Goal: Contribute content

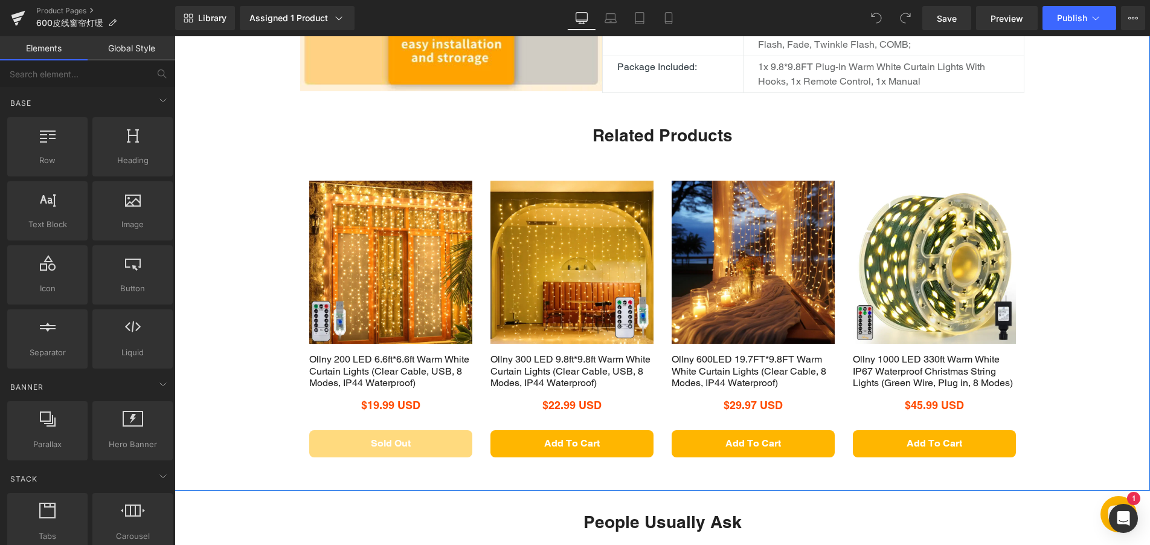
scroll to position [966, 0]
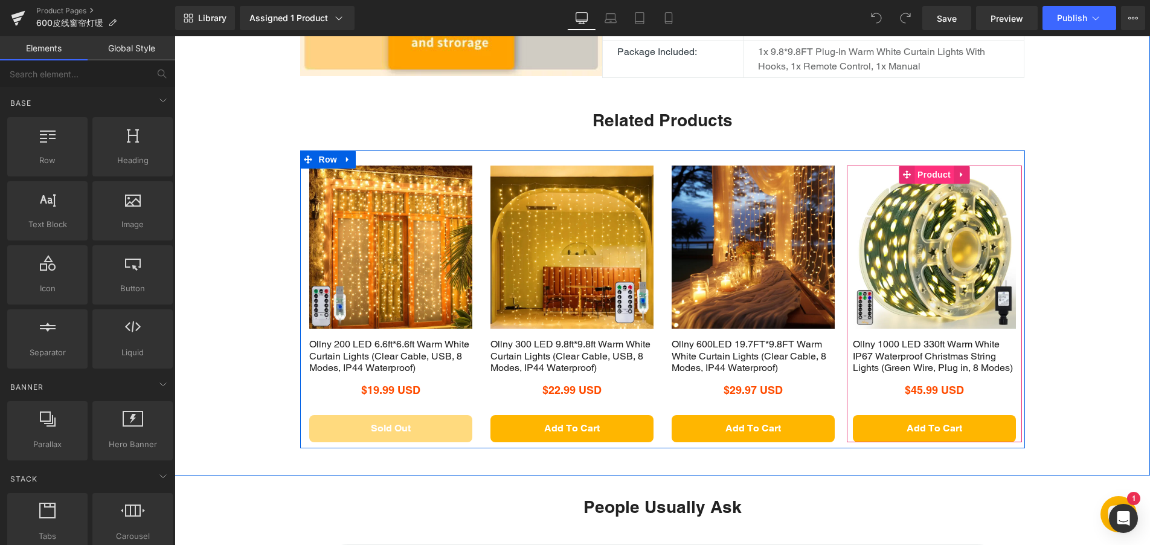
click at [926, 184] on span "Product" at bounding box center [933, 174] width 39 height 18
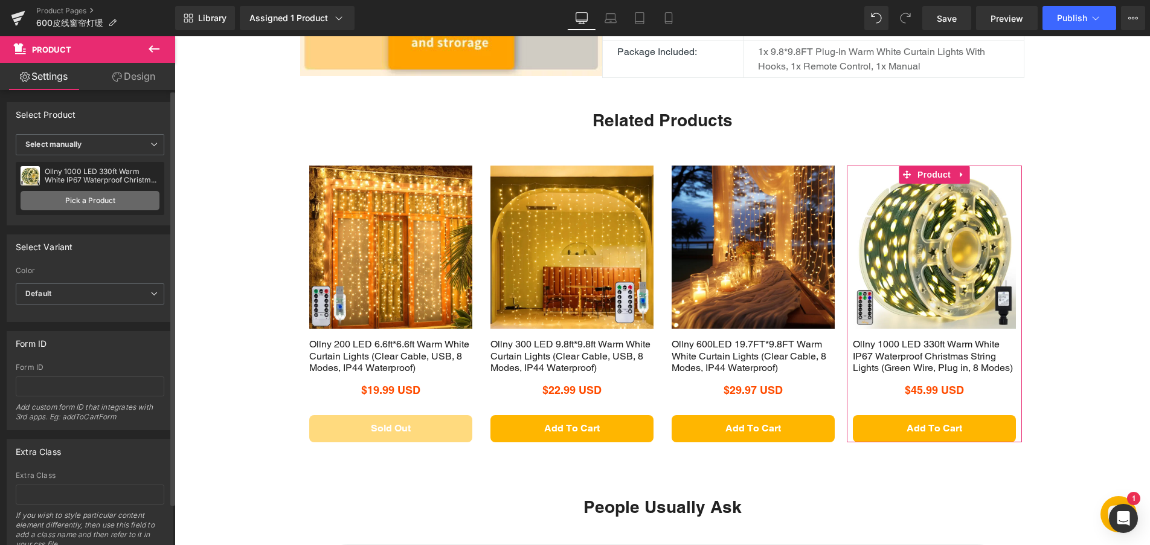
click at [114, 197] on link "Pick a Product" at bounding box center [90, 200] width 139 height 19
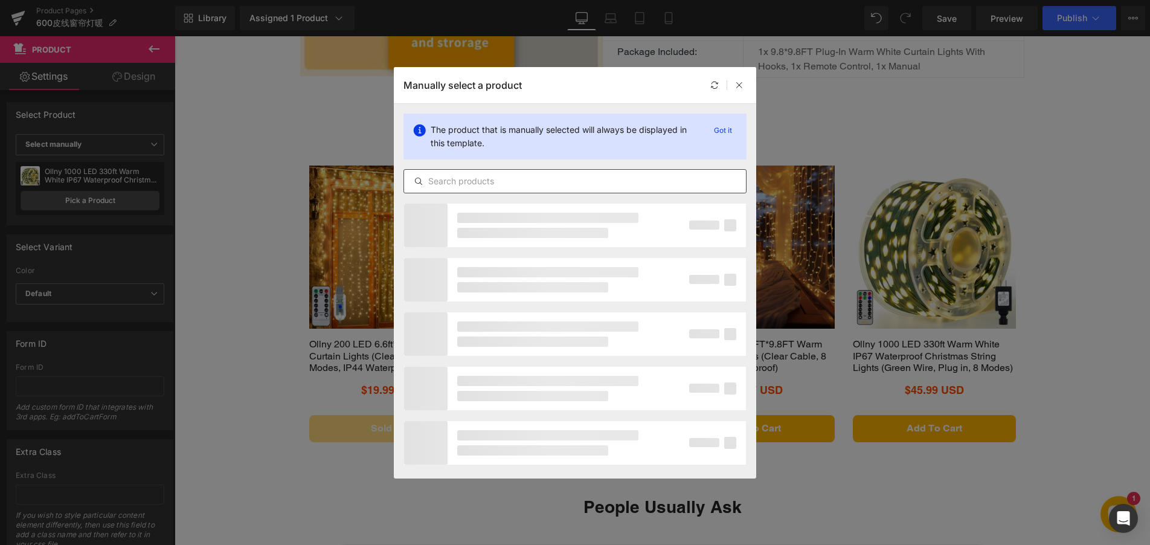
click at [460, 179] on input "text" at bounding box center [575, 181] width 342 height 14
type input "curtain"
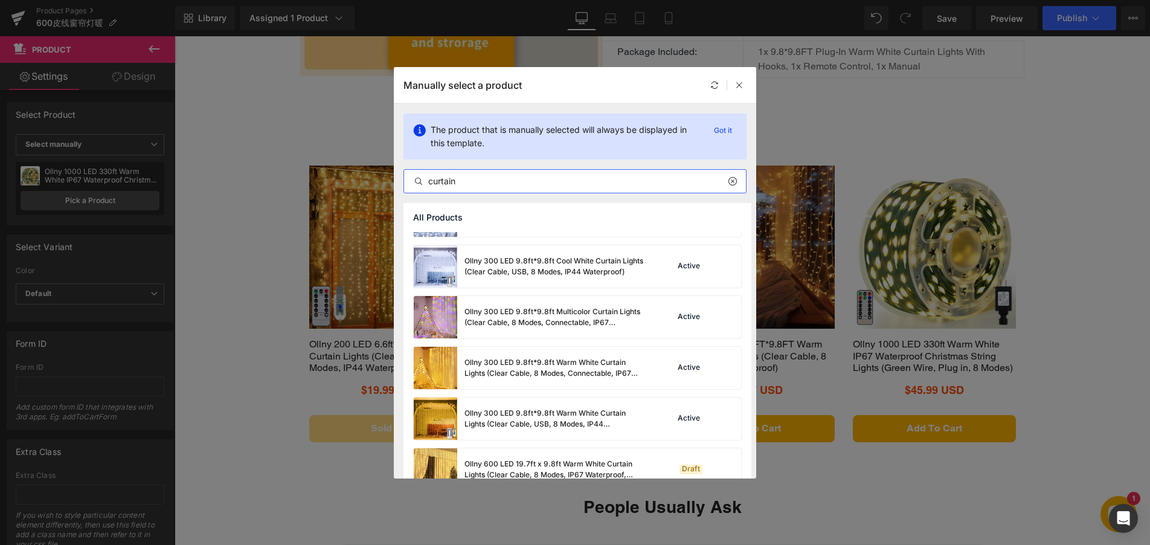
scroll to position [362, 0]
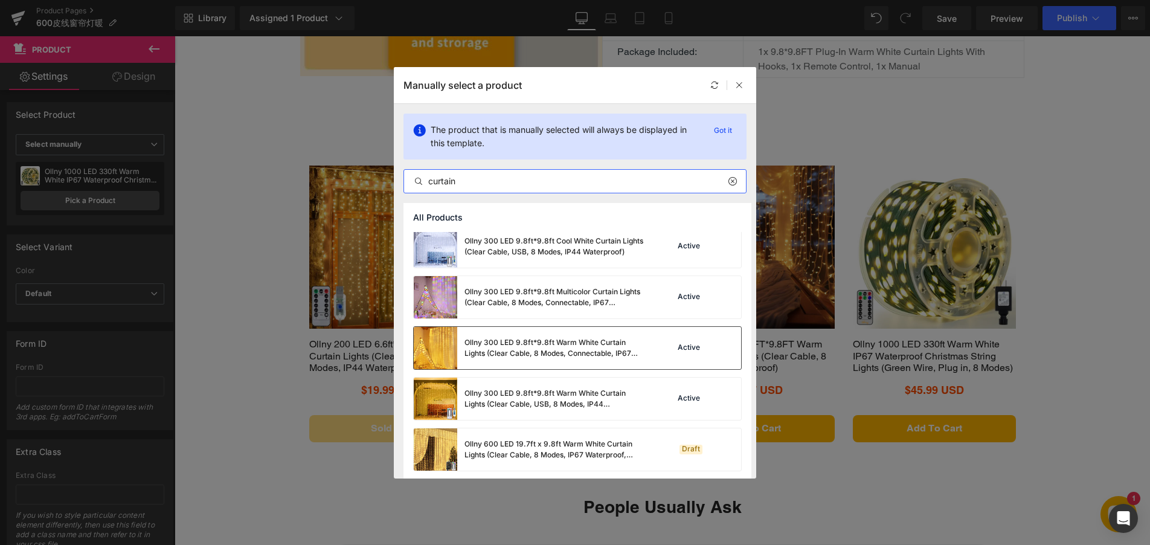
click at [491, 350] on div "Ollny 300 LED 9.8ft*9.8ft Warm White Curtain Lights (Clear Cable, 8 Modes, Conn…" at bounding box center [554, 348] width 181 height 22
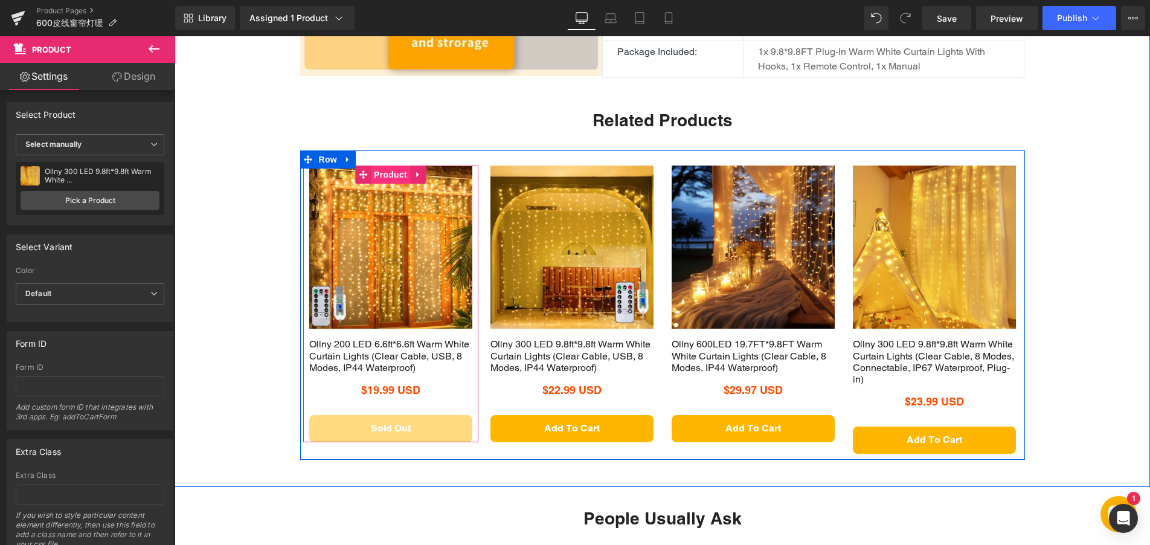
click at [379, 184] on span "Product" at bounding box center [390, 174] width 39 height 18
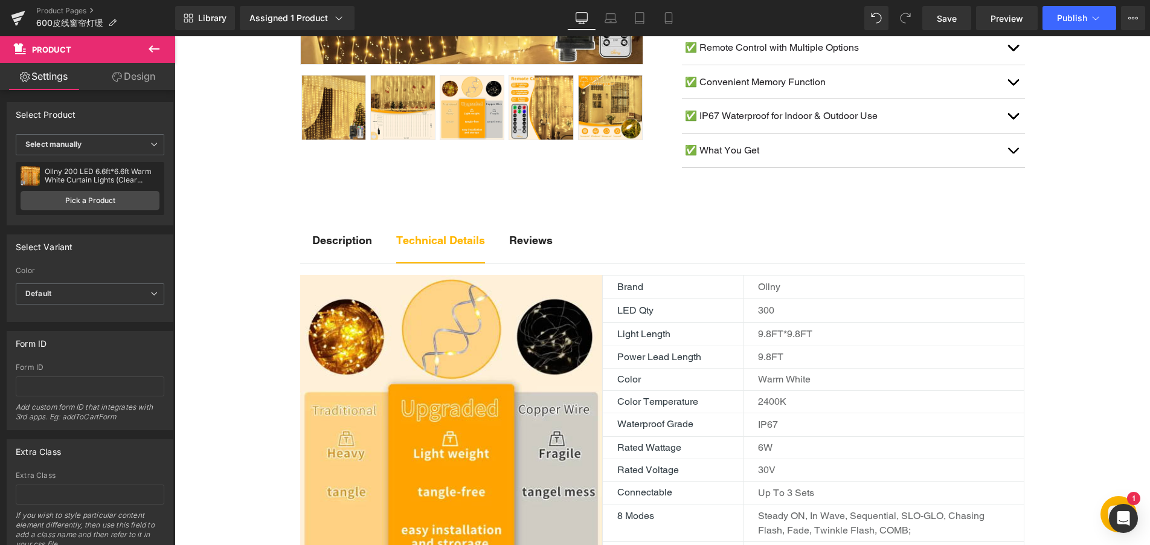
scroll to position [543, 0]
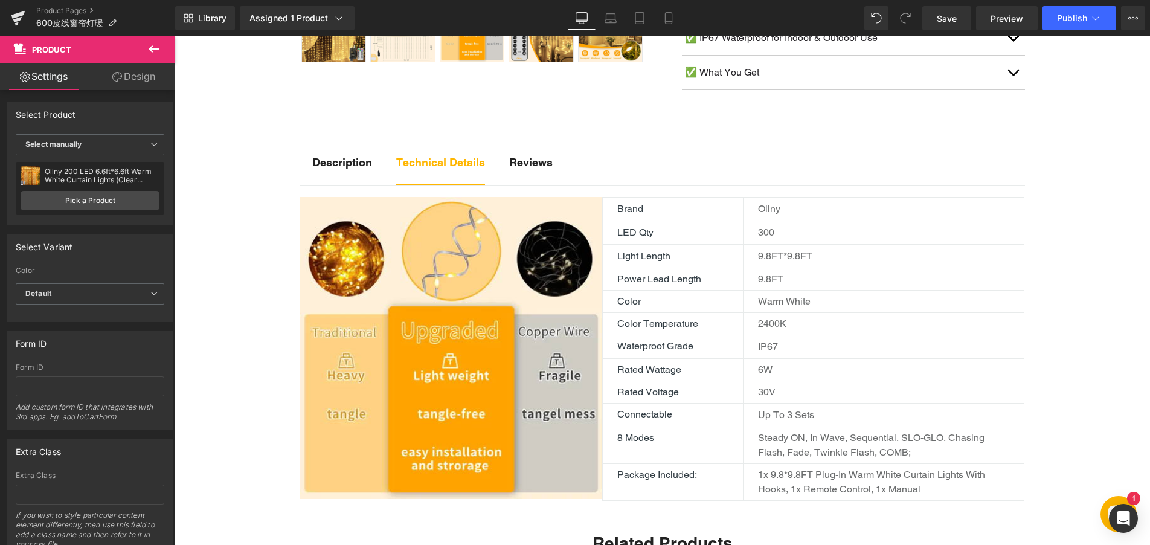
click at [759, 240] on p "300" at bounding box center [891, 232] width 266 height 14
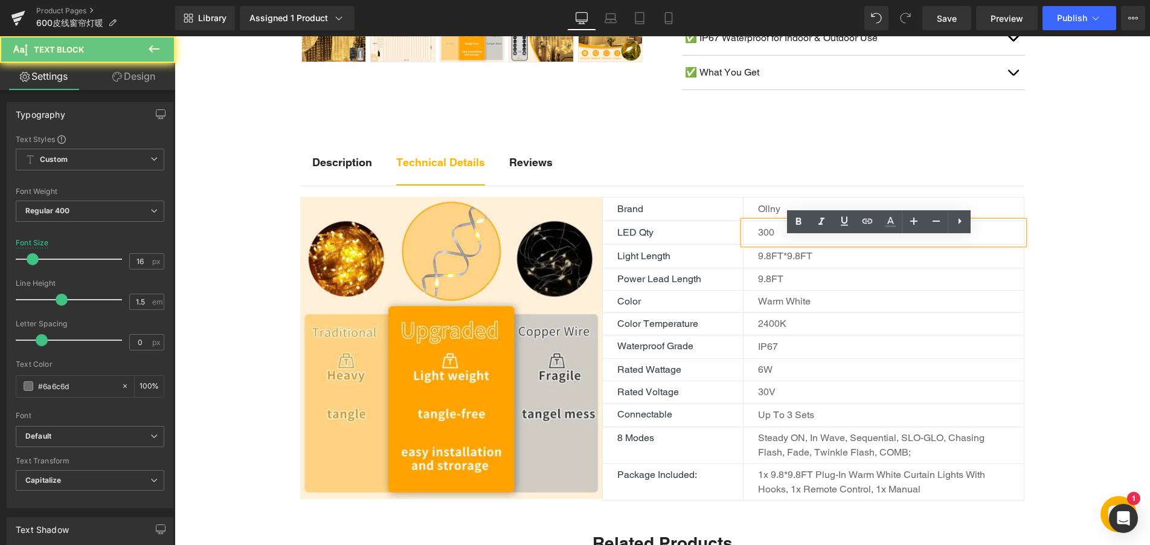
click at [752, 244] on div "300" at bounding box center [883, 232] width 281 height 23
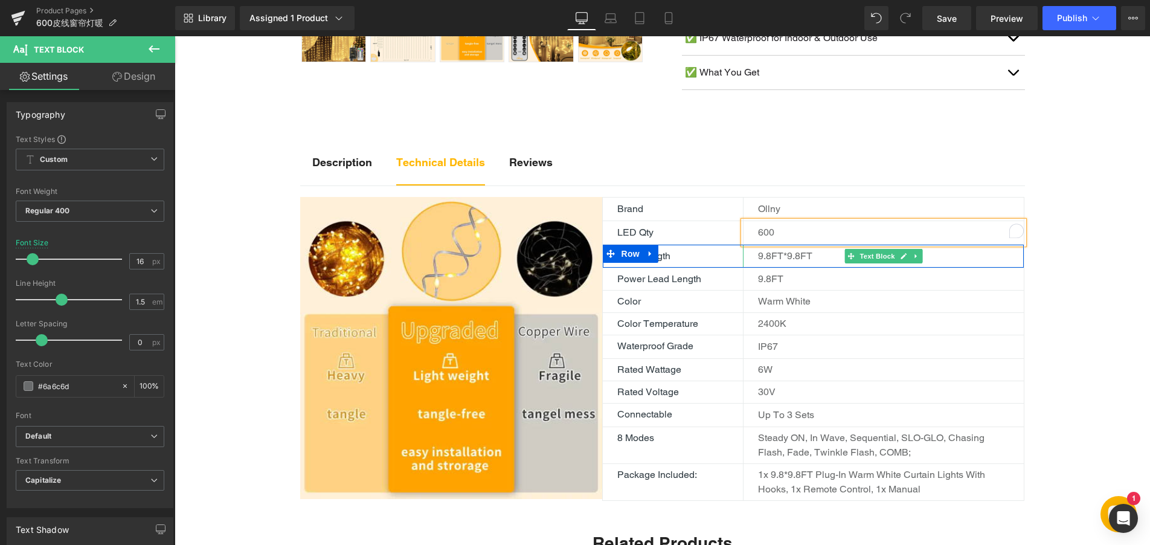
click at [784, 267] on div "9.8FT*9.8FT" at bounding box center [883, 256] width 281 height 23
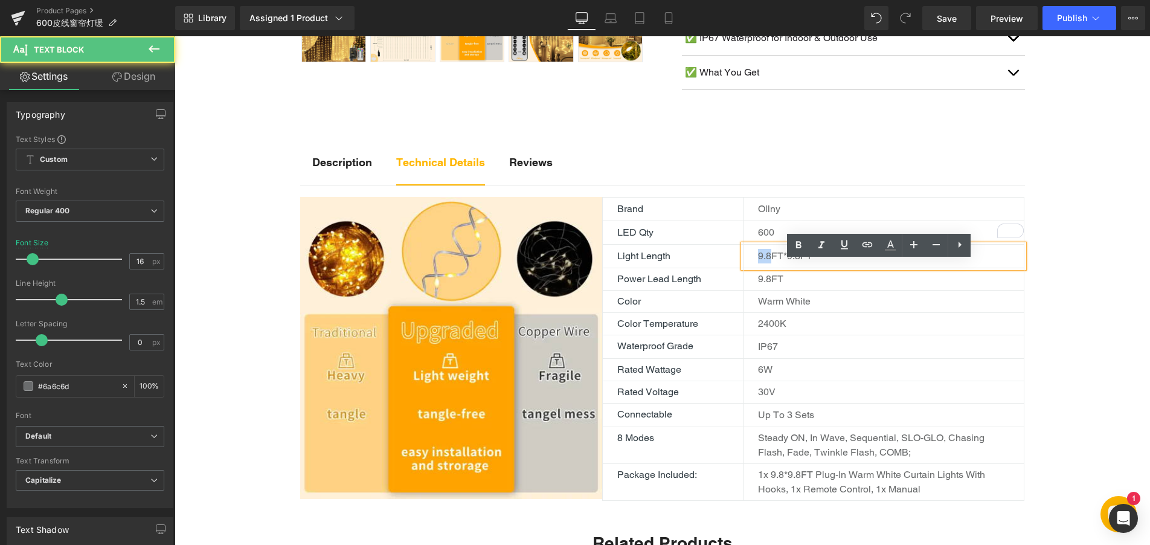
drag, startPoint x: 766, startPoint y: 274, endPoint x: 741, endPoint y: 272, distance: 24.8
click at [743, 267] on div "9.8FT*9.8FT" at bounding box center [883, 256] width 281 height 23
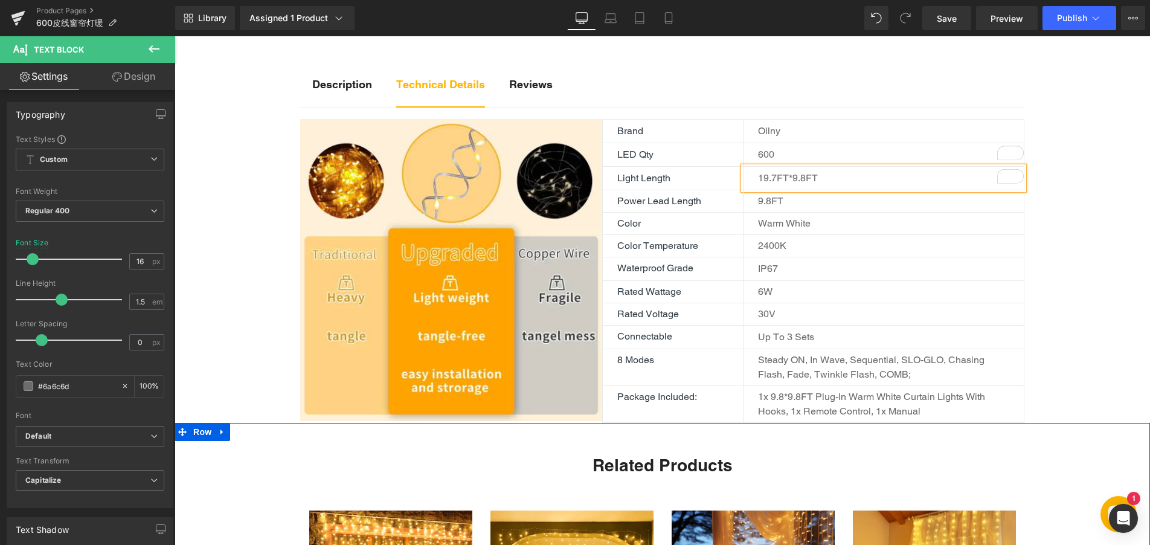
scroll to position [604, 0]
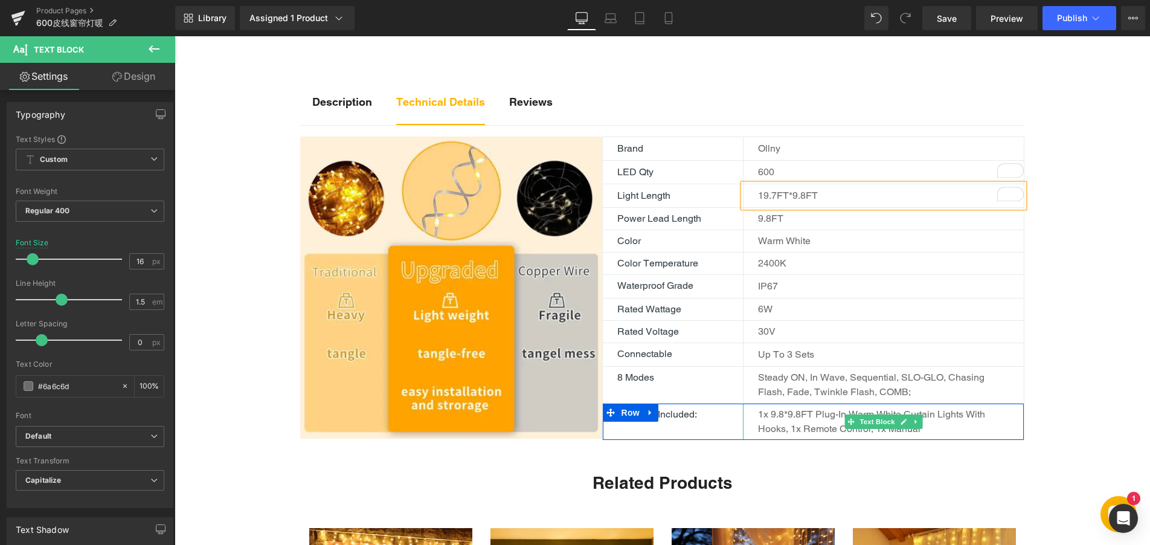
click at [828, 434] on p "1x 9.8*9.8FT Plug-in warm White Curtain Lights with hooks, 1x Remote Control, 1…" at bounding box center [883, 421] width 251 height 29
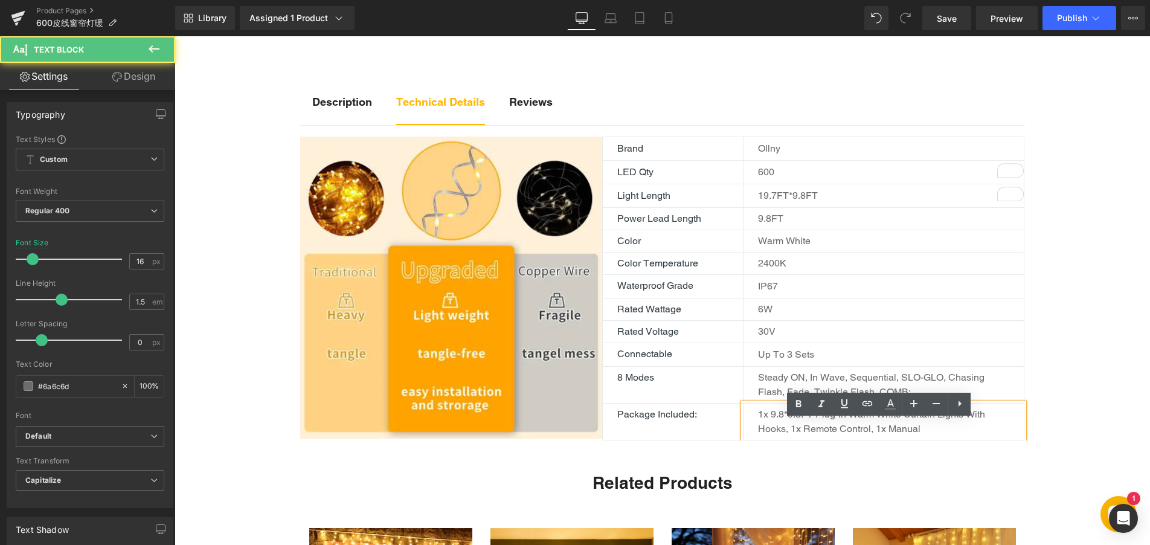
click at [810, 436] on p "1x 9.8*9.8FT Plug-in warm White Curtain Lights with hooks, 1x Remote Control, 1…" at bounding box center [883, 421] width 251 height 29
drag, startPoint x: 778, startPoint y: 430, endPoint x: 769, endPoint y: 430, distance: 9.7
click at [769, 430] on p "1x 9.8*9.8FT Plug-in warm White Curtain Lights with hooks, 1x Remote Control, 1…" at bounding box center [883, 421] width 251 height 29
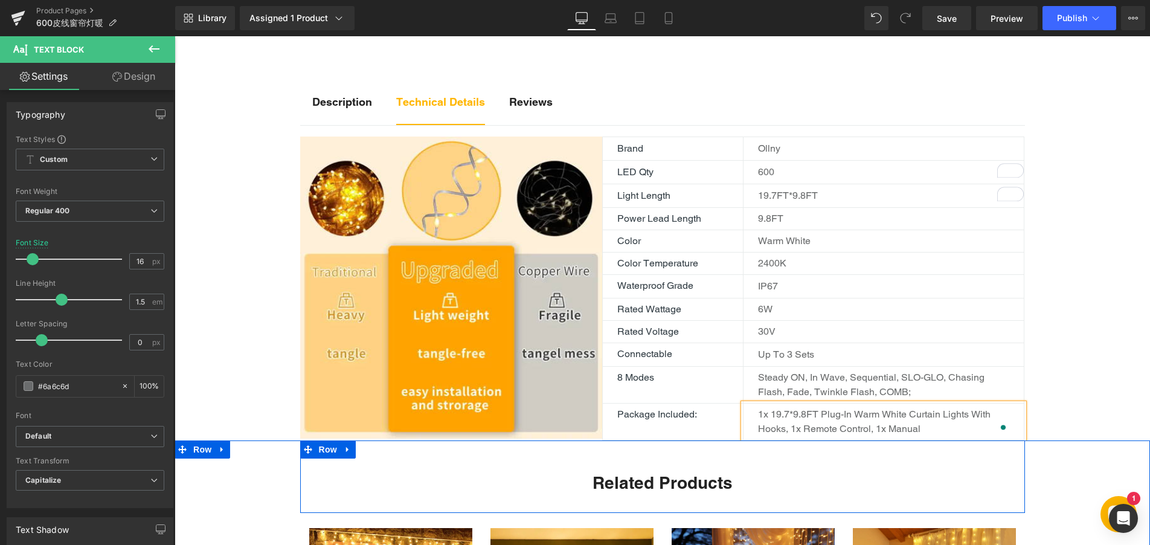
click at [808, 481] on div "Related Products Heading Row" at bounding box center [662, 476] width 725 height 73
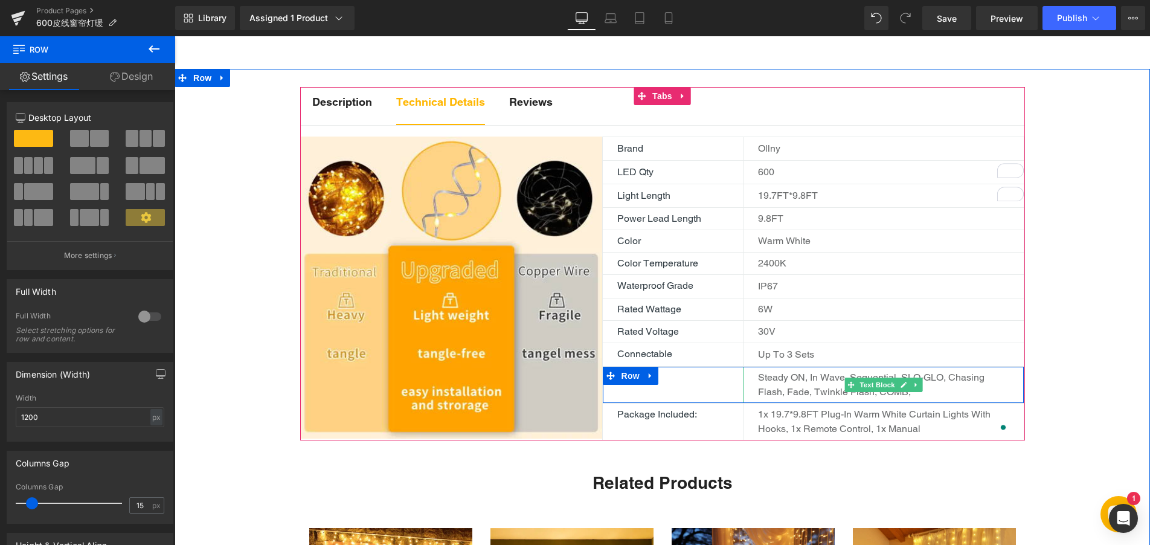
click at [797, 398] on p "Steady ON, In Wave, Sequential, SLO-GLO, Chasing Flash, Fade, Twinkle Flash, CO…" at bounding box center [883, 384] width 251 height 29
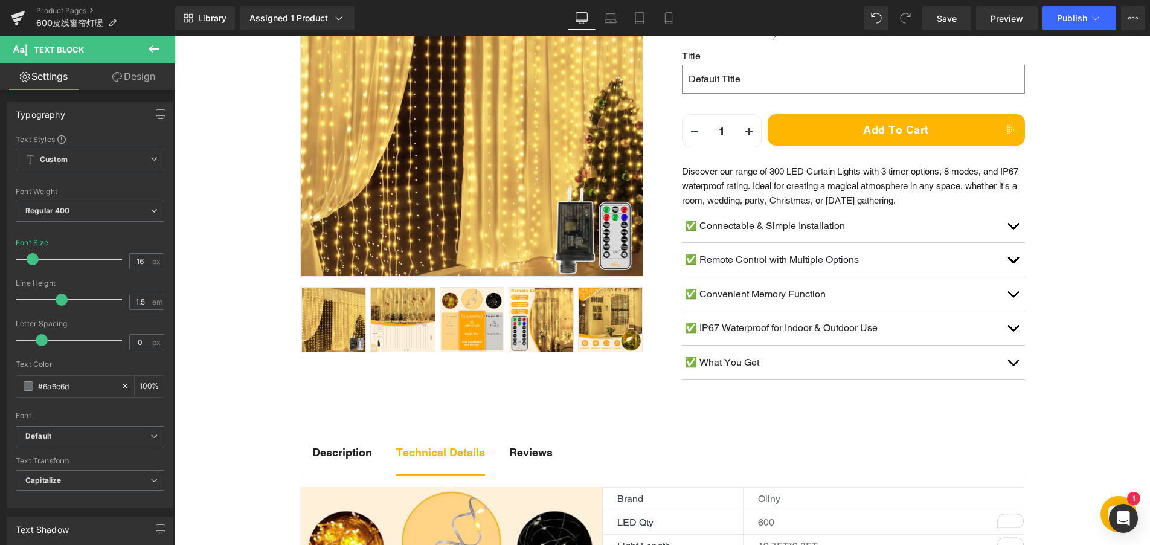
scroll to position [242, 0]
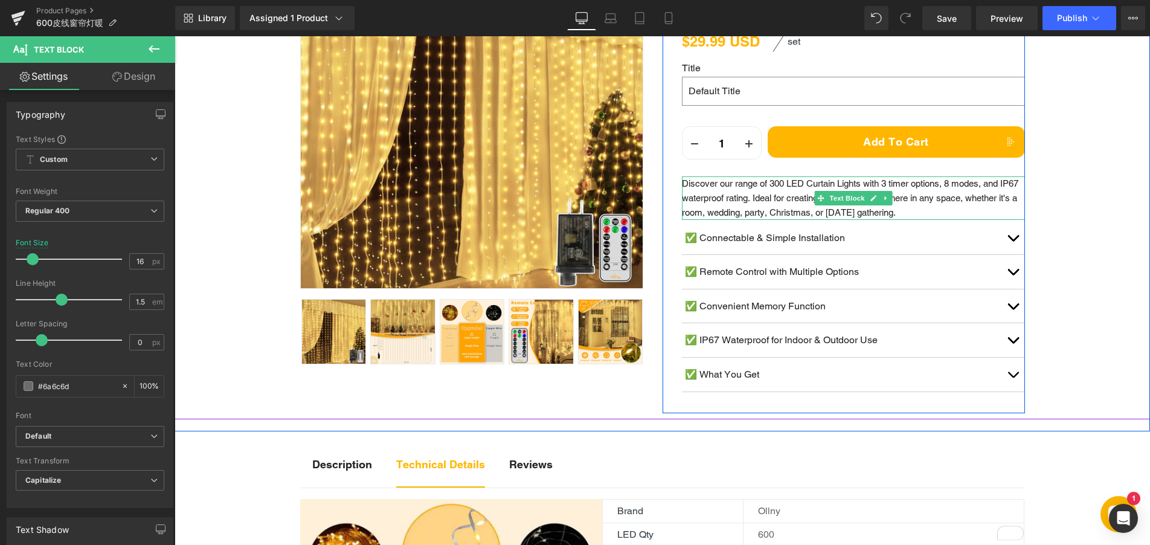
click at [772, 215] on p "Discover our range of 300 LED Curtain Lights with 3 timer options, 8 modes, and…" at bounding box center [853, 197] width 343 height 43
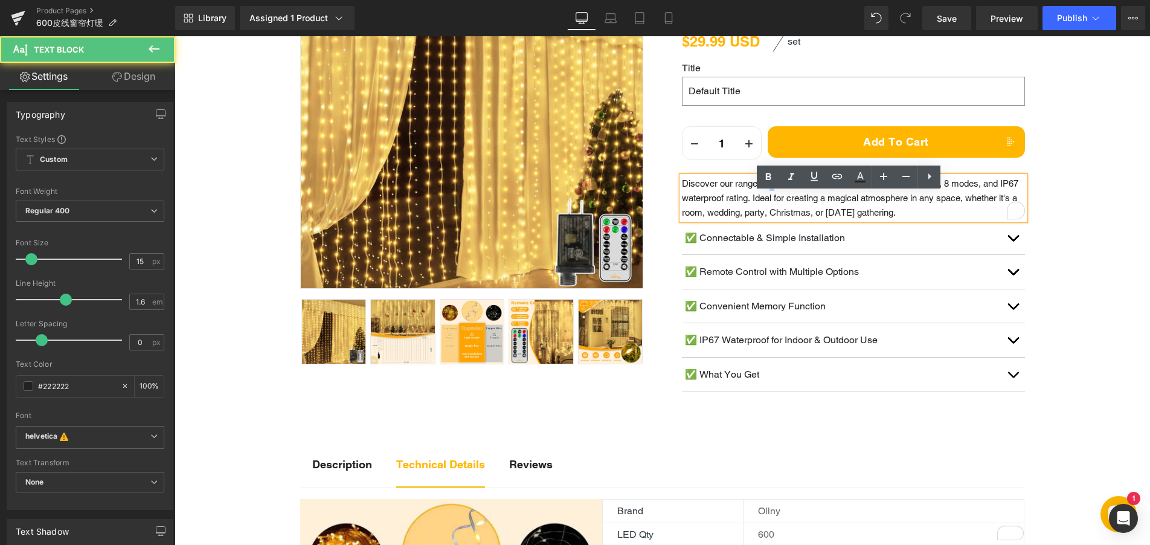
drag, startPoint x: 766, startPoint y: 200, endPoint x: 773, endPoint y: 200, distance: 7.3
click at [773, 200] on p "Discover our range of 300 LED Curtain Lights with 3 timer options, 8 modes, and…" at bounding box center [853, 197] width 343 height 43
click at [835, 206] on p "Discover our range of 600 LED Curtain Lights with 3 timer options, 8 modes, and…" at bounding box center [853, 197] width 343 height 43
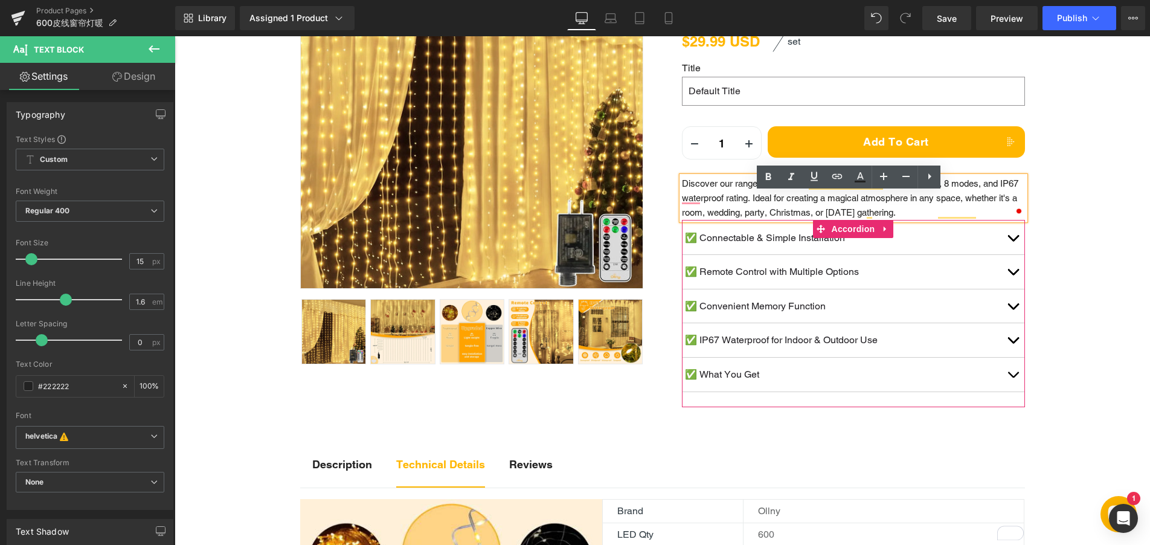
click at [1006, 252] on button "button" at bounding box center [1012, 238] width 24 height 34
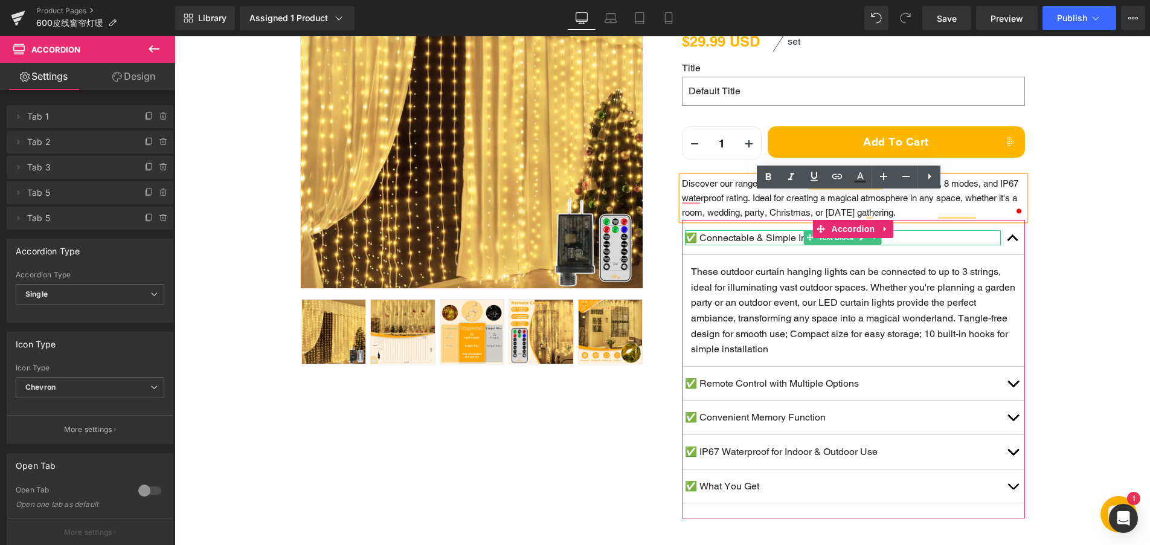
drag, startPoint x: 723, startPoint y: 257, endPoint x: 709, endPoint y: 255, distance: 14.7
click at [723, 246] on p "✅ Connectable & Simple Installation" at bounding box center [843, 238] width 316 height 16
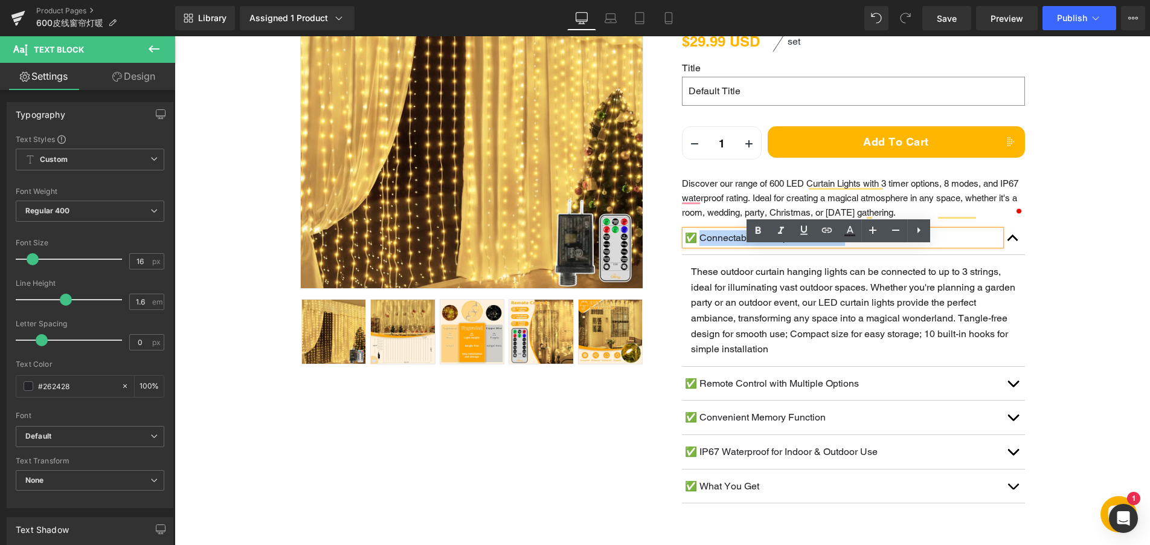
drag, startPoint x: 698, startPoint y: 255, endPoint x: 845, endPoint y: 251, distance: 146.8
click at [845, 246] on p "✅ Connectable & Simple Installation" at bounding box center [843, 238] width 316 height 16
paste div
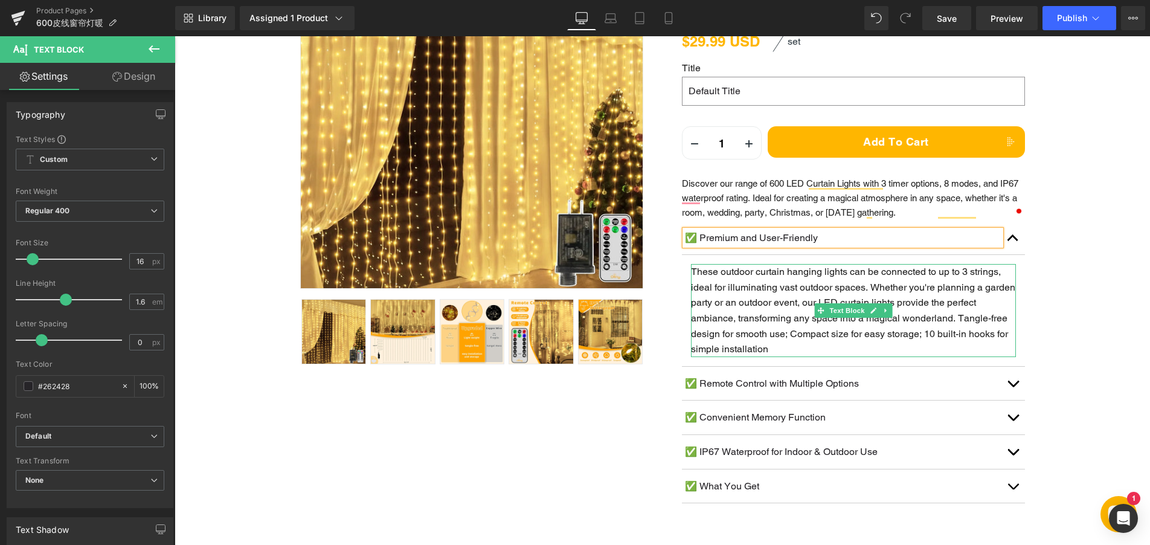
click at [760, 289] on p "These outdoor curtain hanging lights can be connected to up to 3 strings, ideal…" at bounding box center [853, 310] width 325 height 93
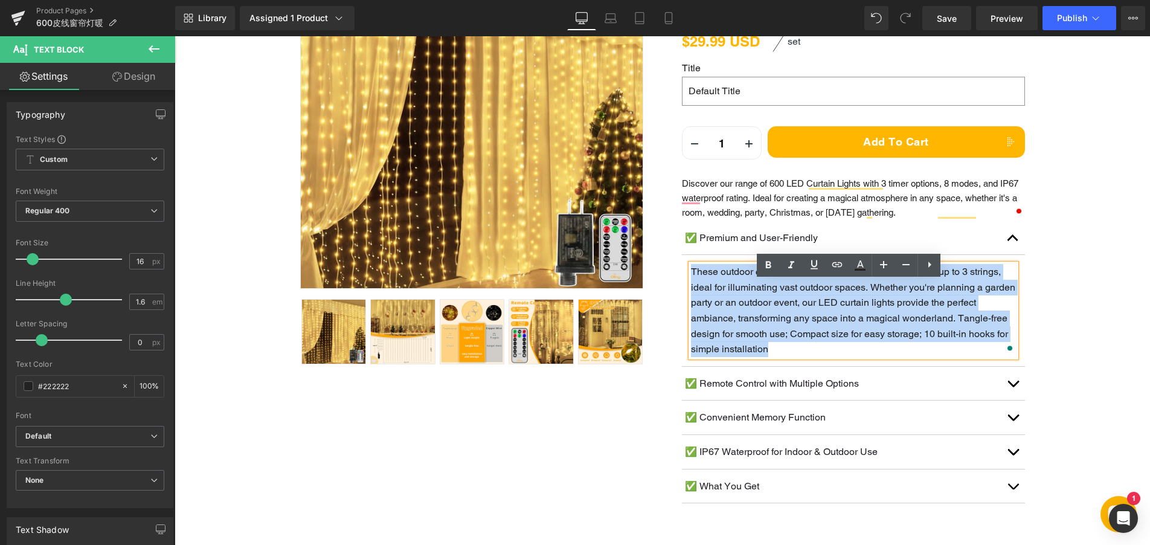
drag, startPoint x: 686, startPoint y: 290, endPoint x: 770, endPoint y: 363, distance: 111.7
click at [770, 357] on p "These outdoor curtain hanging lights can be connected to up to 3 strings, ideal…" at bounding box center [853, 310] width 325 height 93
paste div "To enrich screen reader interactions, please activate Accessibility in Grammarl…"
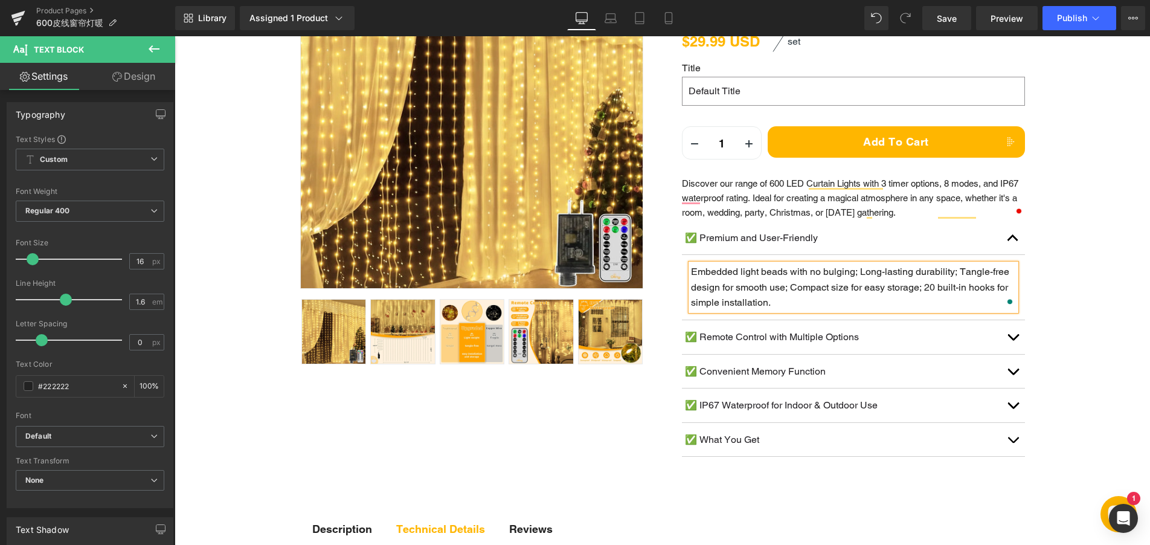
click at [716, 345] on p "✅ Remote Control with Multiple Options" at bounding box center [843, 337] width 316 height 16
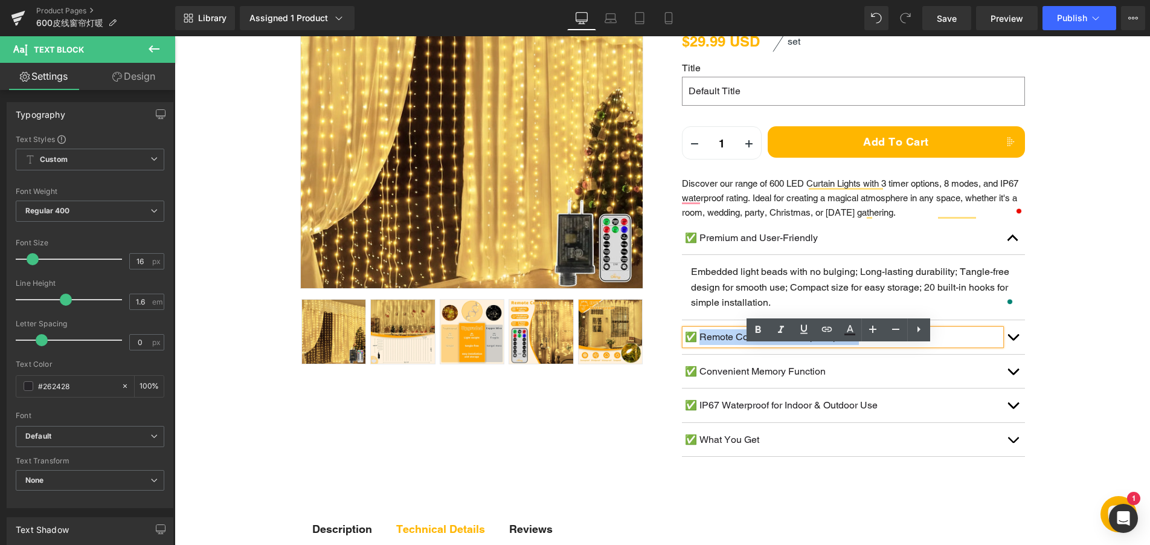
drag, startPoint x: 698, startPoint y: 353, endPoint x: 869, endPoint y: 351, distance: 170.9
click at [869, 345] on p "✅ Remote Control with Multiple Options" at bounding box center [843, 337] width 316 height 16
paste div
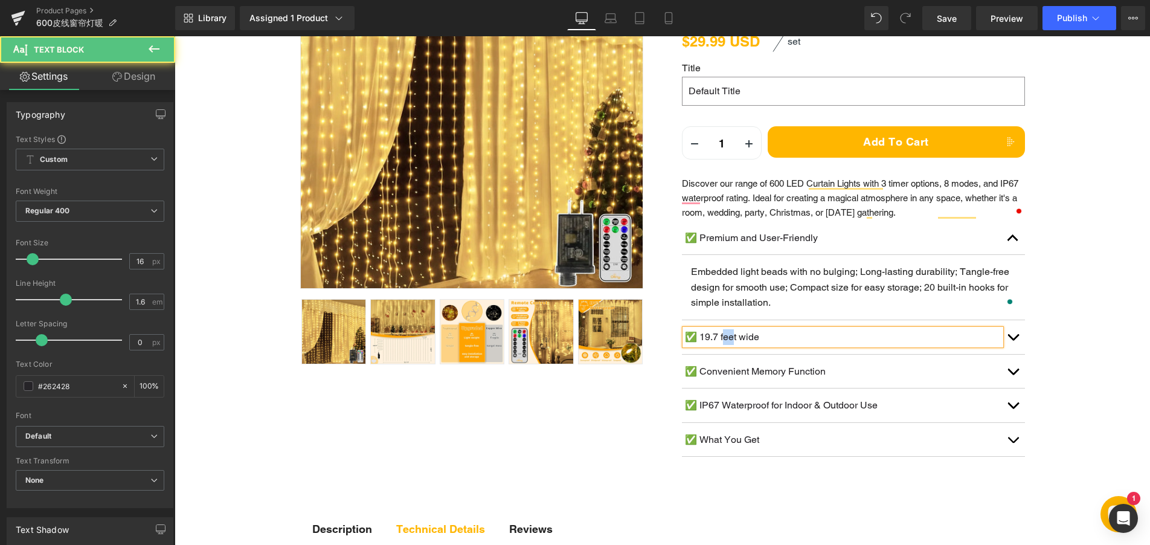
drag, startPoint x: 720, startPoint y: 355, endPoint x: 732, endPoint y: 355, distance: 11.5
click at [732, 345] on p "✅ 19.7 feet wide" at bounding box center [843, 337] width 316 height 16
click at [728, 345] on p "✅ 19.7 ft wide" at bounding box center [843, 337] width 316 height 16
click at [717, 345] on p "✅ 19.7 ft Super Wide" at bounding box center [843, 337] width 316 height 16
click at [1013, 354] on button "button" at bounding box center [1012, 337] width 24 height 34
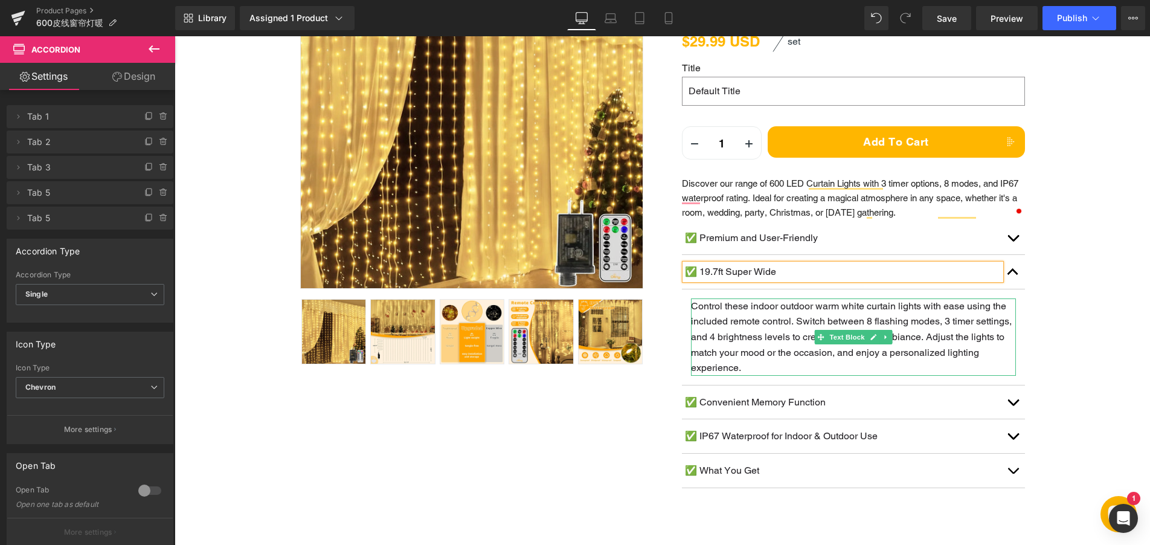
click at [734, 333] on p "Control these indoor outdoor warm white curtain lights with ease using the incl…" at bounding box center [853, 336] width 325 height 77
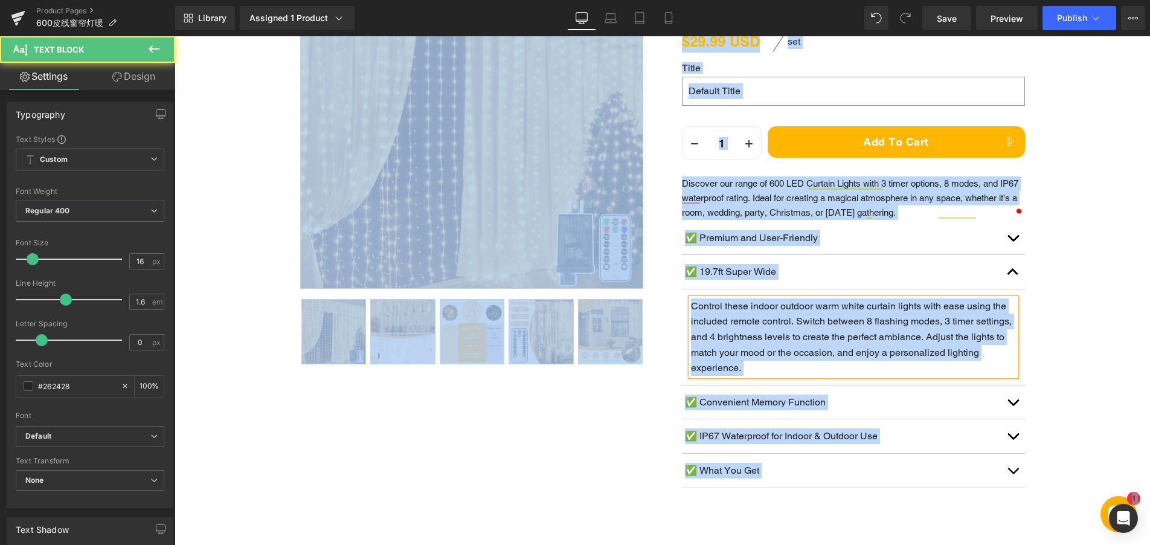
click at [709, 334] on p "Control these indoor outdoor warm white curtain lights with ease using the incl…" at bounding box center [853, 336] width 325 height 77
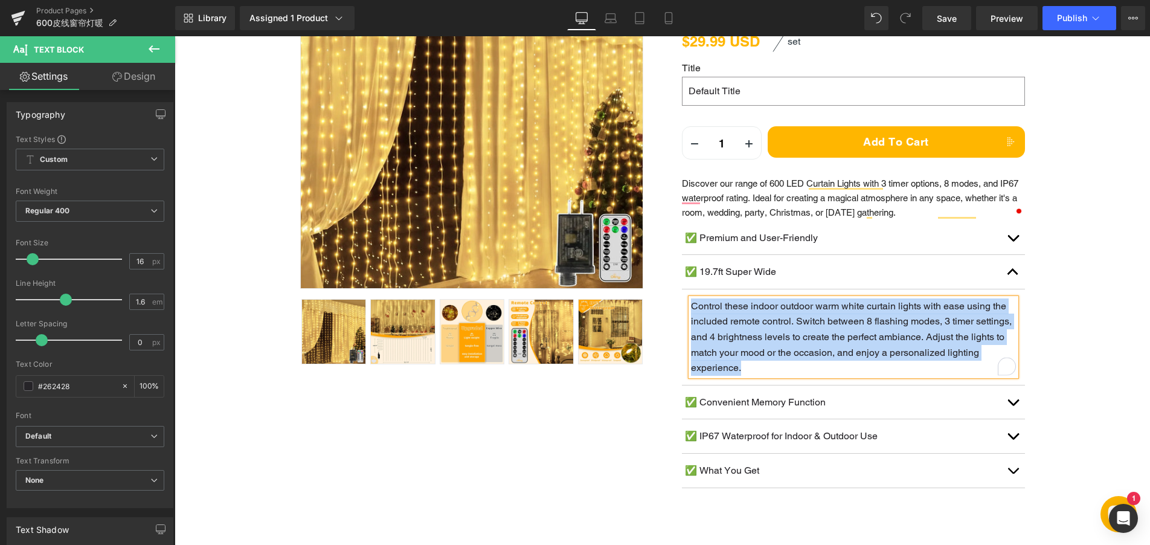
paste div "To enrich screen reader interactions, please activate Accessibility in Grammarl…"
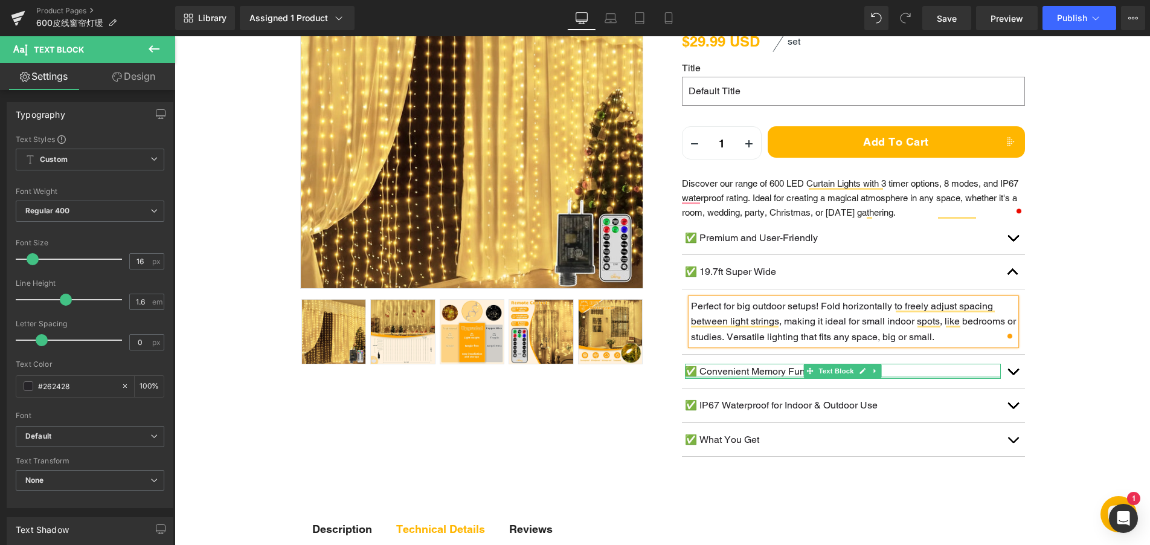
click at [746, 379] on div at bounding box center [843, 377] width 316 height 3
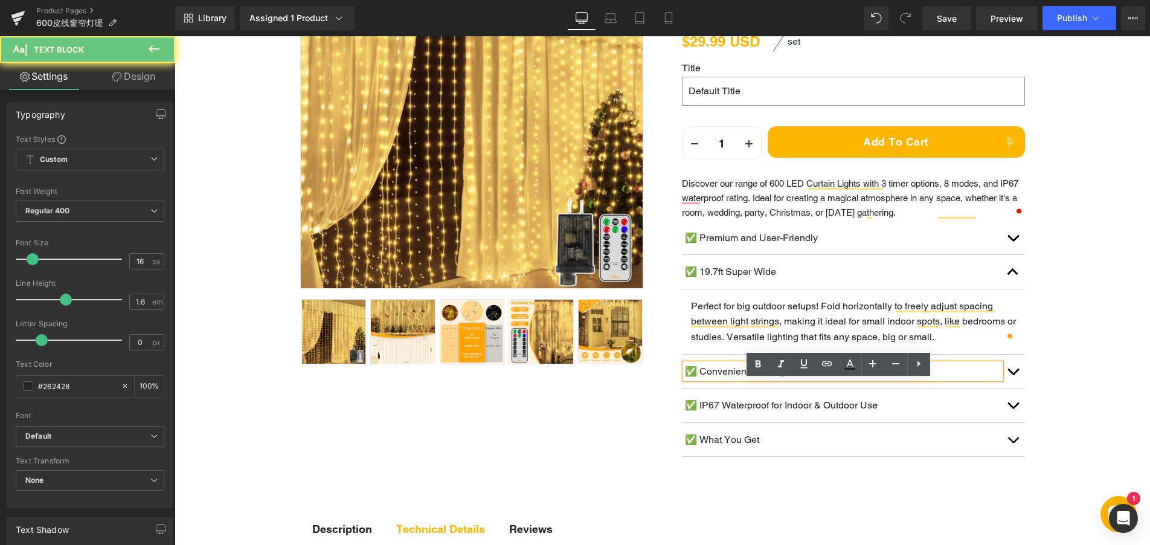
click at [750, 379] on p "✅ Convenient Memory Function" at bounding box center [843, 371] width 316 height 16
drag, startPoint x: 697, startPoint y: 388, endPoint x: 825, endPoint y: 388, distance: 128.6
click at [825, 379] on p "✅ Convenient Memory Function" at bounding box center [843, 371] width 316 height 16
paste div
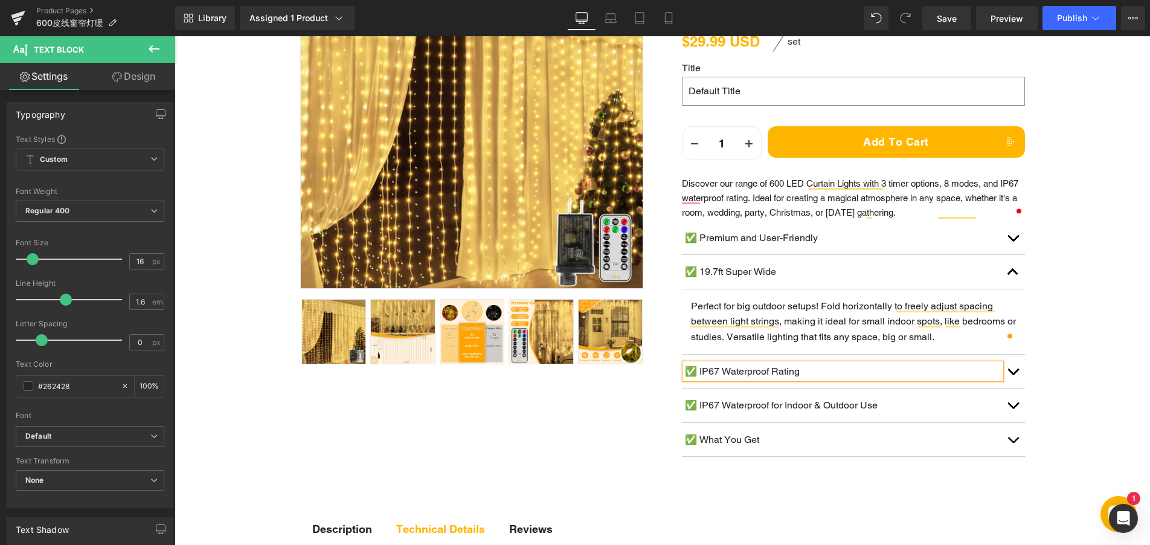
click at [1013, 374] on span "button" at bounding box center [1013, 374] width 0 height 0
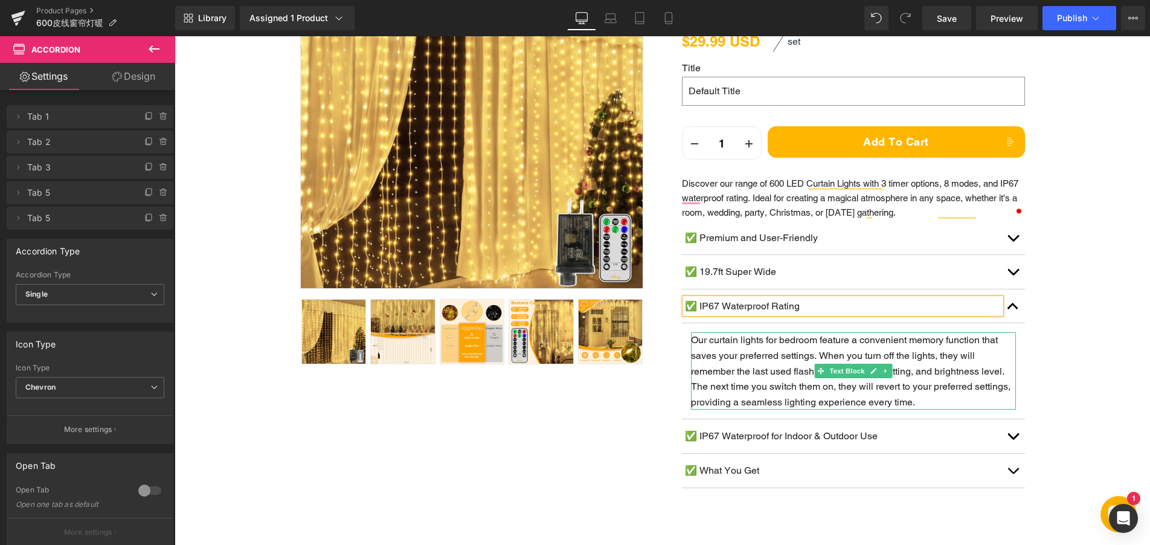
click at [726, 362] on p "Our curtain lights for bedroom feature a convenient memory function that saves …" at bounding box center [853, 370] width 325 height 77
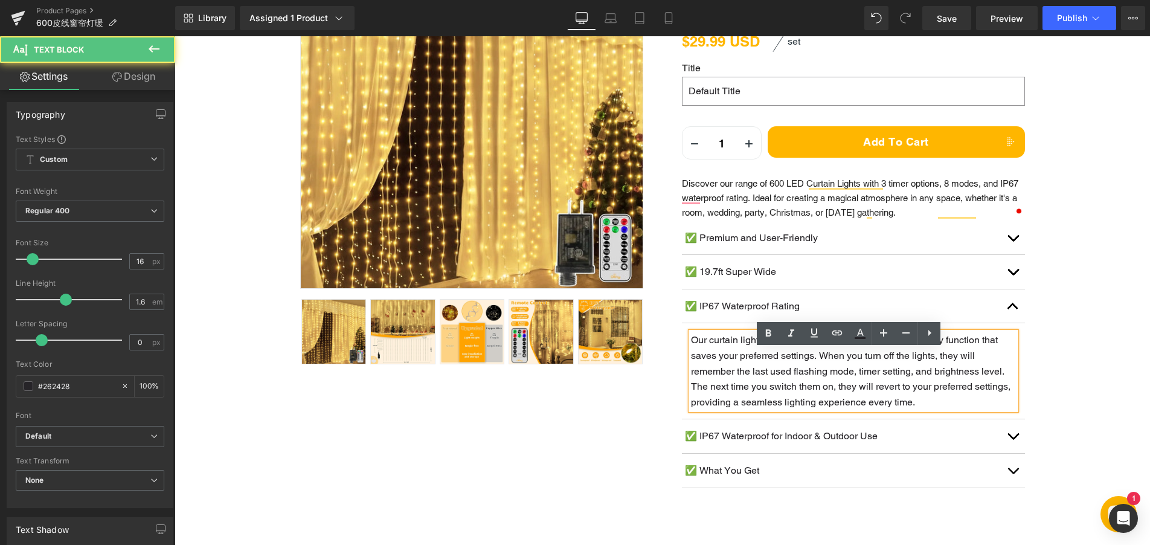
click at [706, 357] on p "Our curtain lights for bedroom feature a convenient memory function that saves …" at bounding box center [853, 370] width 325 height 77
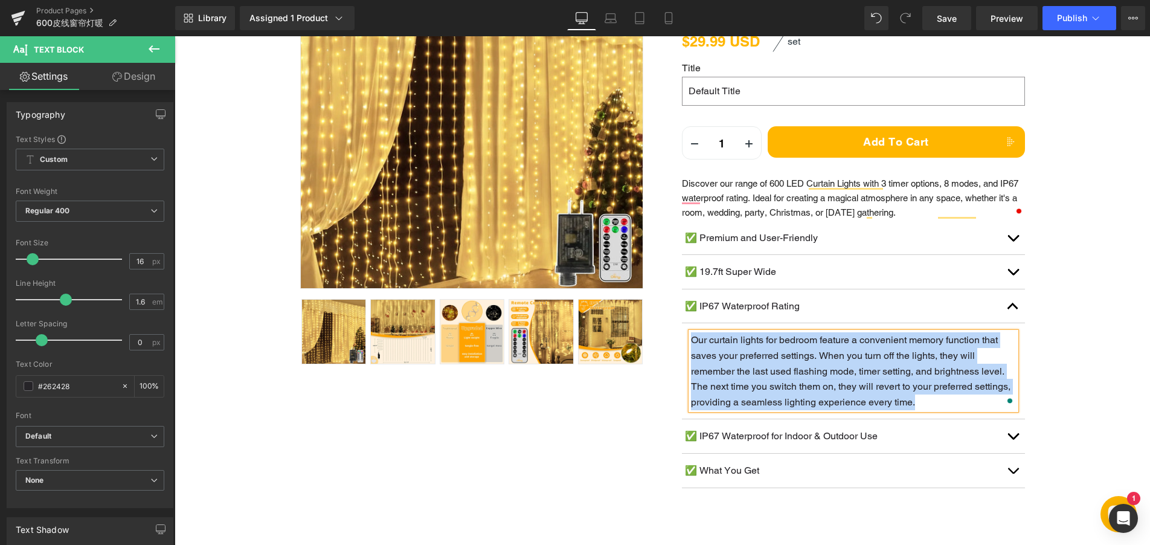
paste div "To enrich screen reader interactions, please activate Accessibility in Grammarl…"
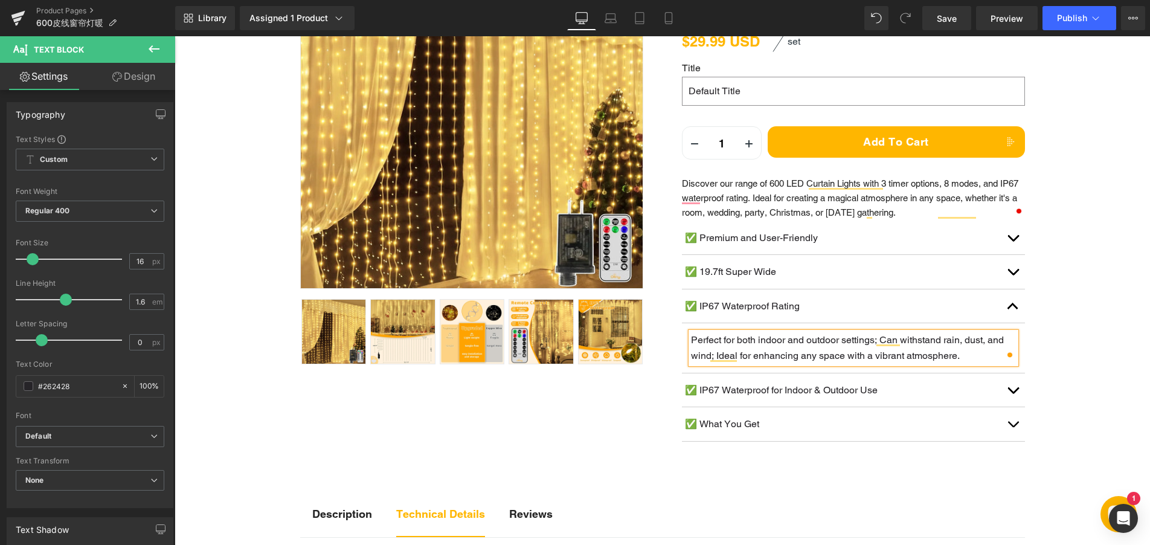
click at [717, 398] on p "✅ IP67 Waterproof for Indoor & Outdoor Use" at bounding box center [843, 390] width 316 height 16
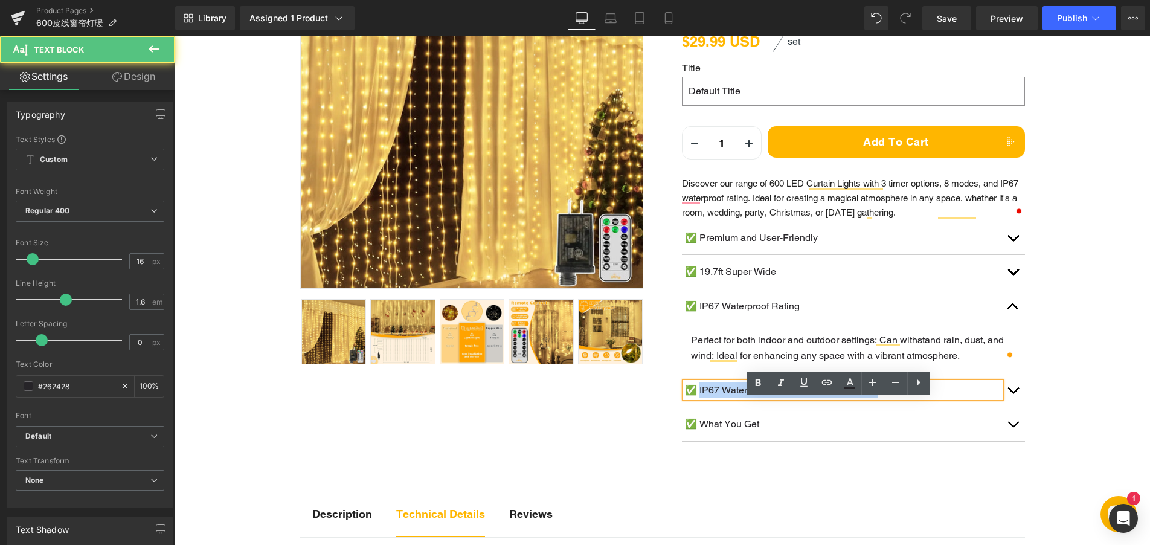
drag, startPoint x: 696, startPoint y: 407, endPoint x: 908, endPoint y: 411, distance: 212.0
click at [908, 398] on p "✅ IP67 Waterproof for Indoor & Outdoor Use" at bounding box center [843, 390] width 316 height 16
paste div
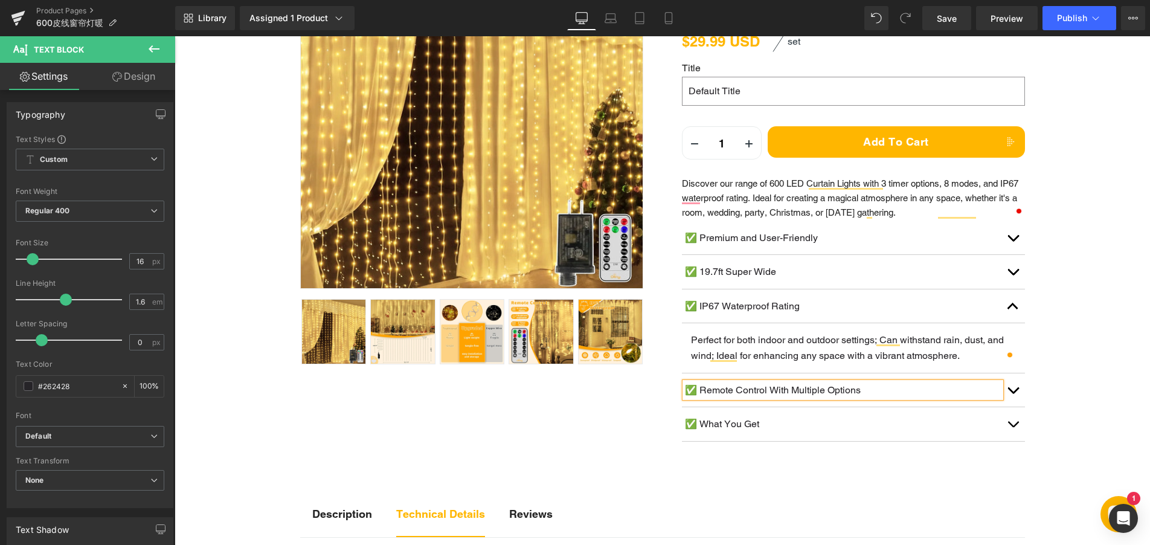
click at [1015, 407] on button "button" at bounding box center [1012, 390] width 24 height 34
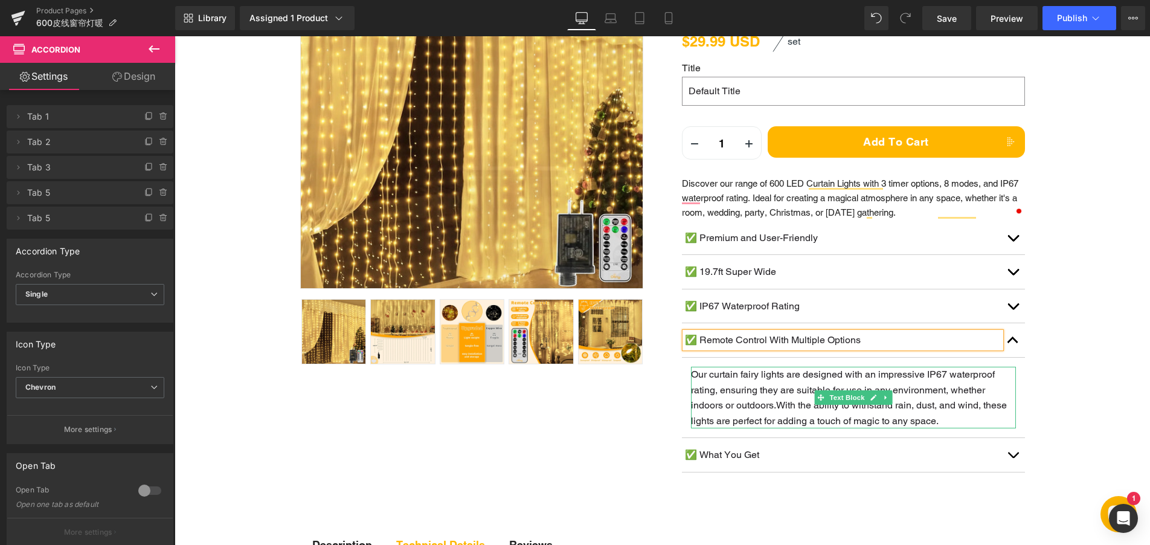
click at [755, 392] on p "Our curtain fairy lights are designed with an impressive IP67 waterproof rating…" at bounding box center [853, 397] width 325 height 62
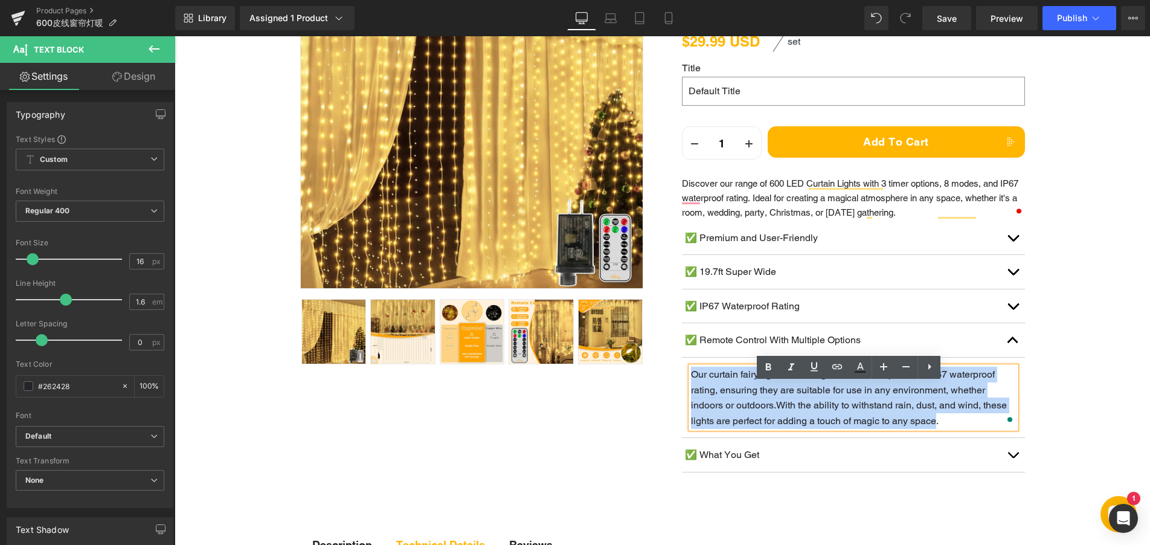
drag, startPoint x: 688, startPoint y: 393, endPoint x: 933, endPoint y: 434, distance: 248.5
click at [933, 428] on p "Our curtain fairy lights are designed with an impressive IP67 waterproof rating…" at bounding box center [853, 397] width 325 height 62
paste div "To enrich screen reader interactions, please activate Accessibility in Grammarl…"
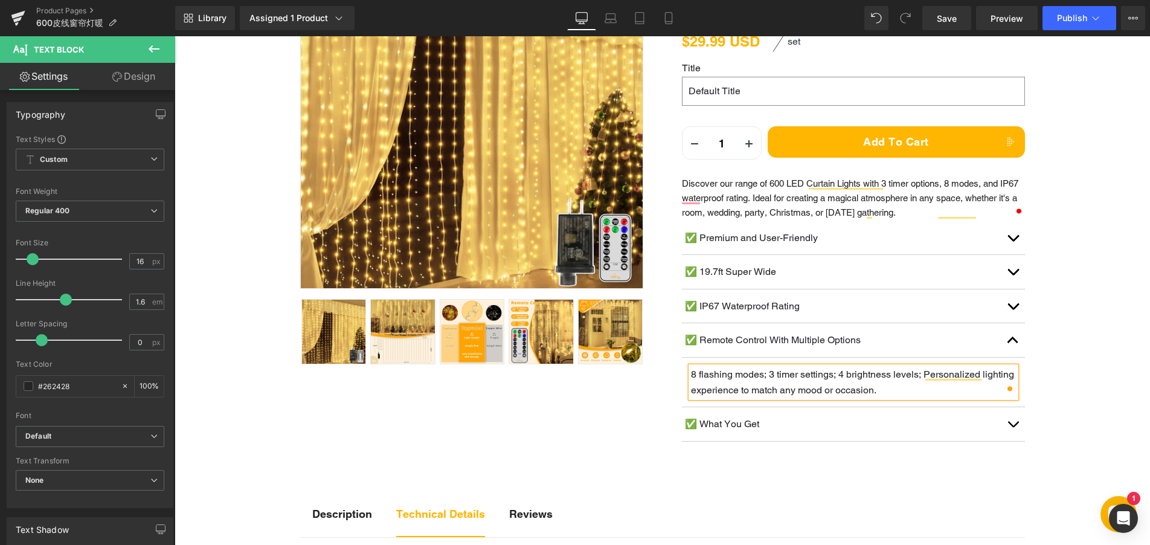
click at [882, 397] on p "8 flashing modes; 3 timer settings; 4 brightness levels; Personalized lighting …" at bounding box center [853, 381] width 325 height 31
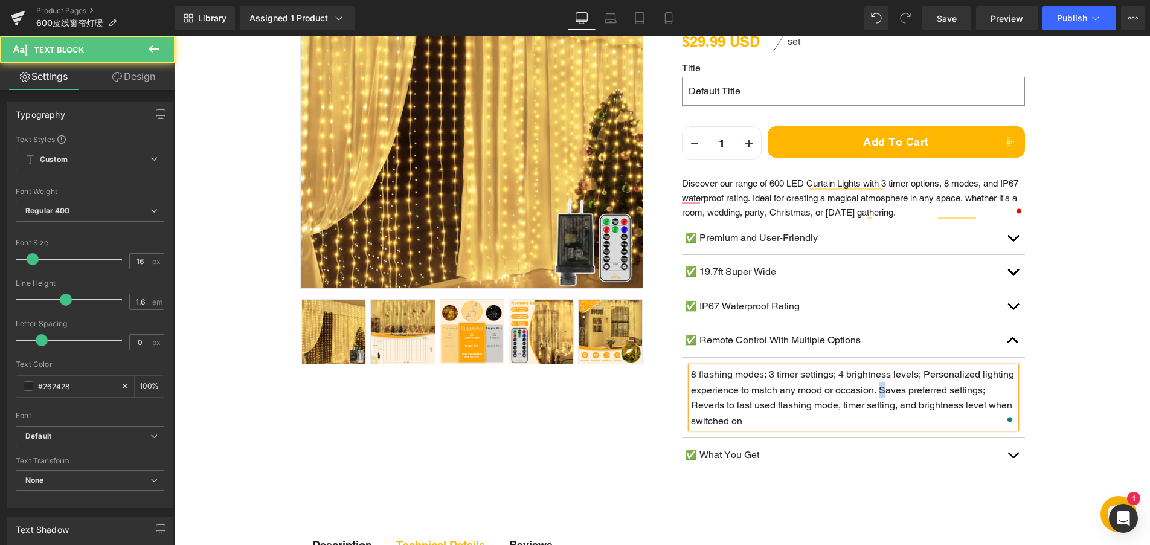
click at [882, 409] on span "8 flashing modes; 3 timer settings; 4 brightness levels; Personalized lighting …" at bounding box center [852, 397] width 323 height 58
click at [836, 428] on p "8 flashing modes; 3 timer settings; 4 brightness levels; Personalized lighting …" at bounding box center [853, 397] width 325 height 62
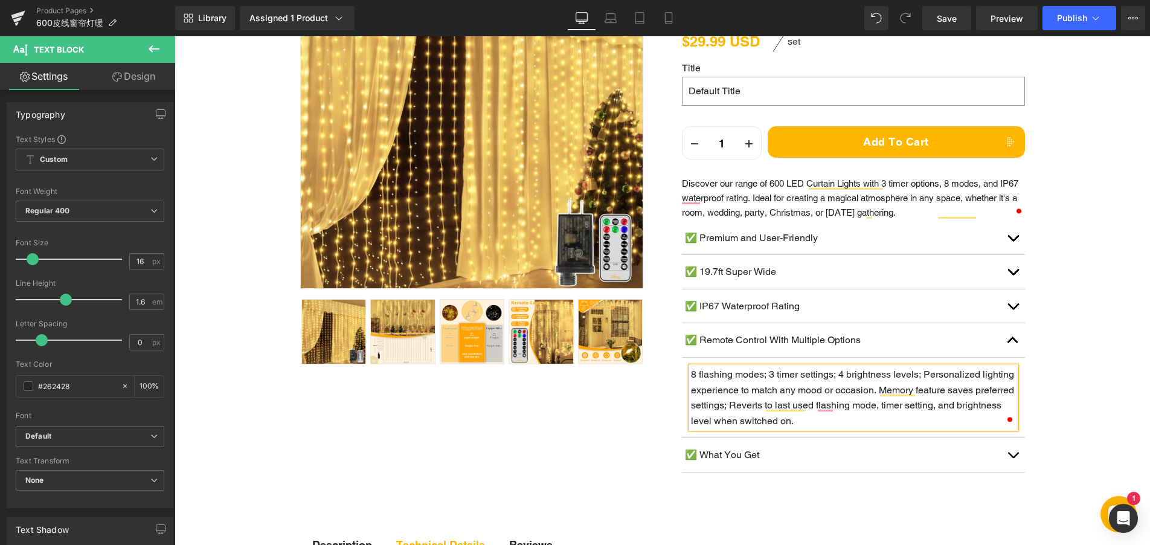
click at [845, 462] on span "Text Block" at bounding box center [836, 454] width 40 height 14
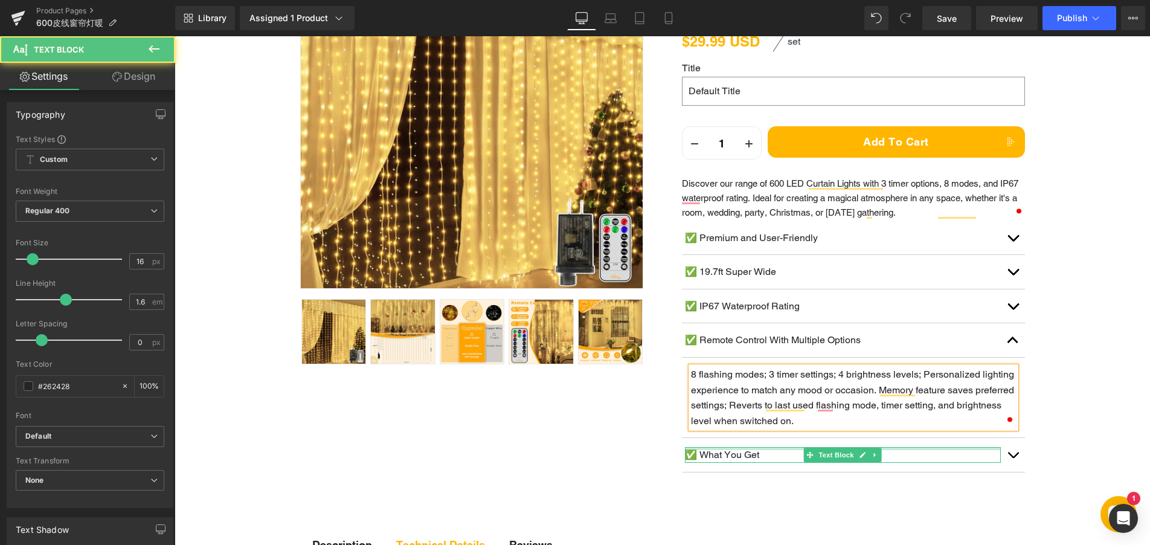
click at [907, 450] on div at bounding box center [843, 448] width 316 height 3
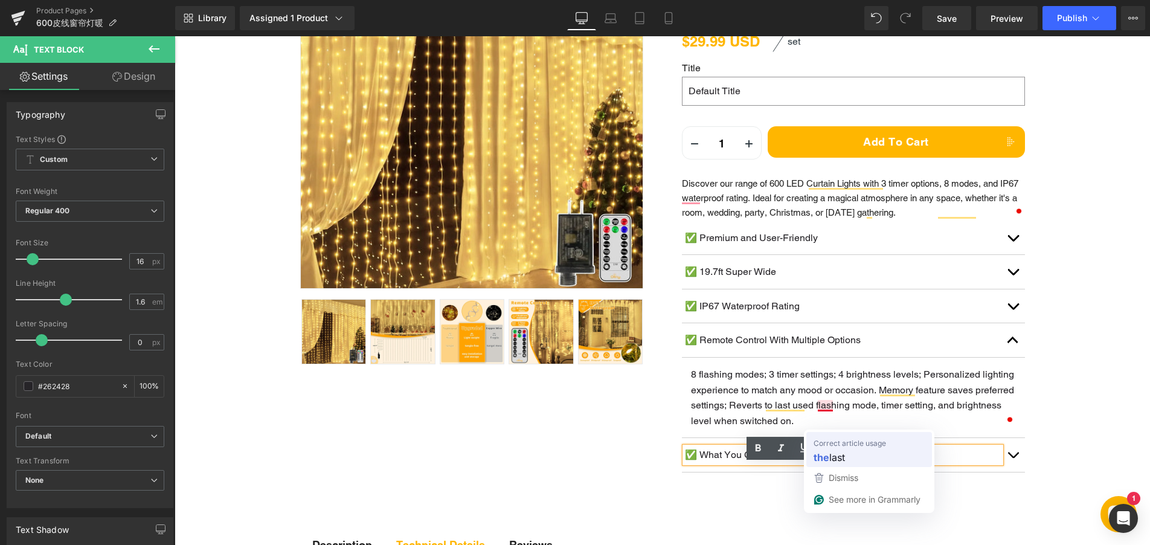
click at [834, 453] on span "last" at bounding box center [837, 456] width 16 height 15
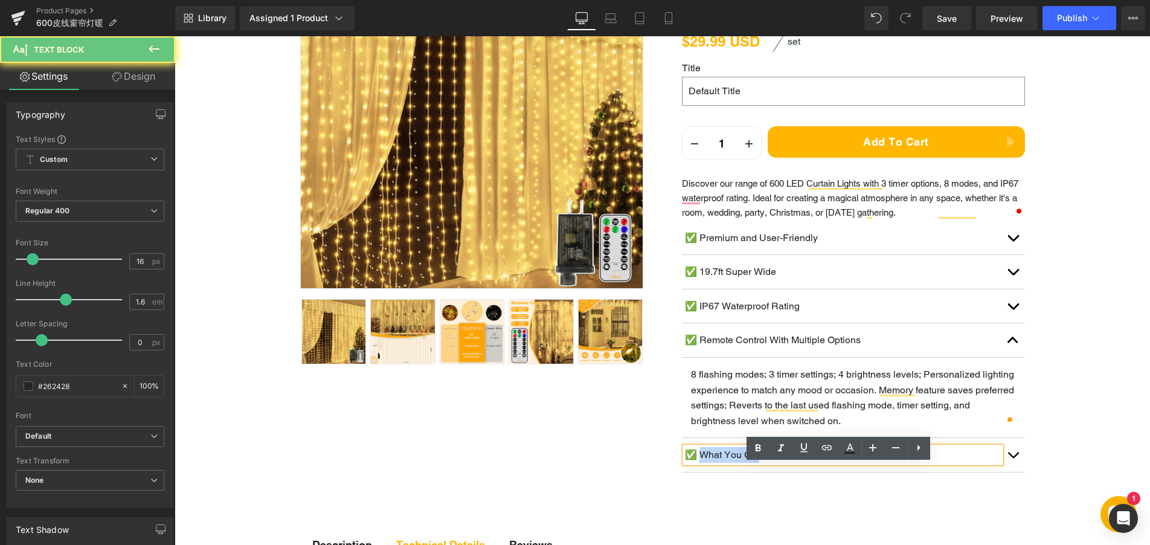
drag, startPoint x: 697, startPoint y: 472, endPoint x: 762, endPoint y: 472, distance: 65.2
click at [762, 462] on p "✅ What You Get" at bounding box center [843, 455] width 316 height 16
paste div
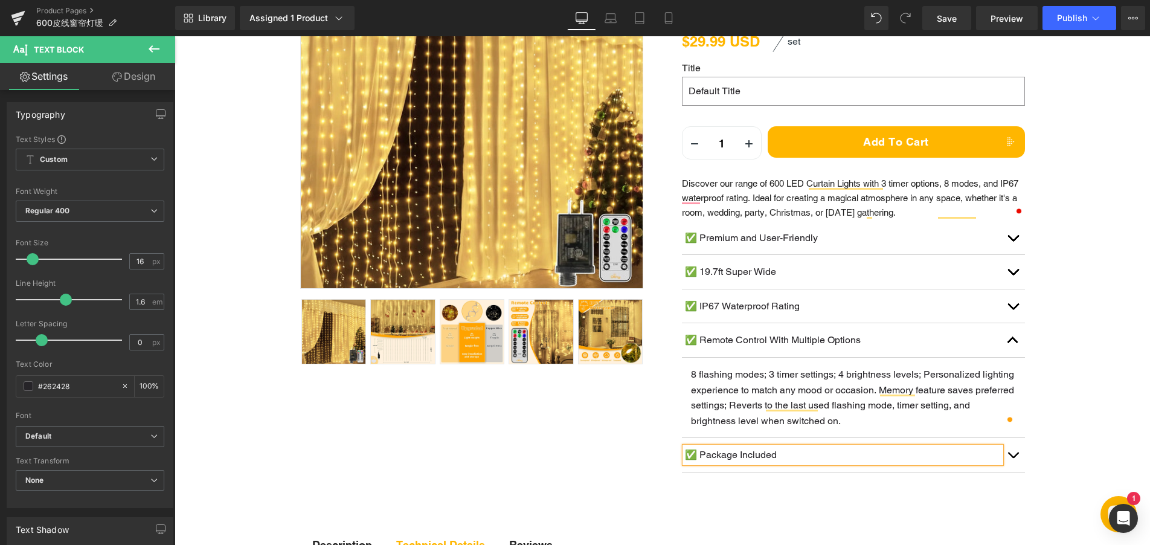
click at [1005, 472] on button "button" at bounding box center [1012, 455] width 24 height 34
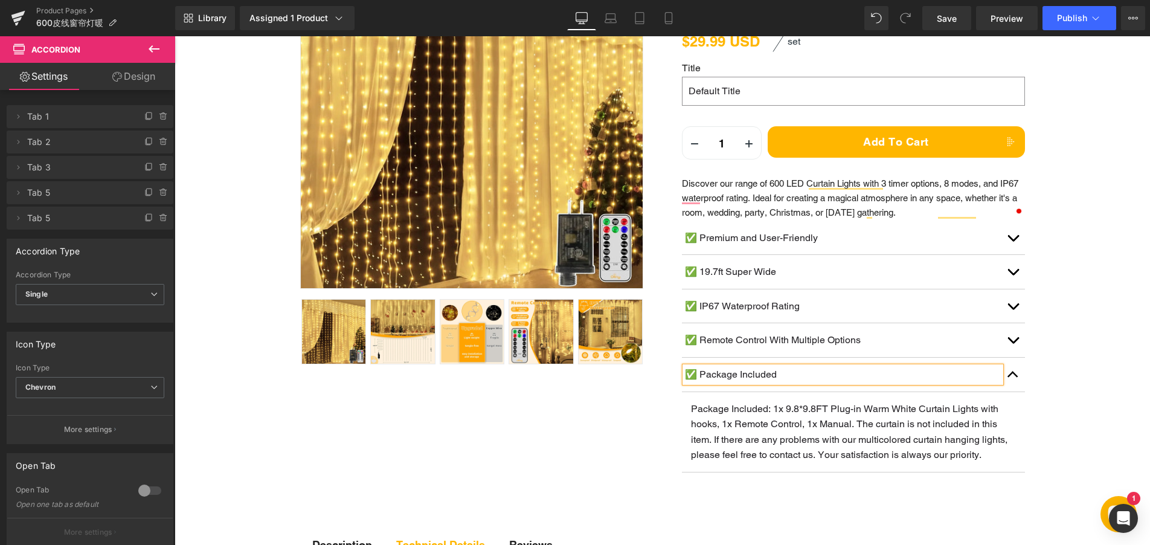
click at [770, 461] on p "Package Included: 1x 9.8*9.8FT Plug-in Warm White Curtain Lights with hooks, 1x…" at bounding box center [853, 432] width 325 height 62
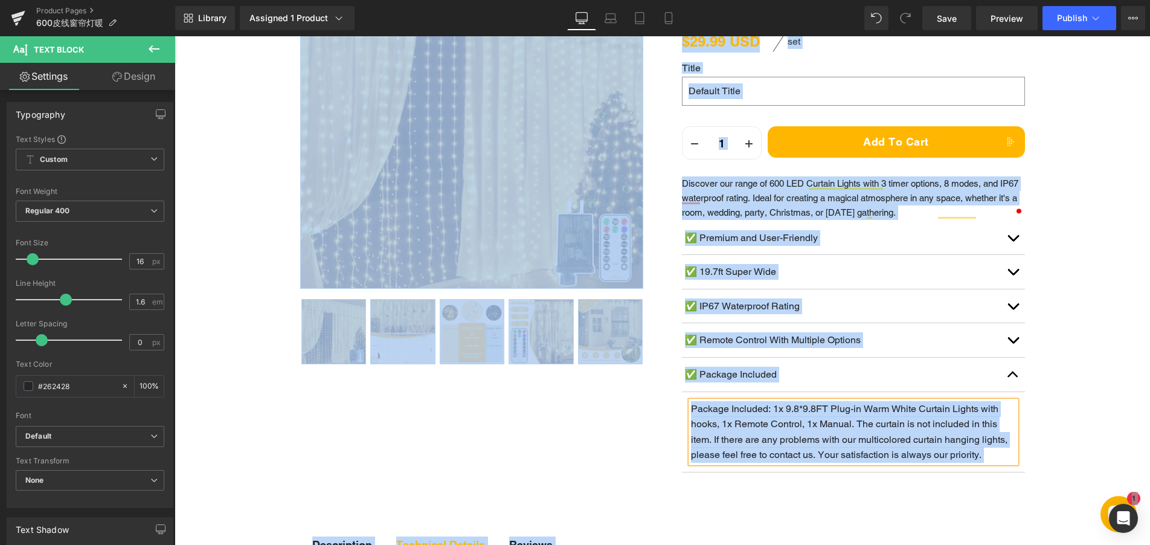
click at [750, 445] on p "Package Included: 1x 9.8*9.8FT Plug-in Warm White Curtain Lights with hooks, 1x…" at bounding box center [853, 432] width 325 height 62
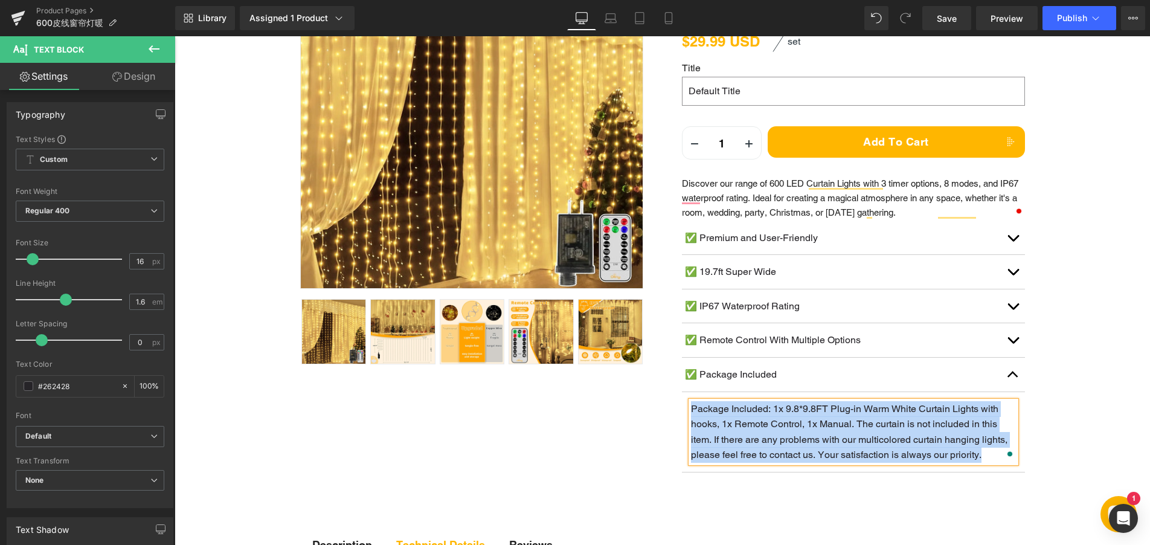
paste div "To enrich screen reader interactions, please activate Accessibility in Grammarl…"
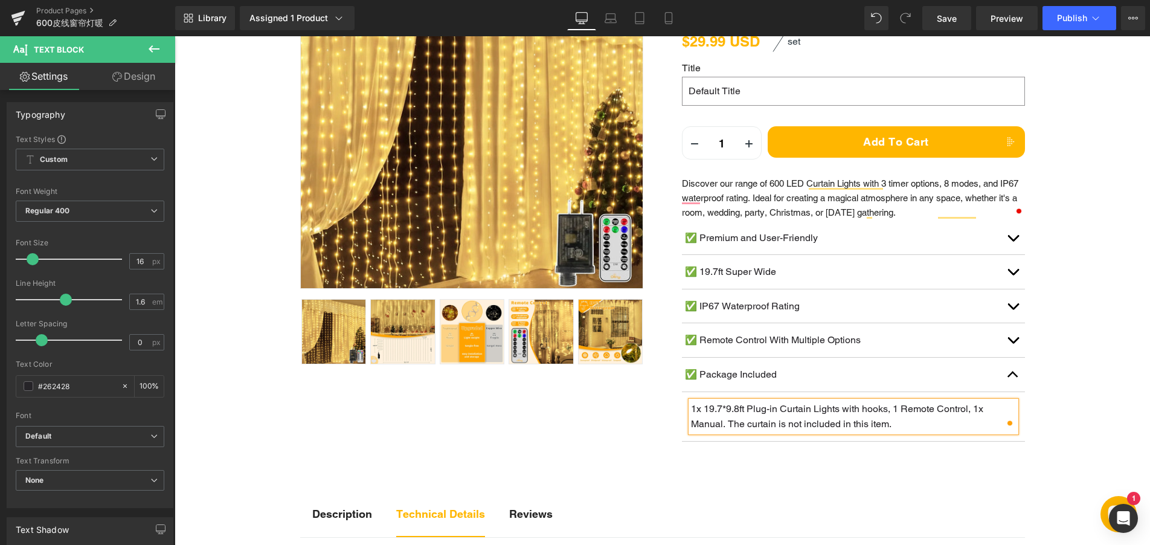
click at [1013, 377] on span "button" at bounding box center [1013, 377] width 0 height 0
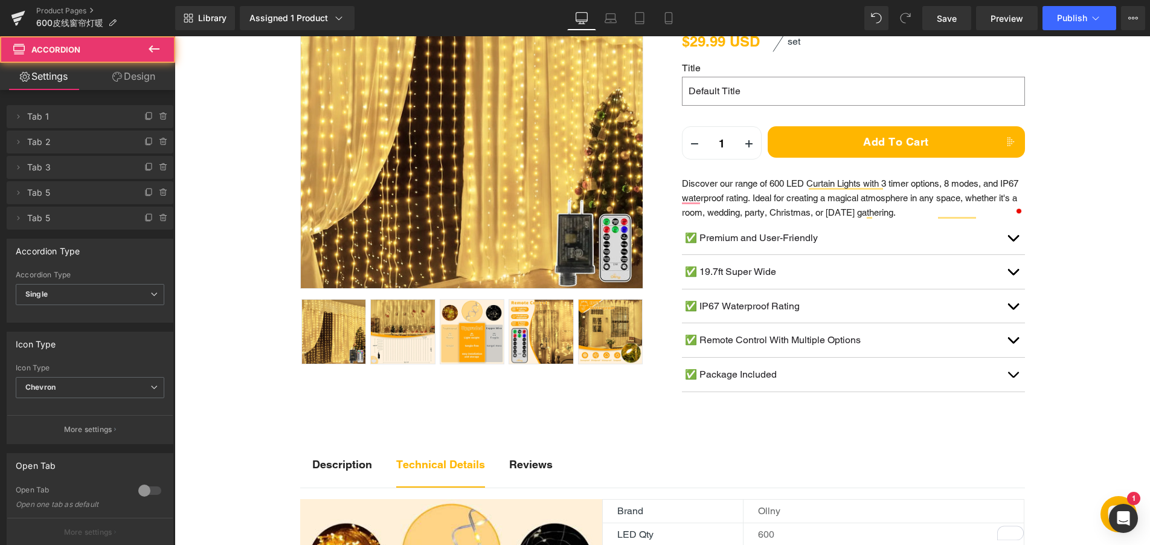
click at [1068, 338] on div "Sale Off (P) Image" at bounding box center [661, 168] width 975 height 502
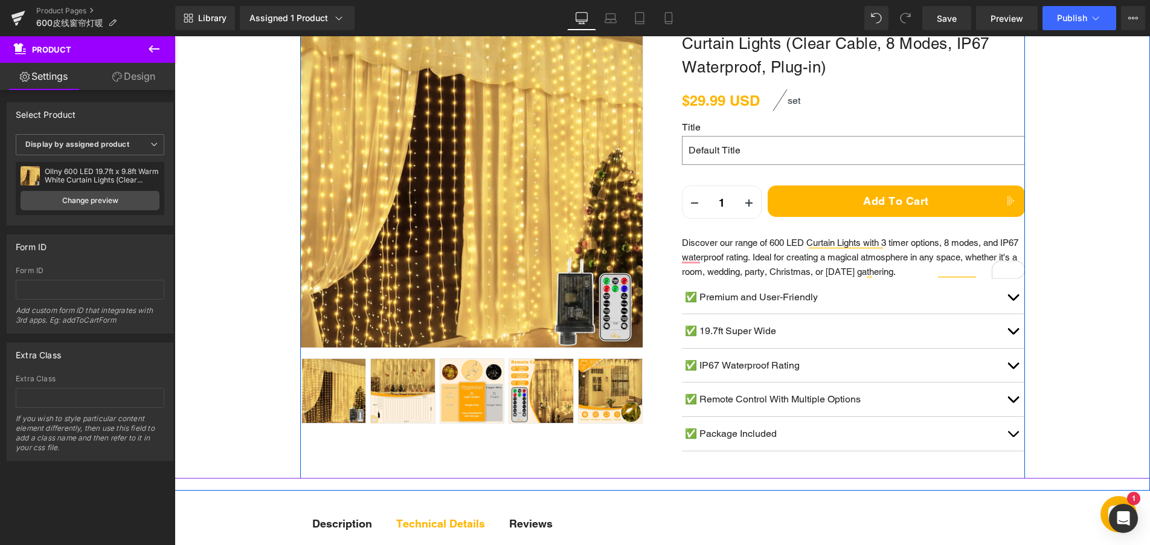
scroll to position [181, 0]
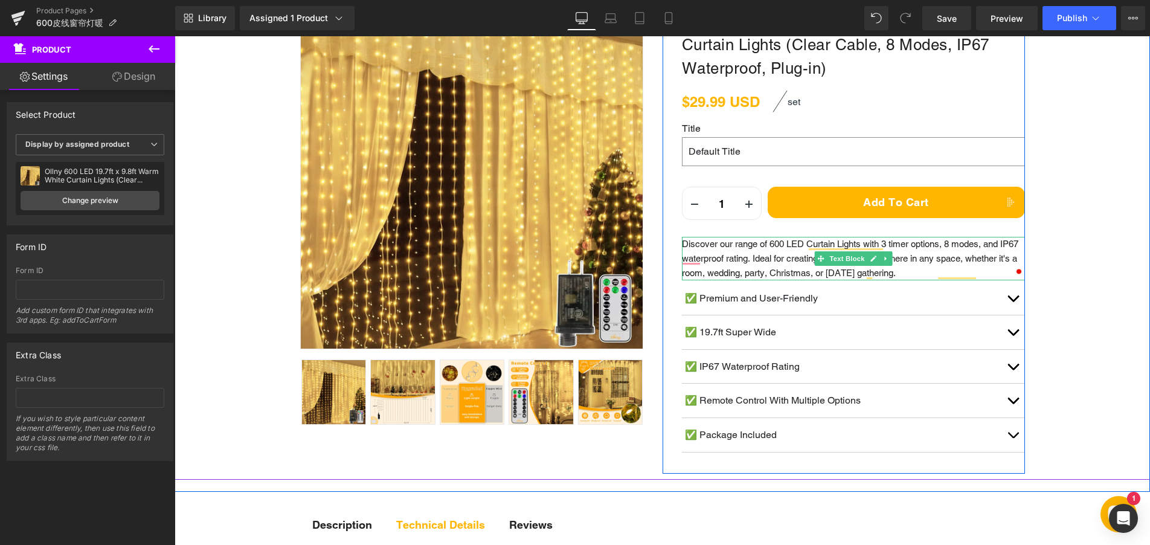
click at [719, 278] on p "Discover our range of 600 LED Curtain Lights with 3 timer options, 8 modes, and…" at bounding box center [853, 258] width 343 height 43
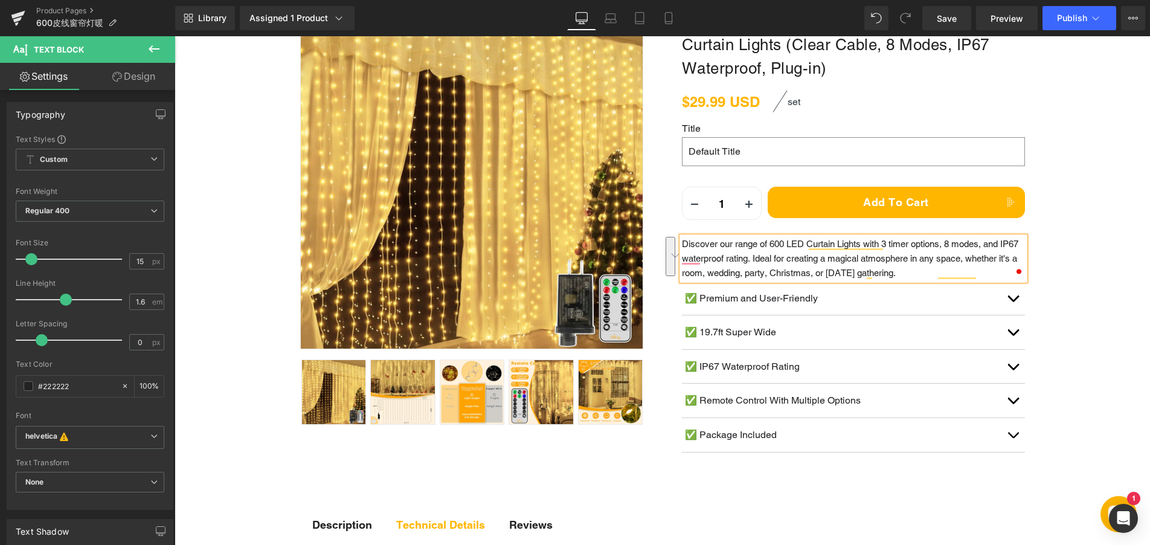
paste div "To enrich screen reader interactions, please activate Accessibility in Grammarl…"
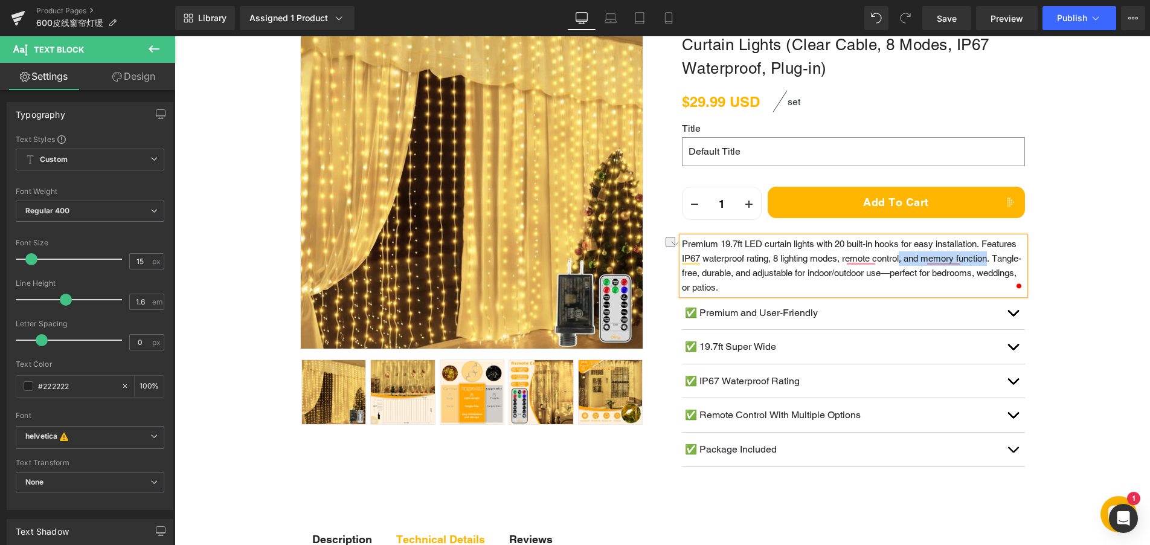
drag, startPoint x: 900, startPoint y: 276, endPoint x: 987, endPoint y: 271, distance: 87.7
click at [987, 271] on p "Premium 19.7ft LED curtain lights with 20 built-in hooks for easy installation.…" at bounding box center [853, 266] width 343 height 58
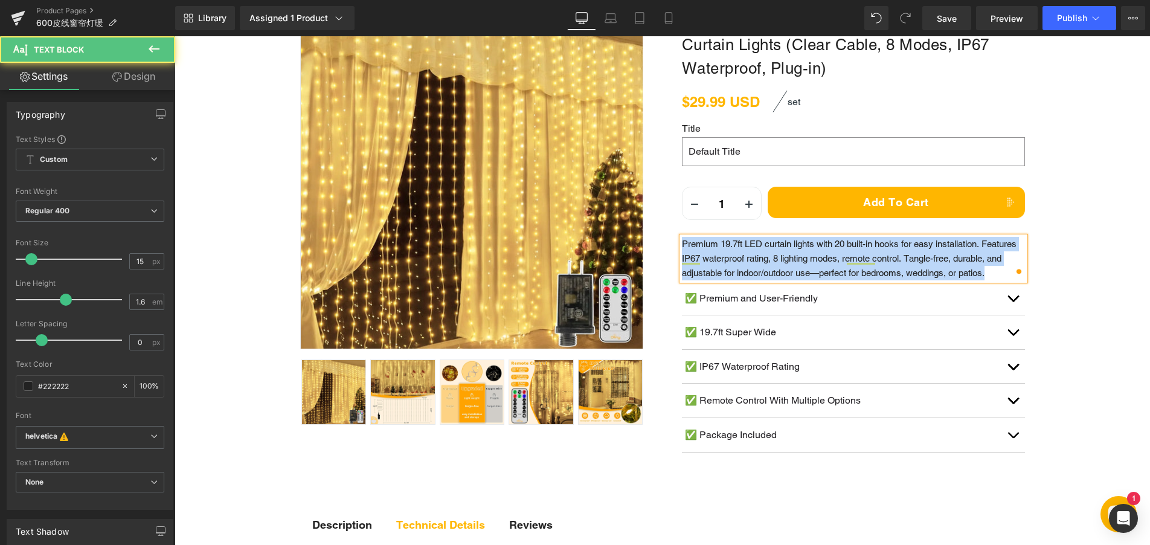
click at [665, 259] on div "SKU: Text Block B0F6L73P9S (P) SKU Row Ollny 600 LED 19.7ft x 9.8ft Warm White …" at bounding box center [843, 230] width 362 height 485
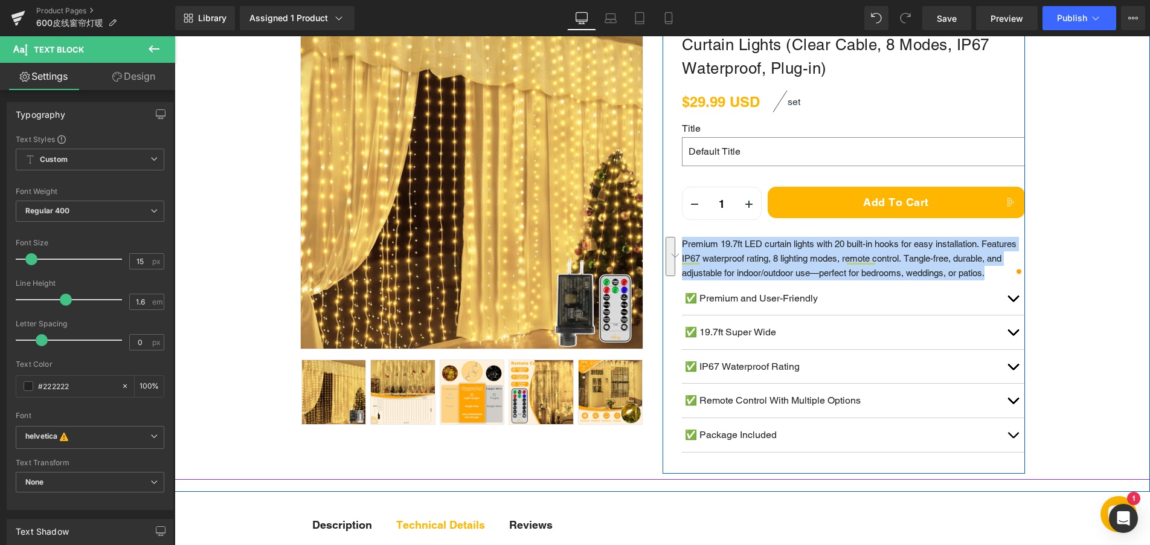
copy p "Premium 19.7ft LED curtain lights with 20 built-in hooks for easy installation.…"
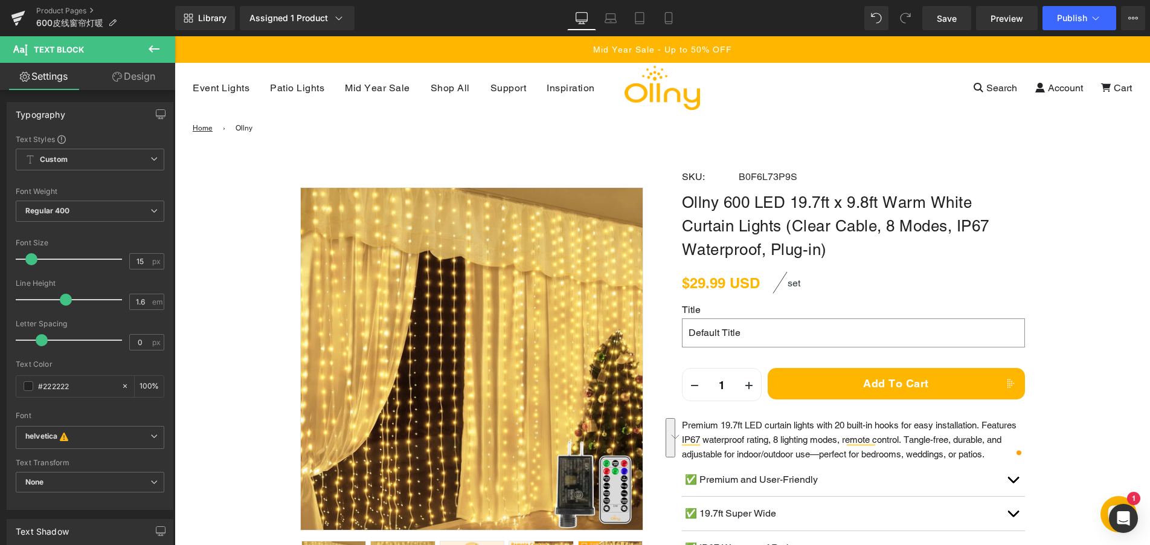
click at [1056, 283] on div "Sale Off (P) Image" at bounding box center [661, 409] width 975 height 502
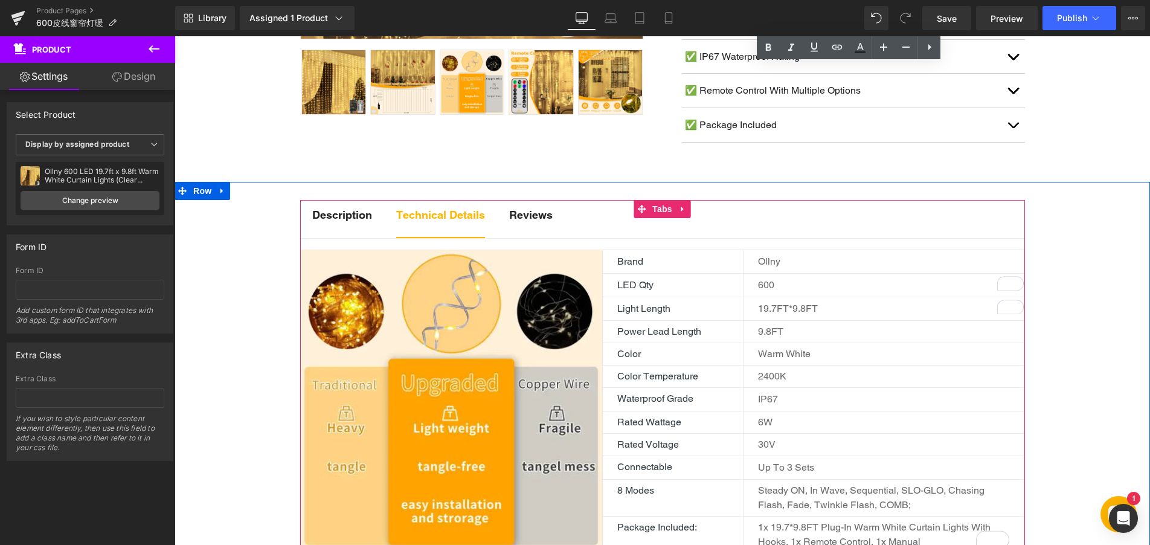
scroll to position [483, 0]
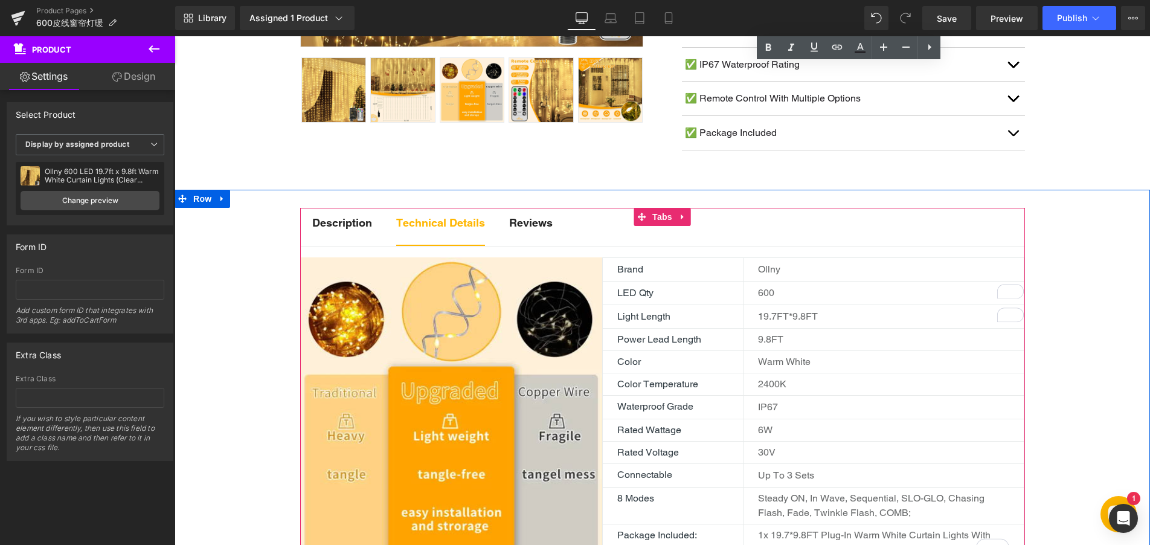
click at [344, 229] on strong "Description" at bounding box center [342, 222] width 60 height 13
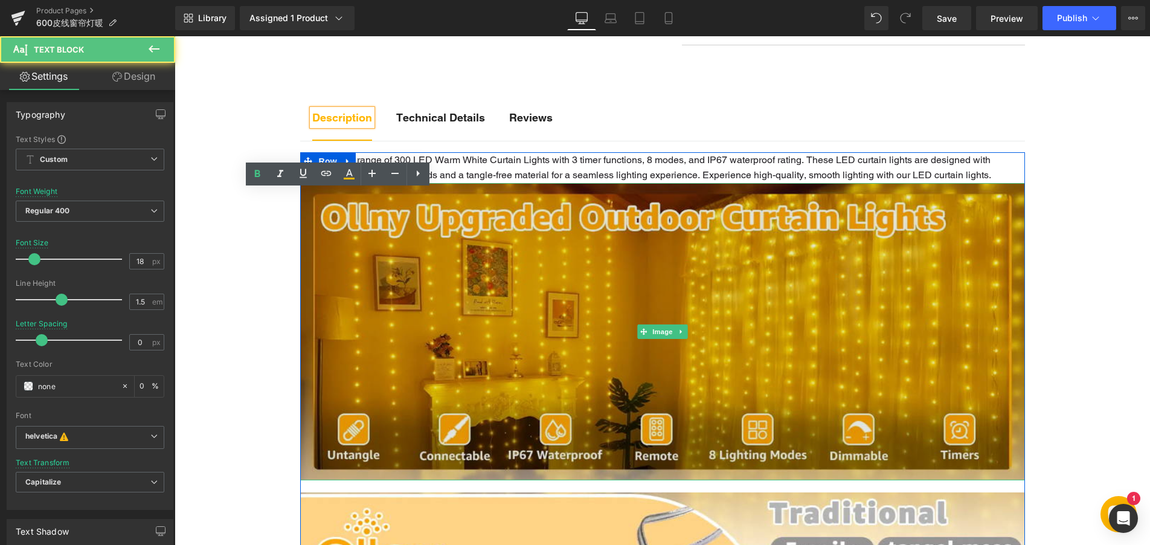
scroll to position [604, 0]
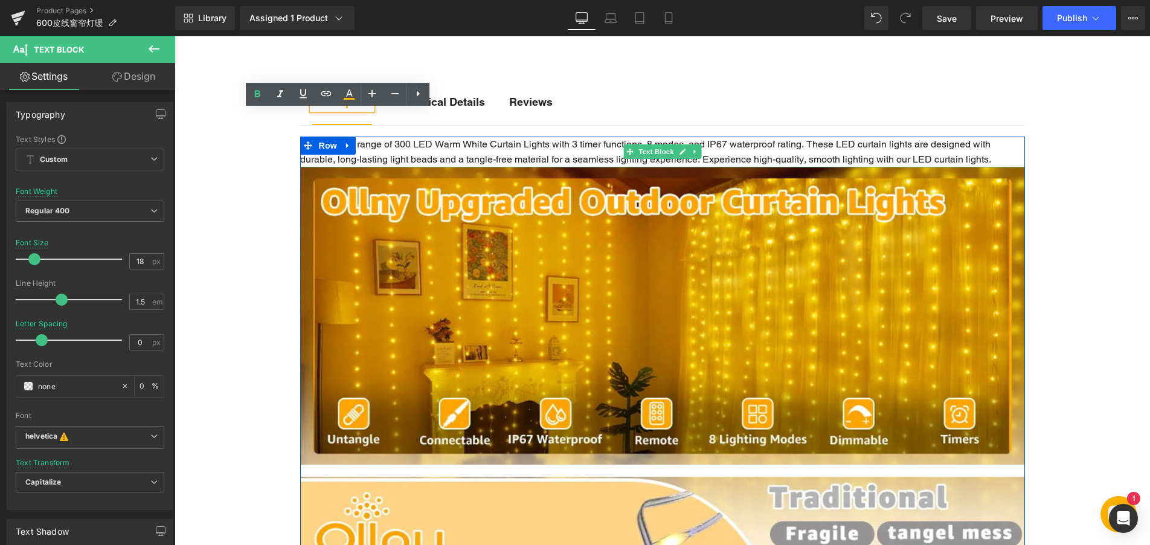
click at [589, 156] on p "Discover our range of 300 LED Warm White Curtain Lights with 3 timer functions,…" at bounding box center [662, 151] width 725 height 31
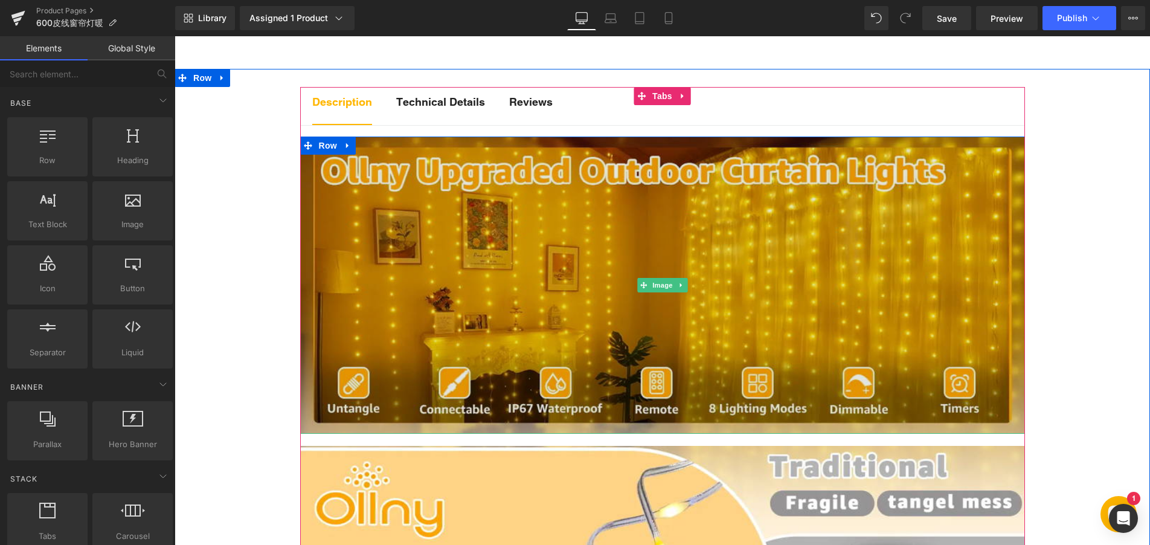
click at [546, 258] on img at bounding box center [662, 284] width 725 height 297
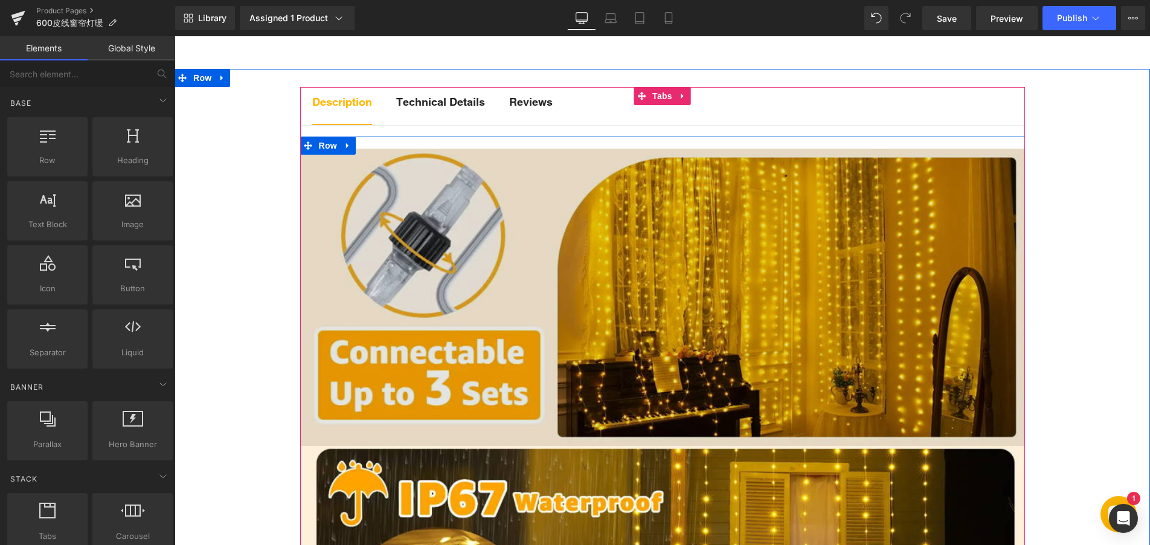
click at [584, 267] on img at bounding box center [662, 297] width 725 height 297
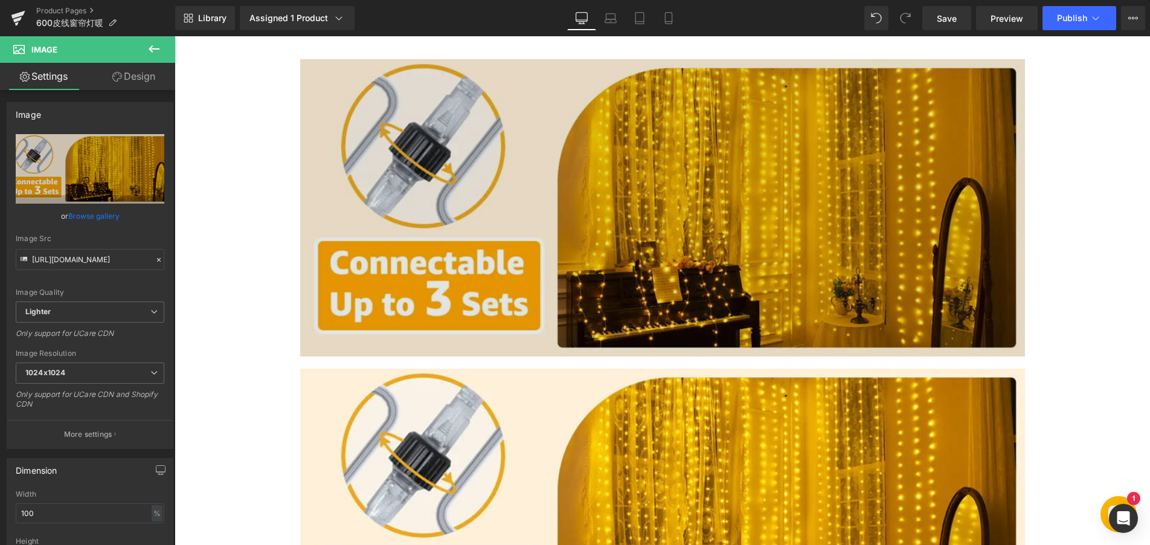
scroll to position [692, 0]
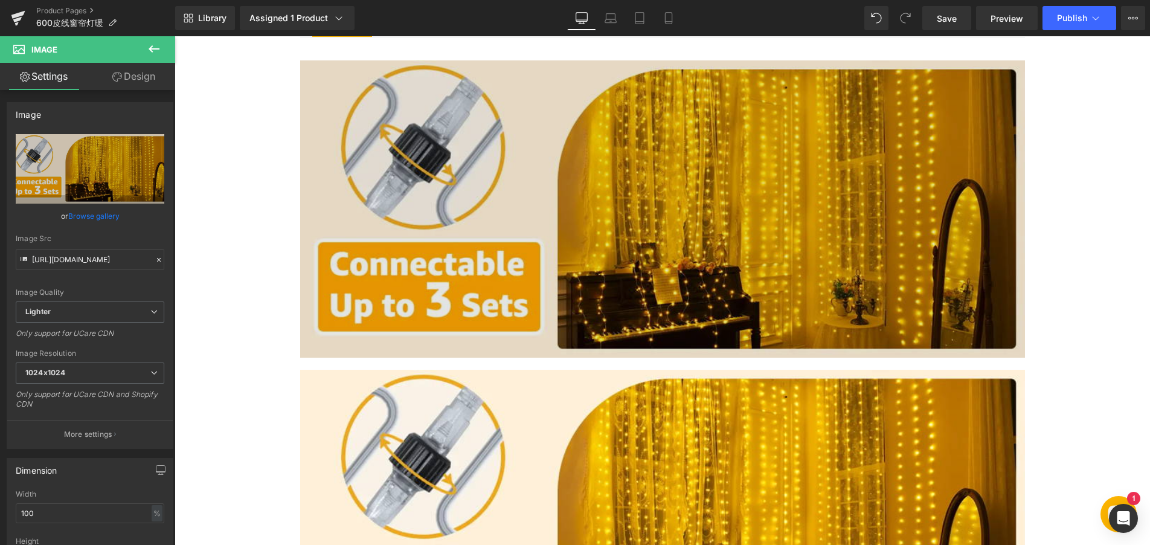
click at [547, 223] on img at bounding box center [662, 208] width 725 height 297
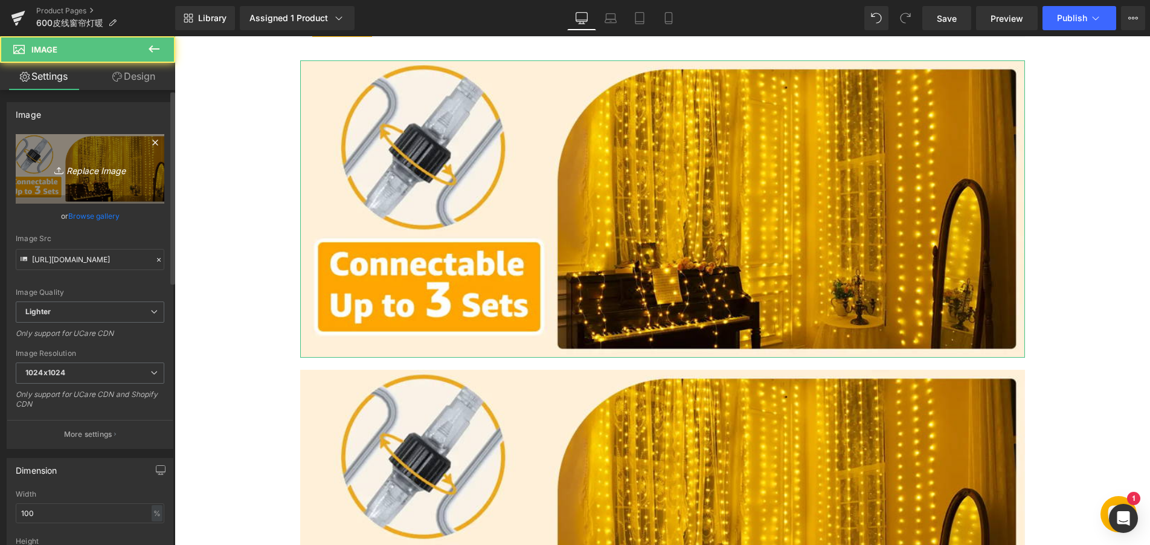
click at [101, 168] on icon "Replace Image" at bounding box center [90, 168] width 97 height 15
type input "C:\fakepath\11 (1).webp"
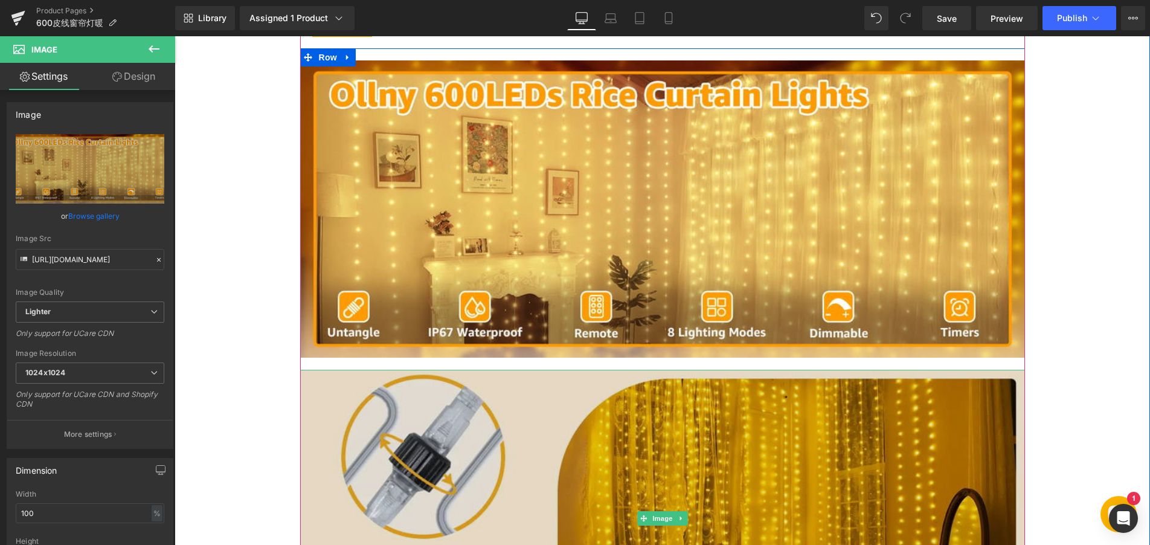
type input "https://ucarecdn.com/444da4cc-bb97-4a1a-9075-06875bda287f/-/format/auto/-/previ…"
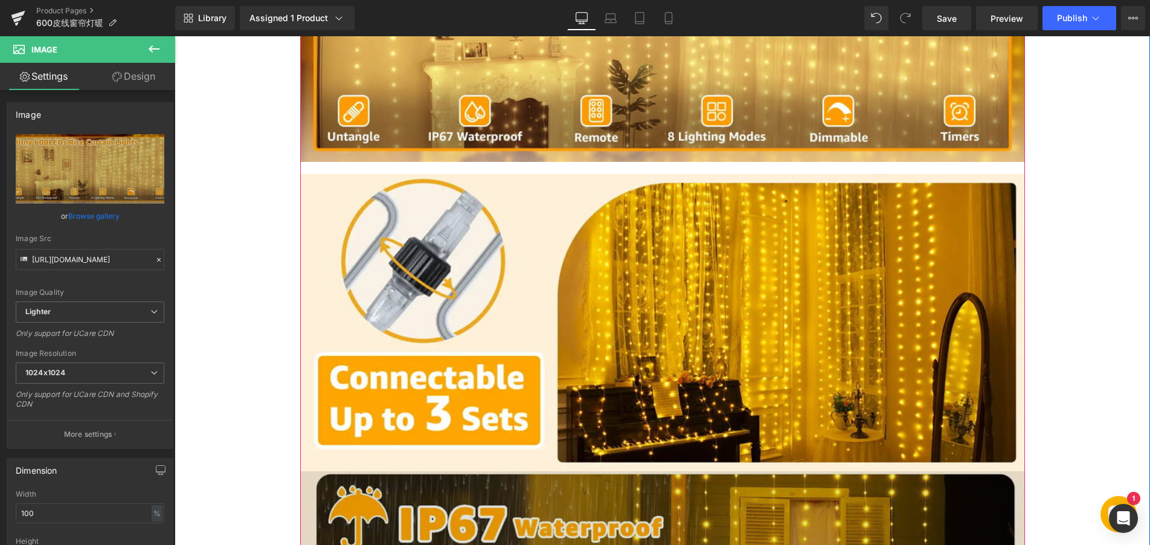
scroll to position [873, 0]
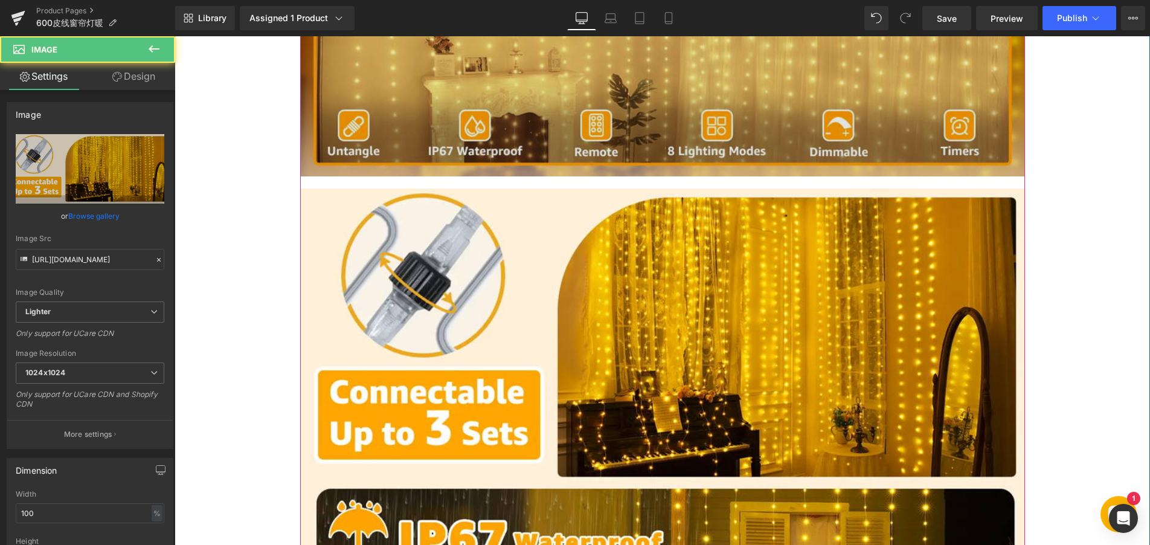
drag, startPoint x: 641, startPoint y: 207, endPoint x: 642, endPoint y: 193, distance: 13.9
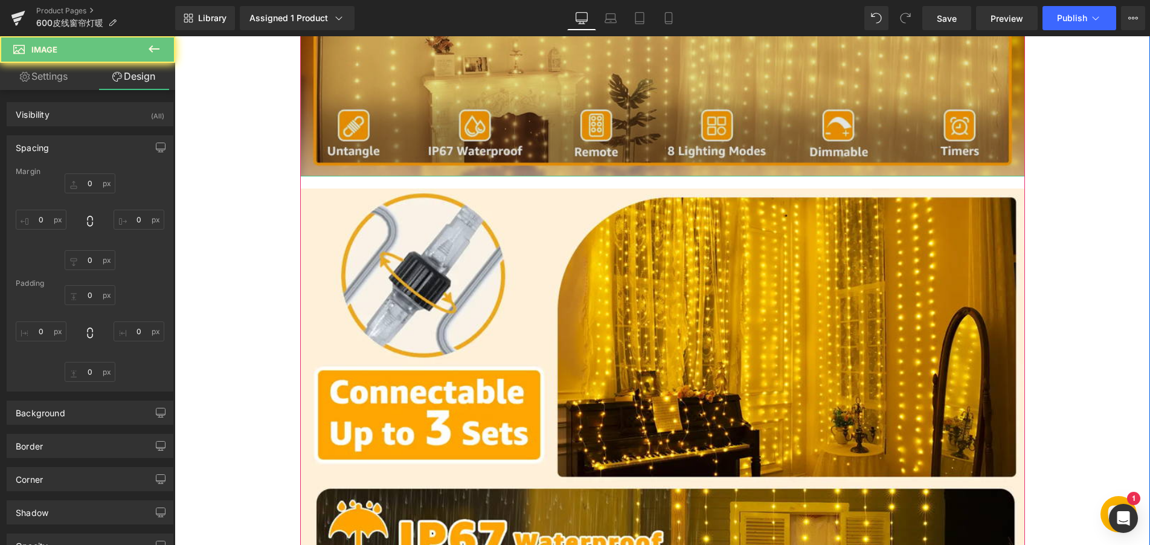
type input "20"
type input "0"
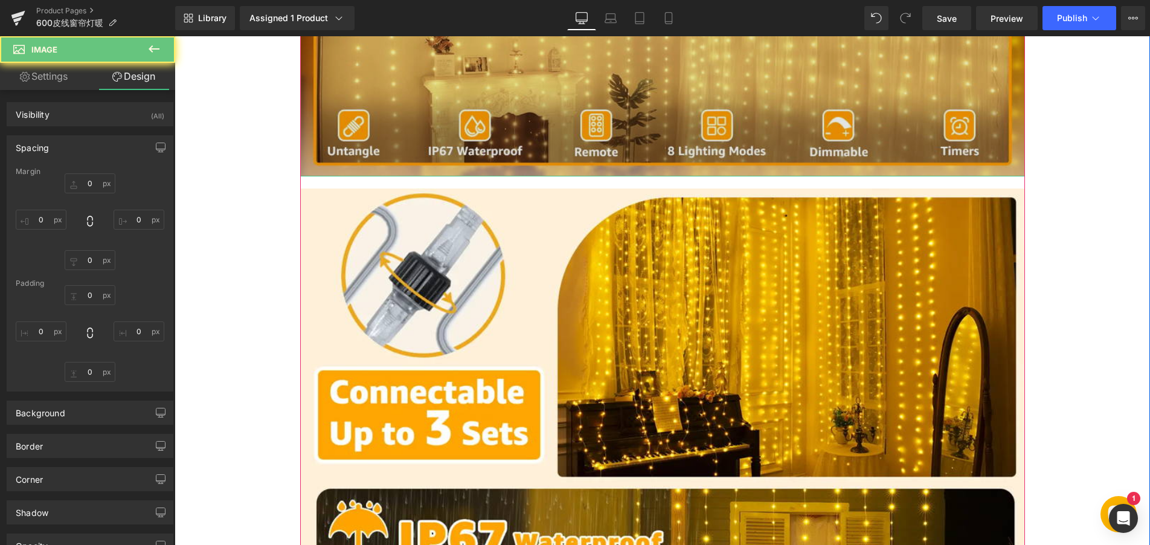
type input "0"
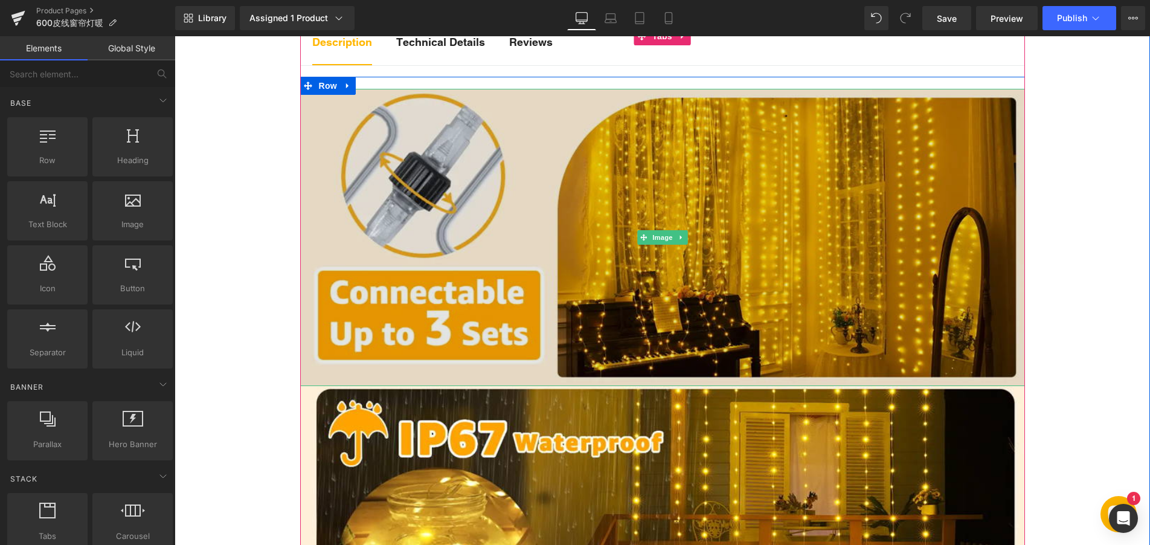
scroll to position [680, 0]
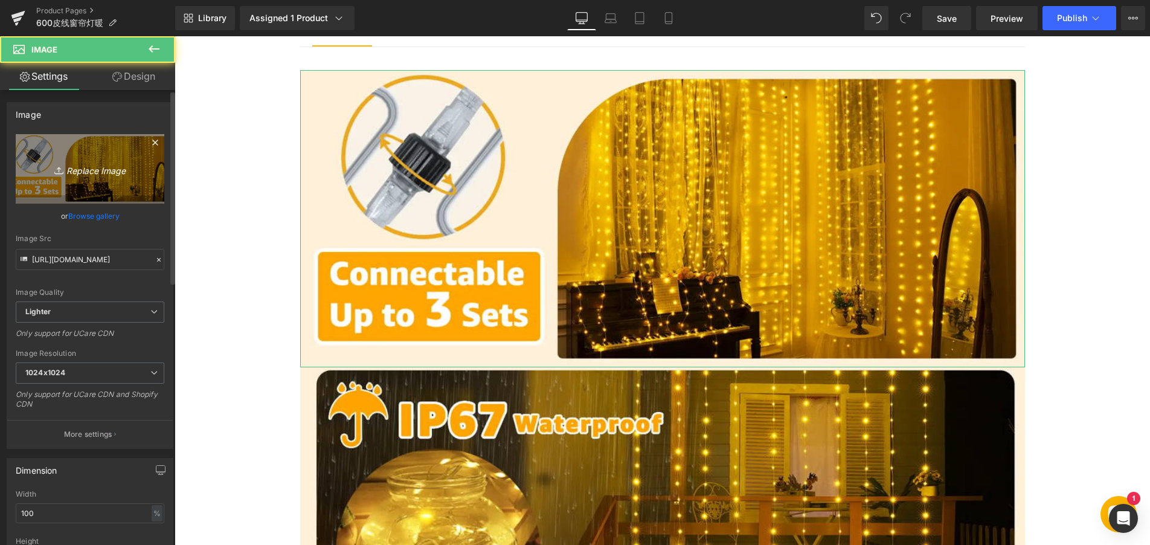
click at [103, 165] on icon "Replace Image" at bounding box center [90, 168] width 97 height 15
type input "C:\fakepath\11 (1).webp"
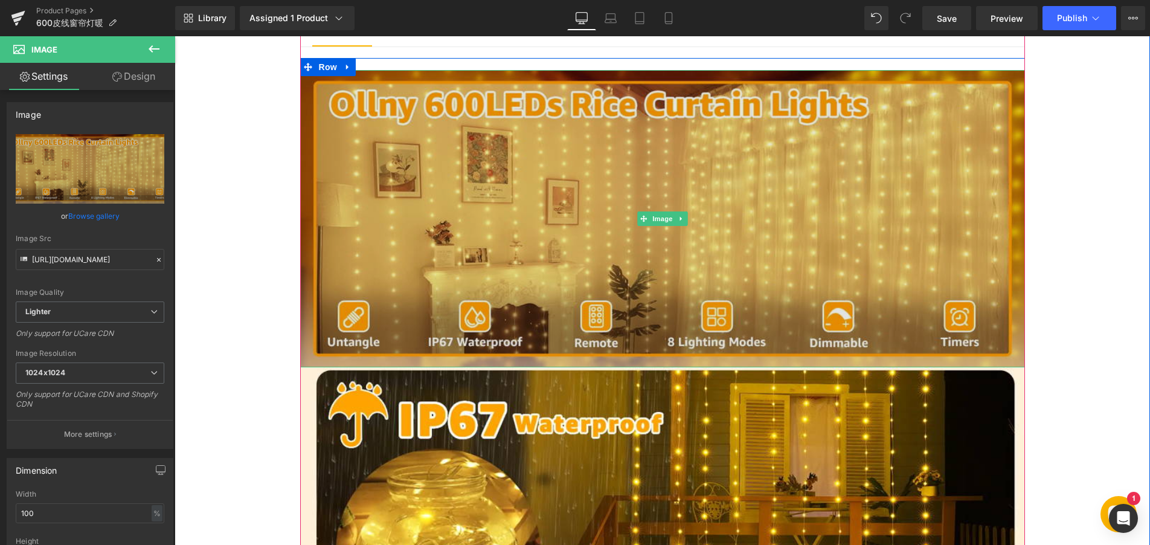
type input "[URL][DOMAIN_NAME]"
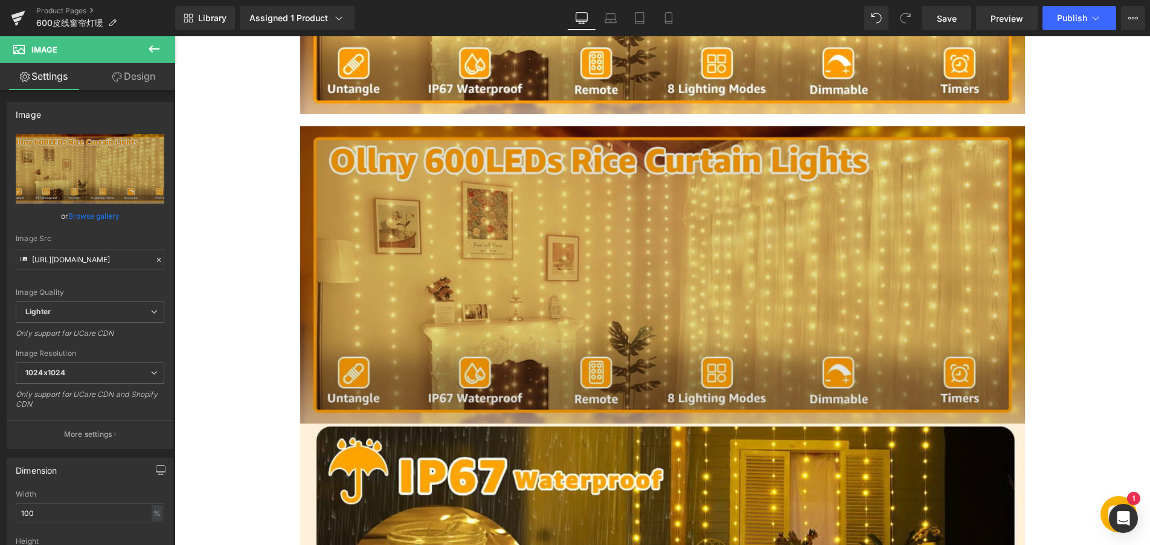
click at [526, 337] on img at bounding box center [662, 274] width 725 height 297
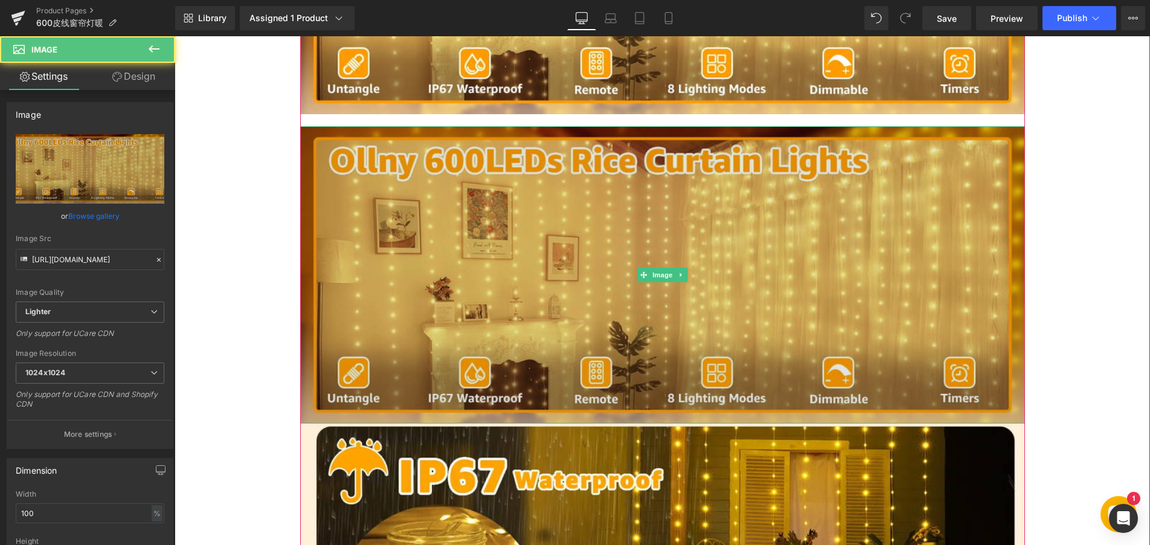
scroll to position [994, 0]
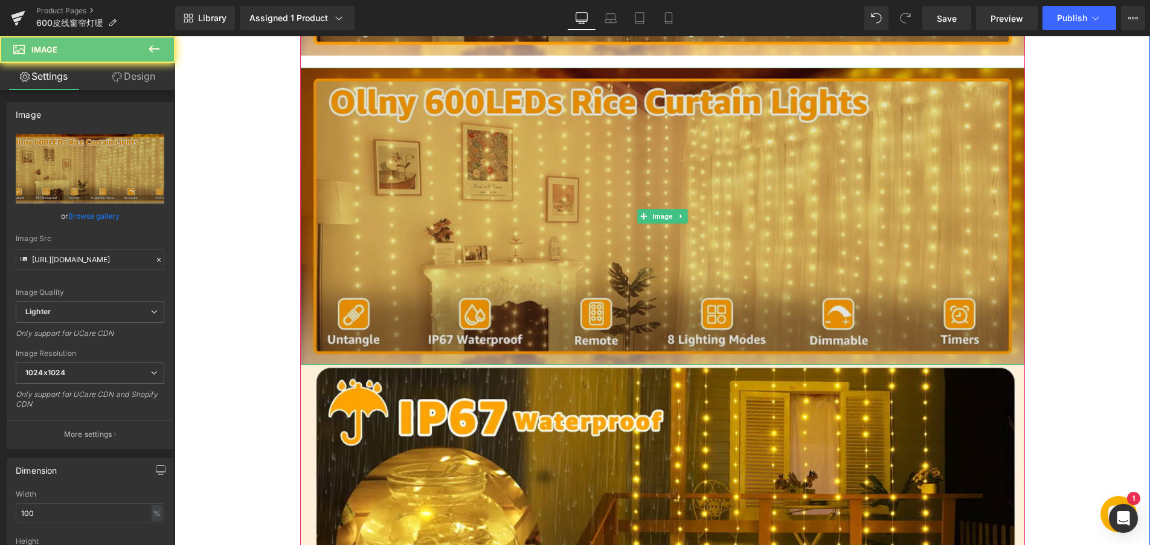
click at [498, 290] on img at bounding box center [662, 216] width 725 height 297
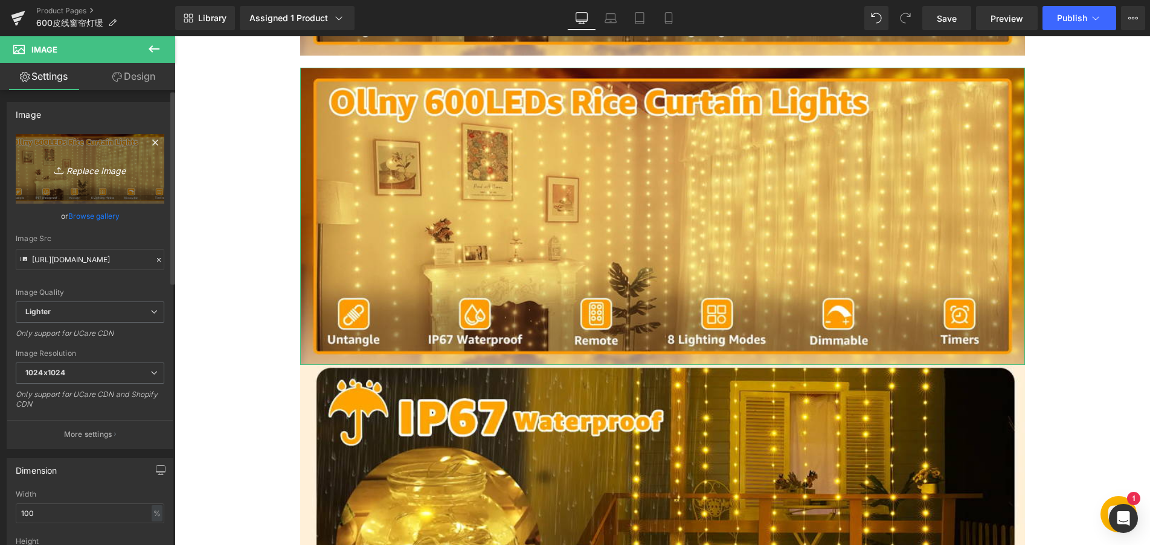
click at [87, 171] on icon "Replace Image" at bounding box center [90, 168] width 97 height 15
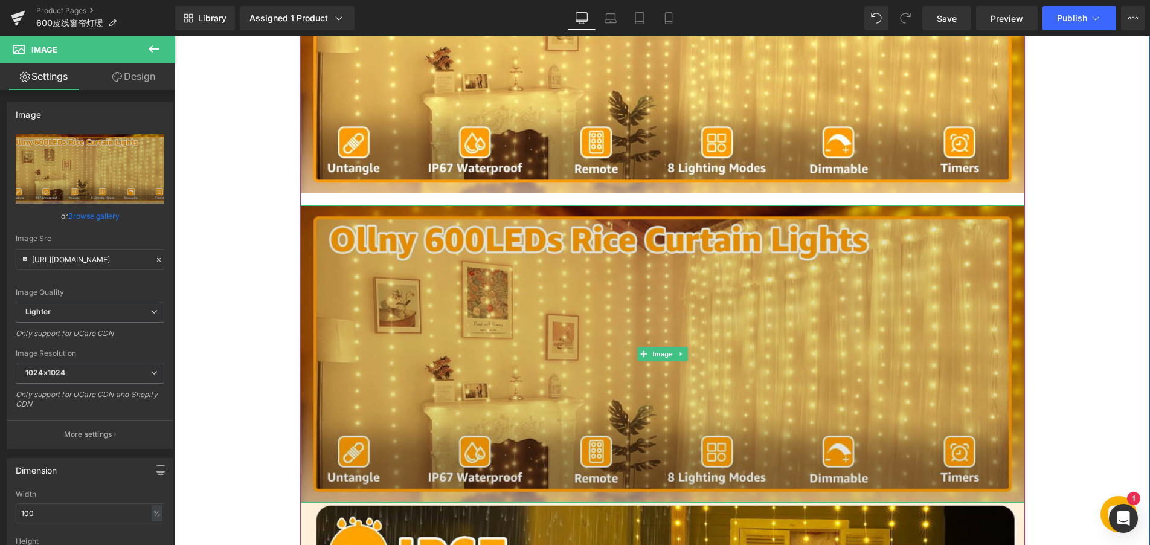
scroll to position [873, 0]
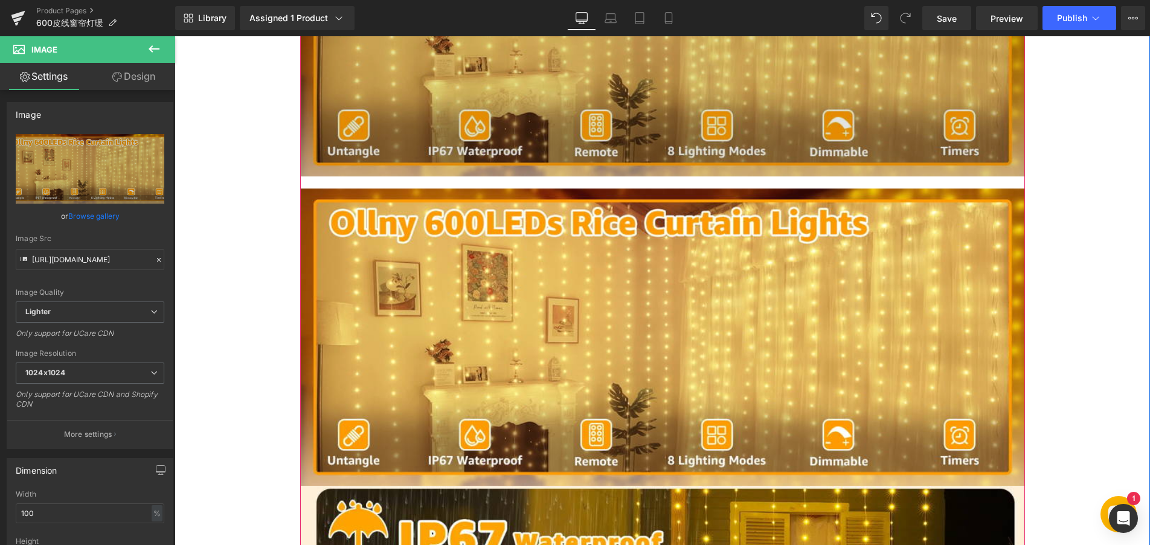
click at [174, 36] on div at bounding box center [174, 36] width 0 height 0
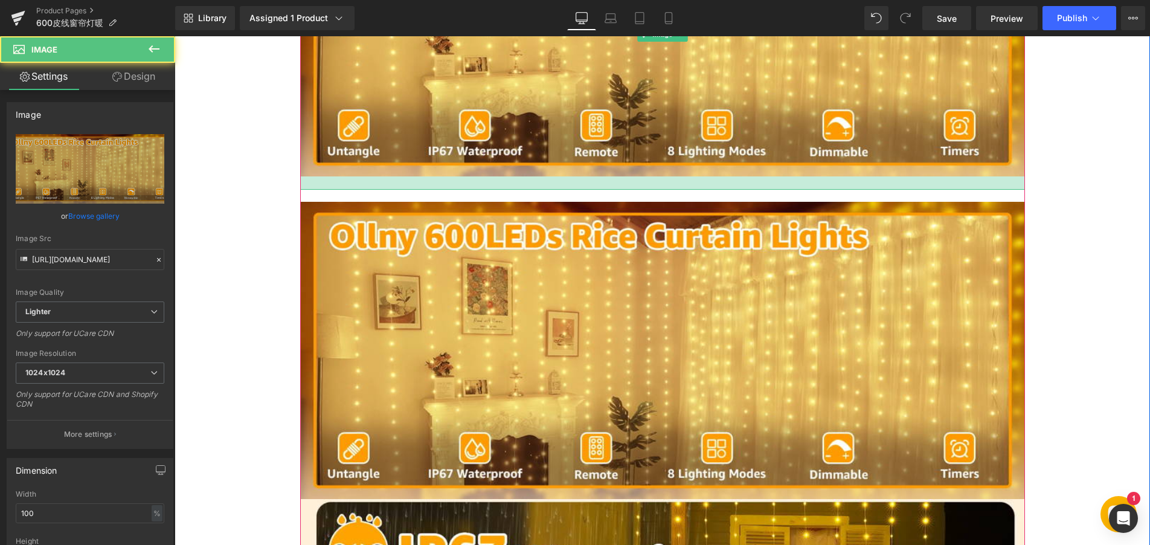
drag, startPoint x: 413, startPoint y: 191, endPoint x: 413, endPoint y: 205, distance: 13.3
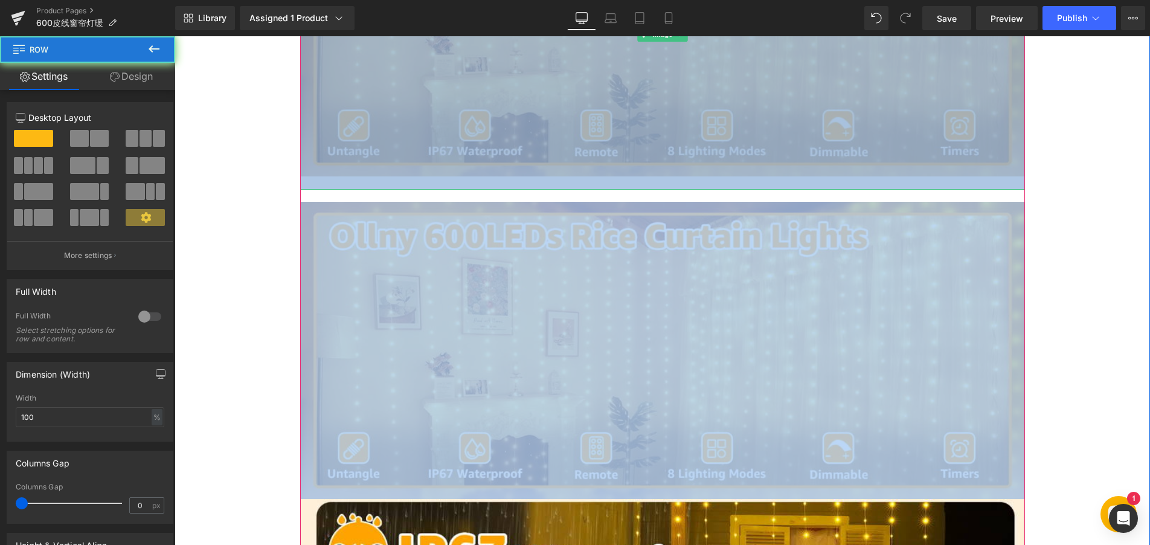
drag, startPoint x: 414, startPoint y: 207, endPoint x: 423, endPoint y: 175, distance: 33.4
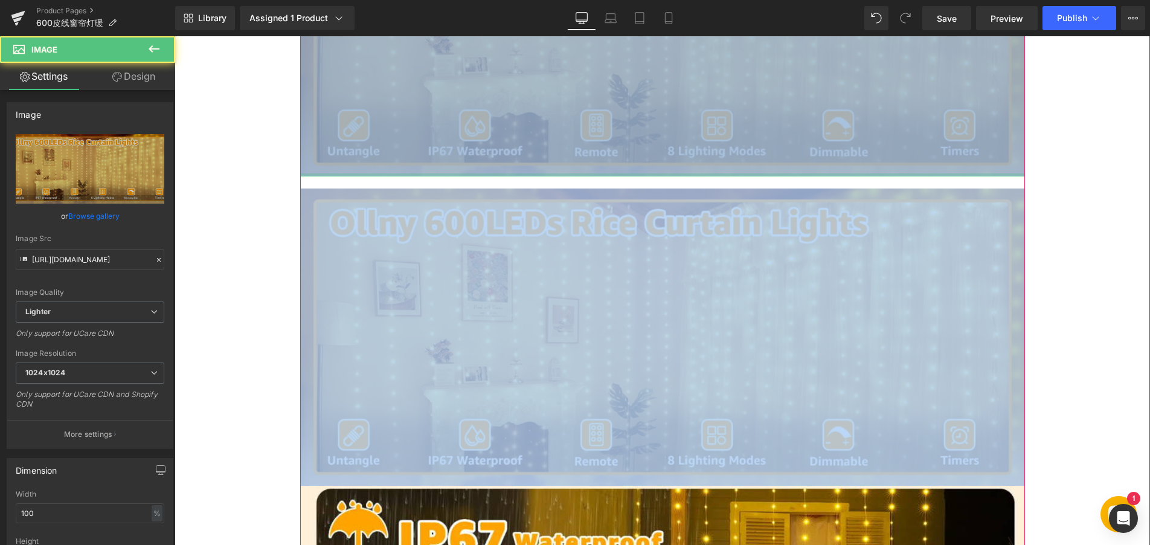
drag, startPoint x: 423, startPoint y: 202, endPoint x: 441, endPoint y: 144, distance: 61.3
click at [441, 144] on div "Image" at bounding box center [662, 27] width 725 height 297
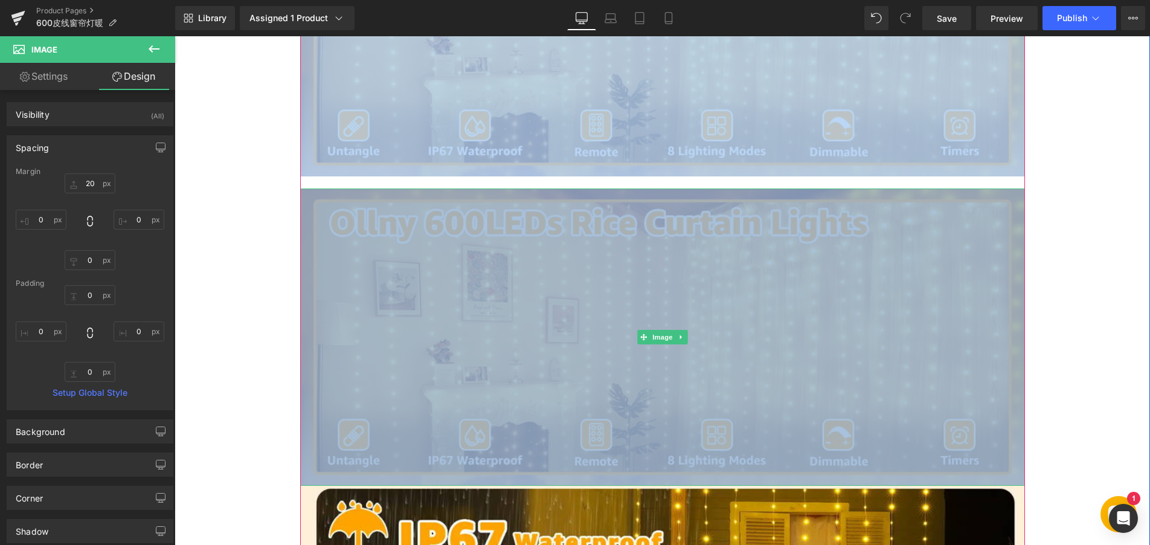
click at [578, 284] on img at bounding box center [662, 336] width 725 height 297
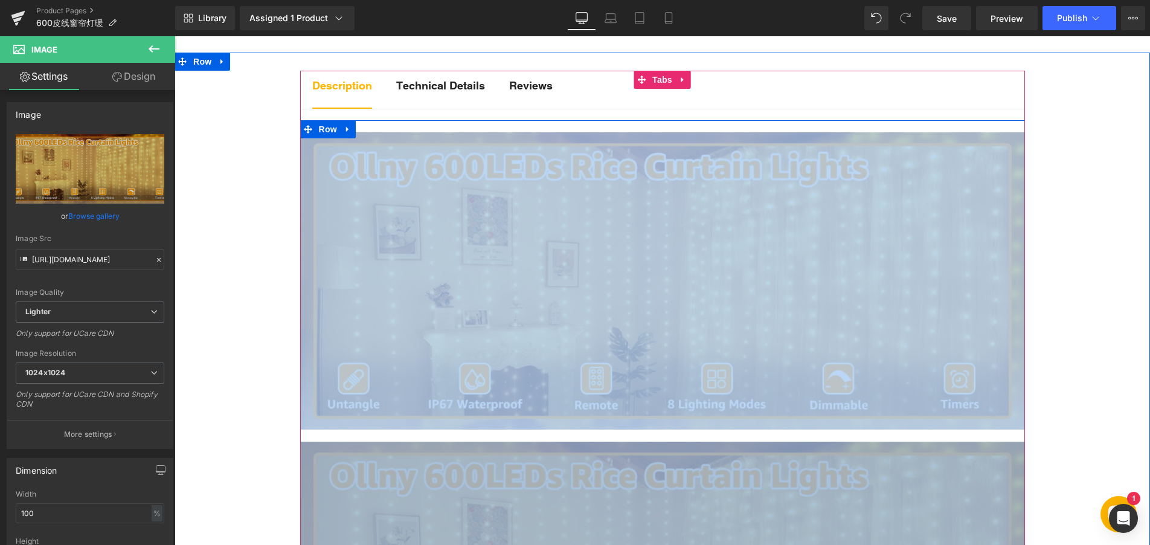
scroll to position [571, 0]
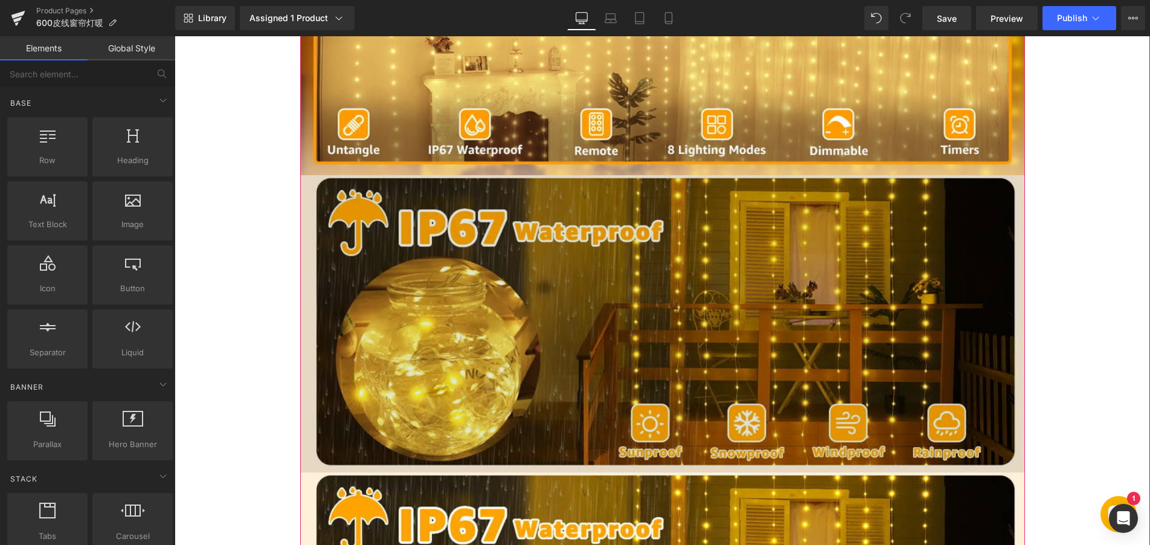
scroll to position [920, 0]
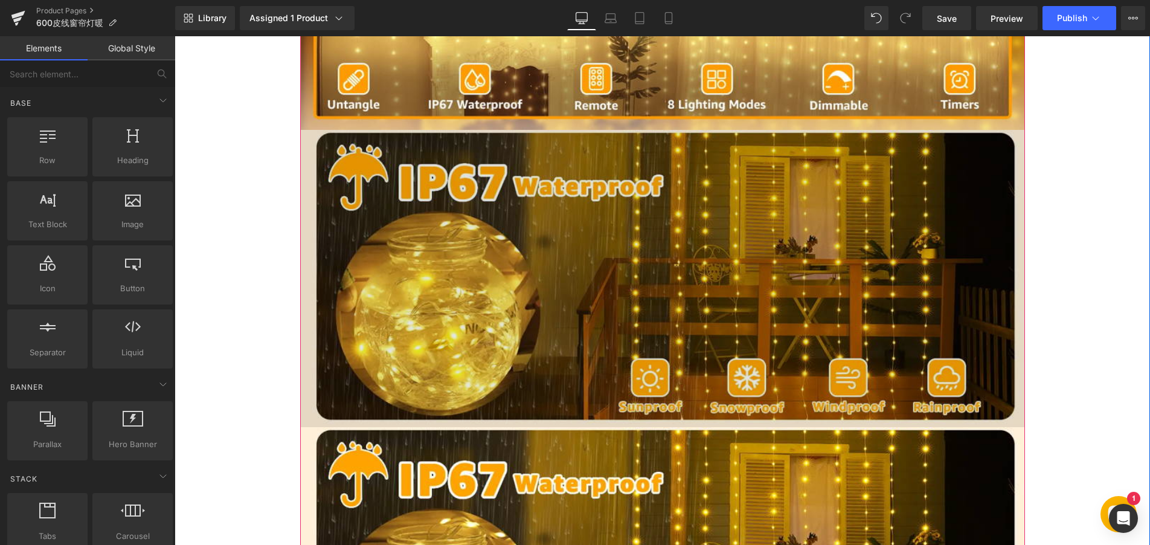
click at [549, 274] on img at bounding box center [662, 278] width 725 height 297
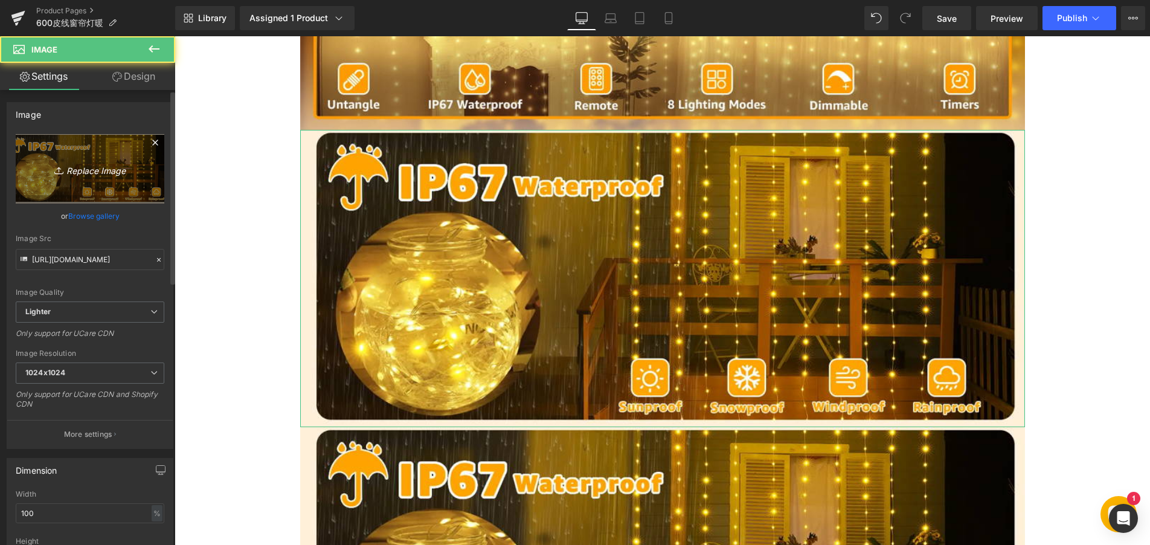
click at [83, 168] on icon "Replace Image" at bounding box center [90, 168] width 97 height 15
type input "C:\fakepath\22.webp"
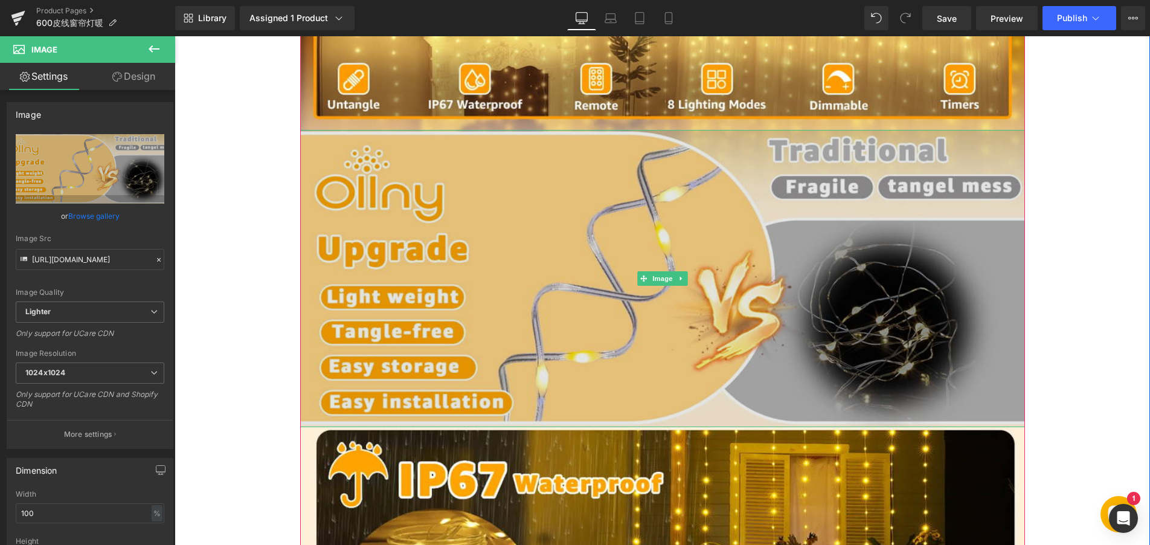
type input "https://ucarecdn.com/10517fb9-0dd9-4422-b120-59e6100da71a/-/format/auto/-/previ…"
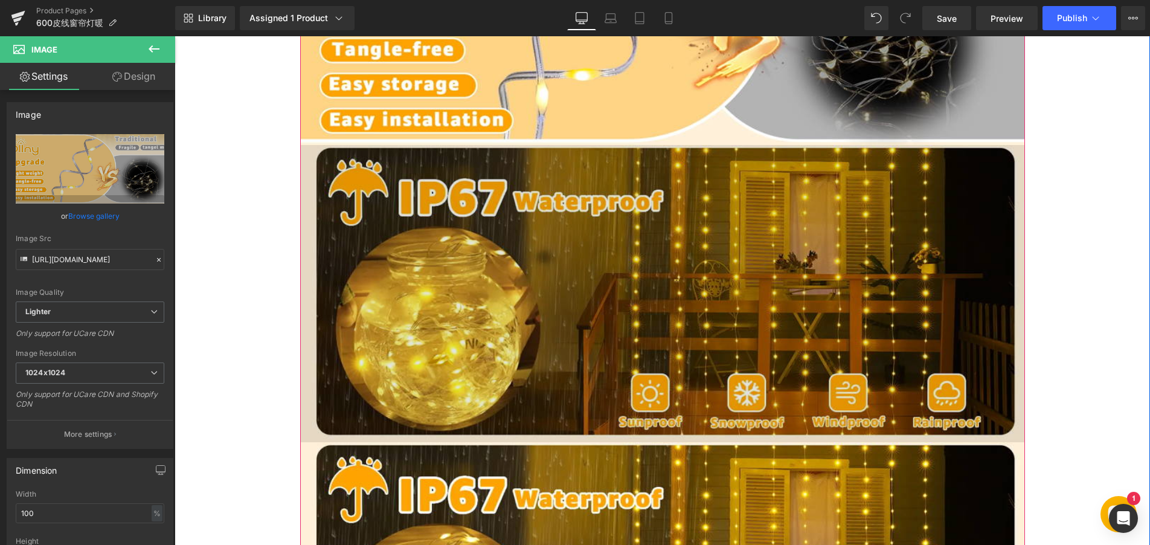
scroll to position [1221, 0]
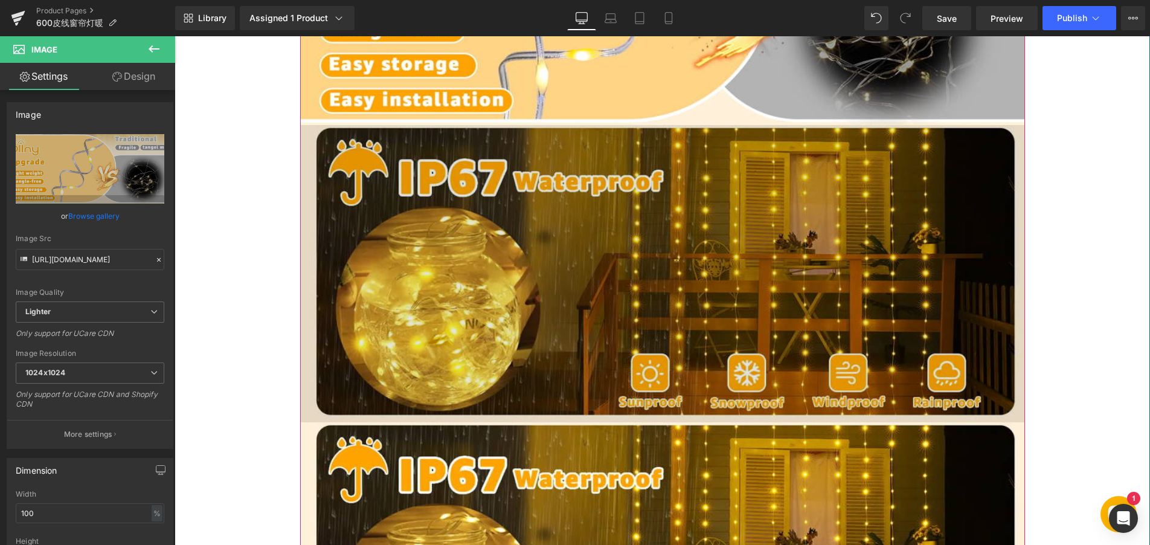
click at [556, 308] on img at bounding box center [662, 273] width 725 height 297
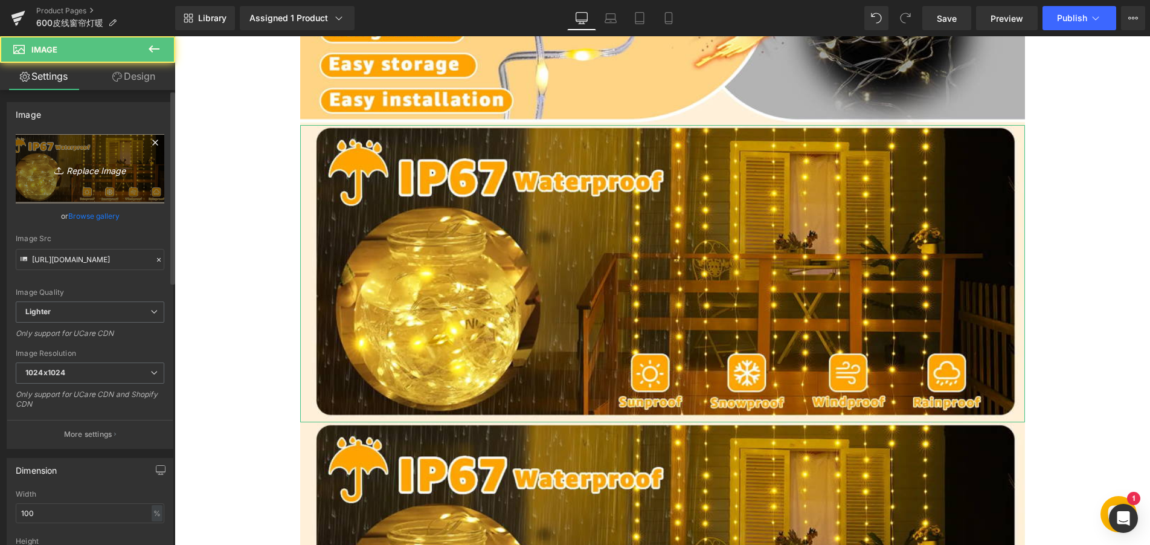
click at [104, 164] on icon "Replace Image" at bounding box center [90, 168] width 97 height 15
type input "C:\fakepath\33.webp"
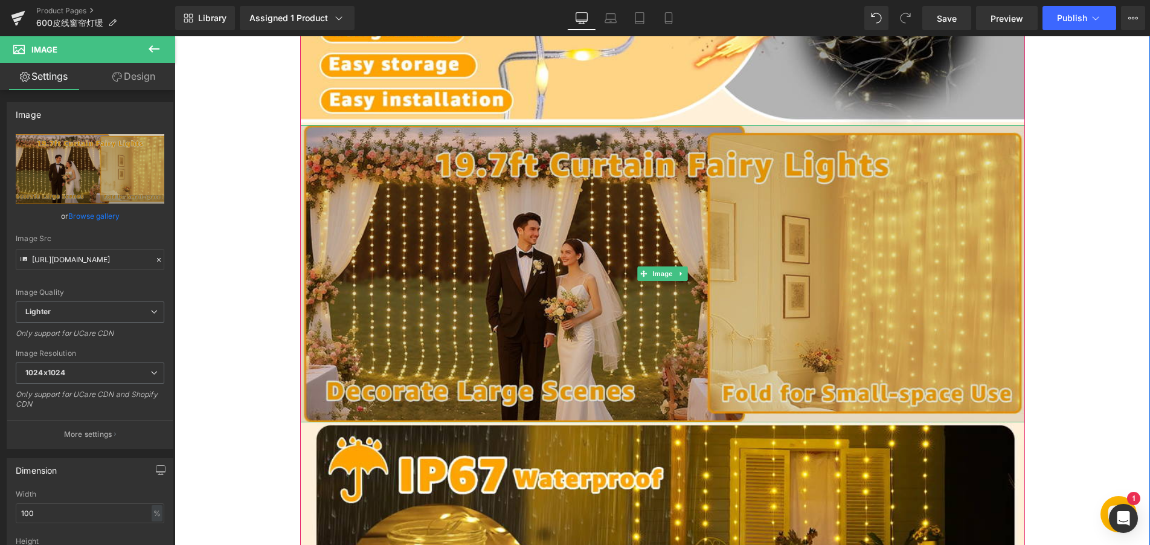
type input "https://ucarecdn.com/2585746f-7878-405a-8bb7-a636e0a9c1d2/-/format/auto/-/previ…"
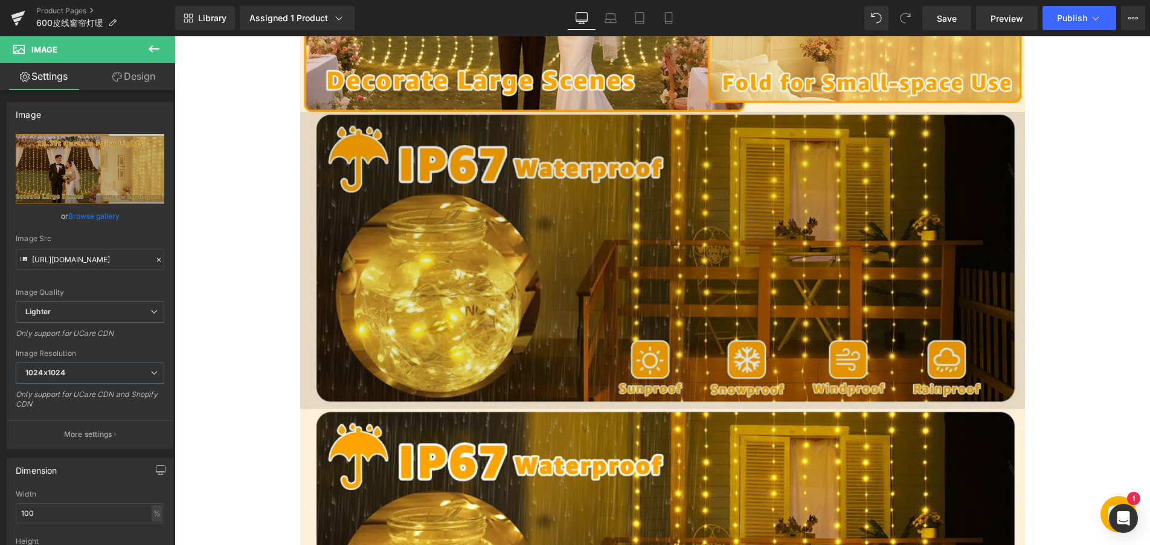
scroll to position [1511, 0]
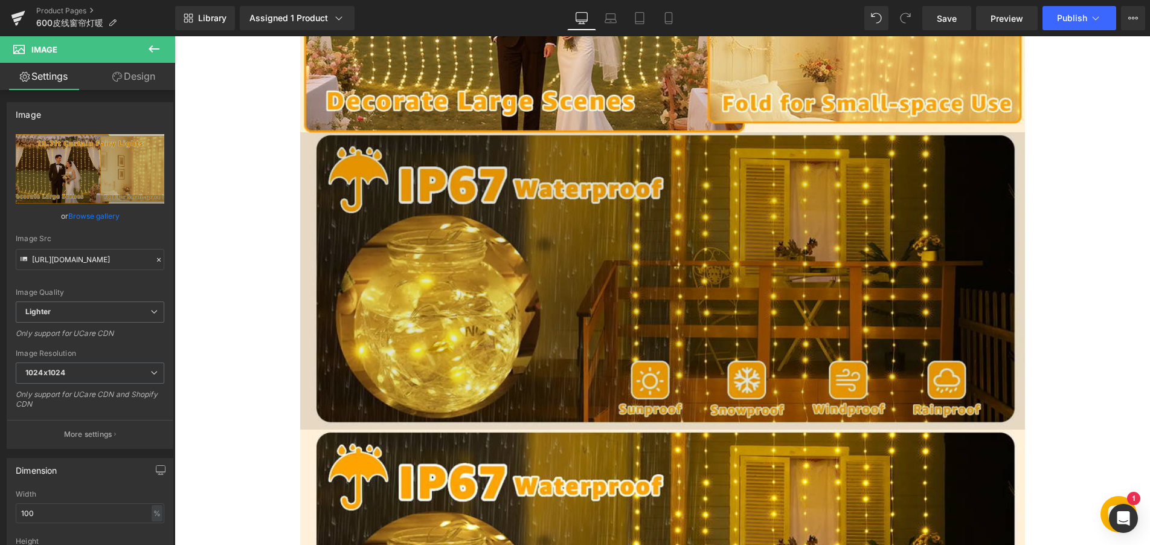
click at [608, 309] on img at bounding box center [662, 280] width 725 height 297
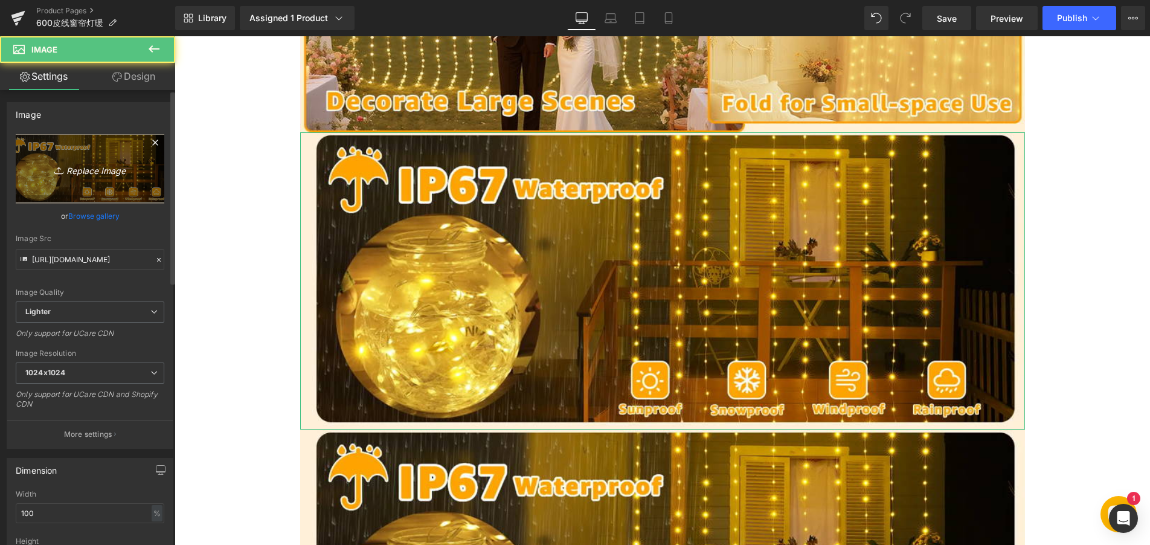
click at [83, 167] on icon "Replace Image" at bounding box center [90, 168] width 97 height 15
type input "C:\fakepath\44.webp"
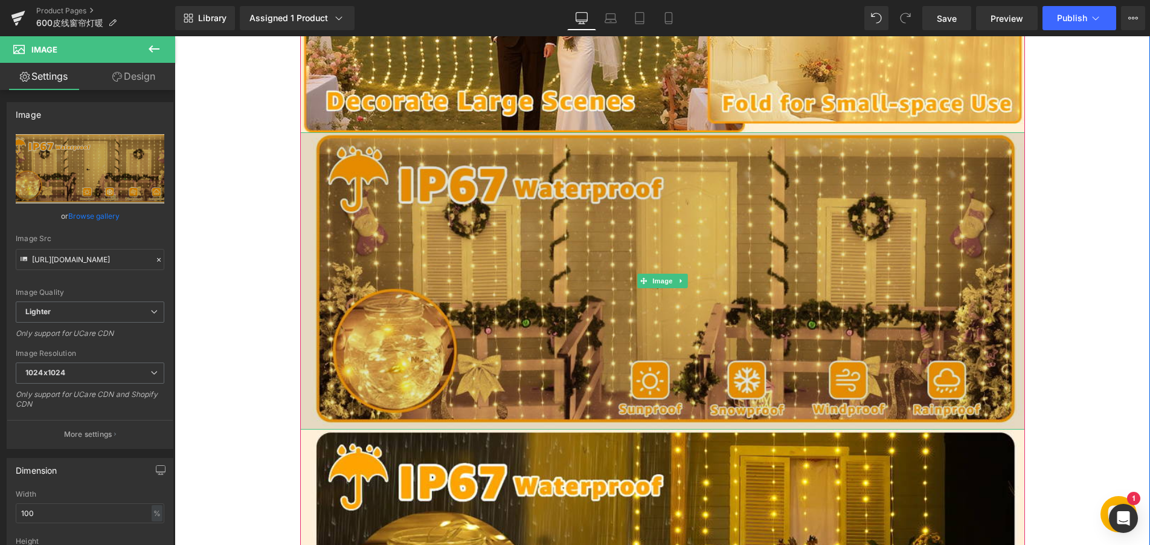
type input "https://ucarecdn.com/ac6f0966-2874-4644-9ba9-324558829289/-/format/auto/-/previ…"
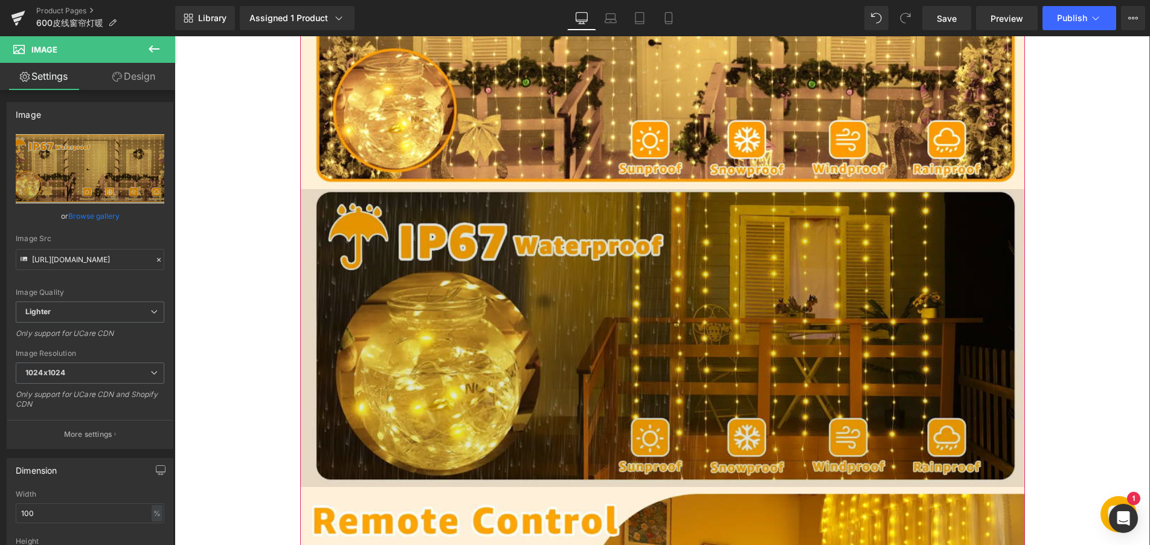
scroll to position [1753, 0]
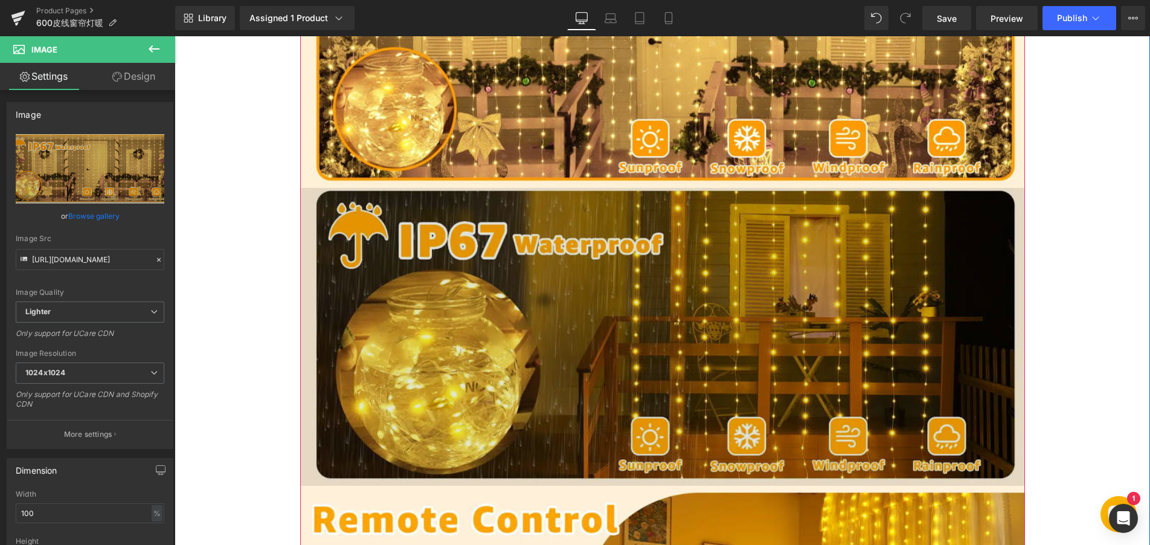
click at [576, 338] on img at bounding box center [662, 336] width 725 height 297
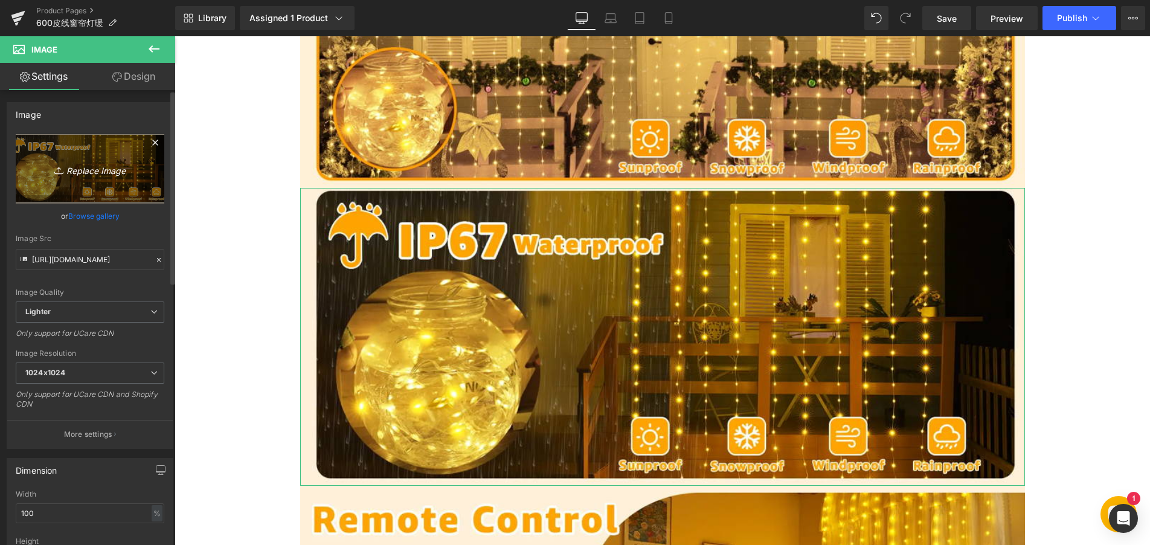
drag, startPoint x: 104, startPoint y: 162, endPoint x: 83, endPoint y: 168, distance: 21.6
click at [83, 168] on icon "Replace Image" at bounding box center [90, 168] width 97 height 15
type input "C:\fakepath\55.webp"
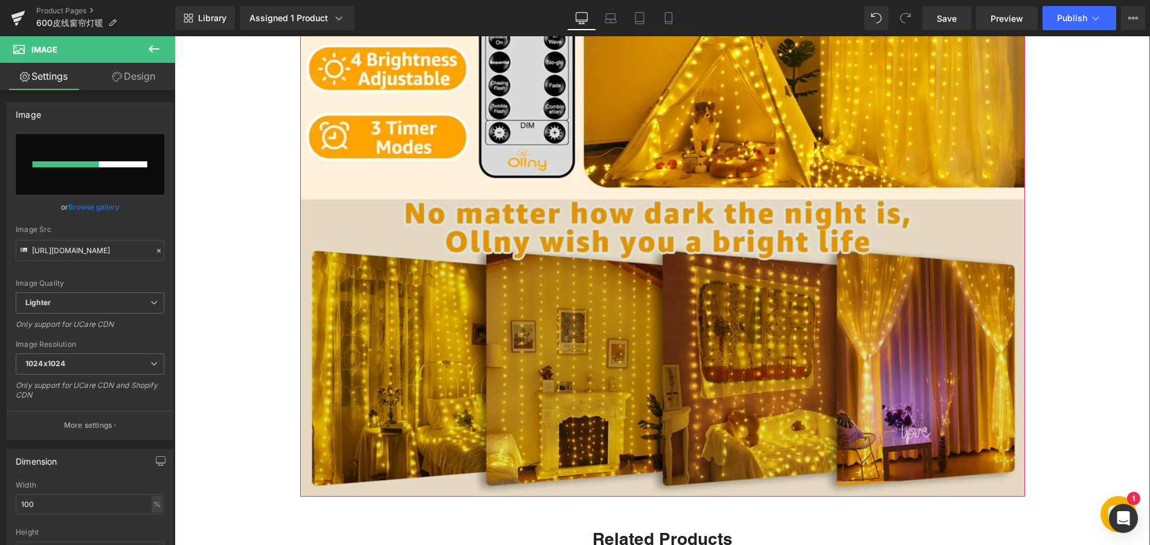
scroll to position [2357, 0]
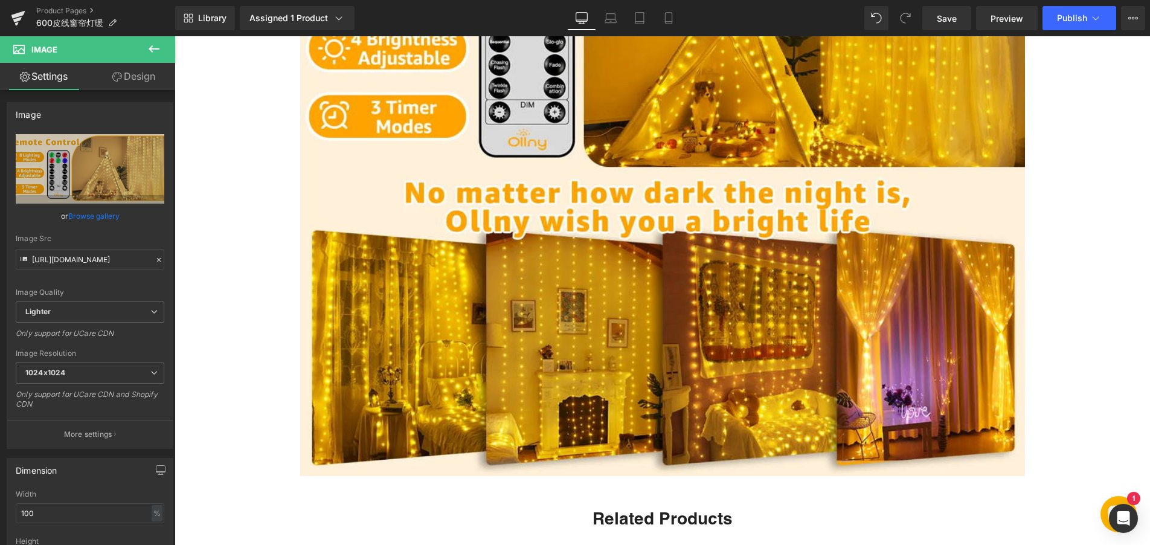
type input "https://ucarecdn.com/6b45ba37-2e24-4988-84c2-8528c3593b11/-/format/auto/-/previ…"
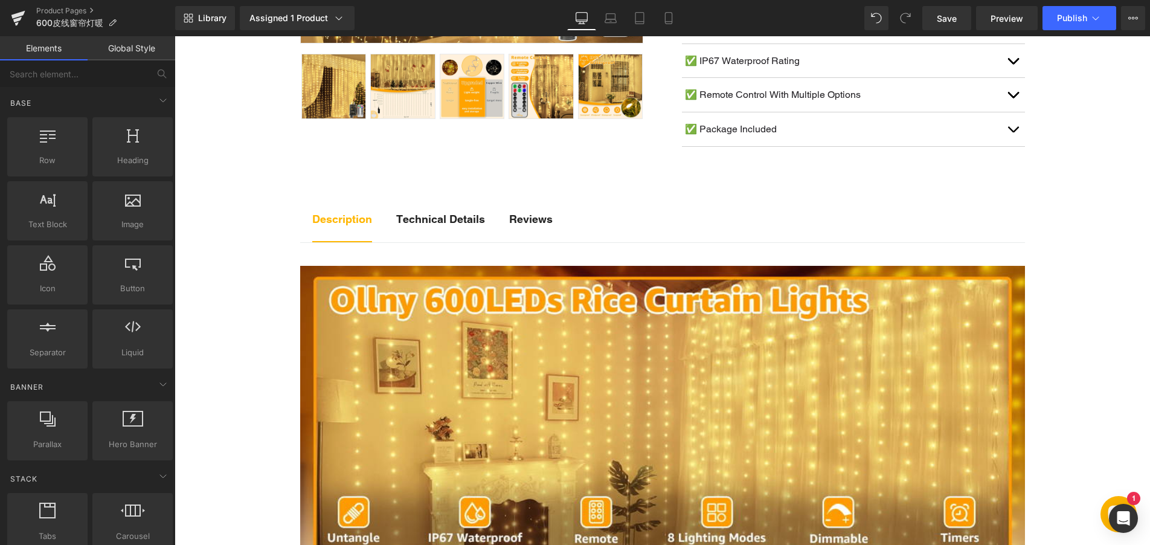
scroll to position [485, 0]
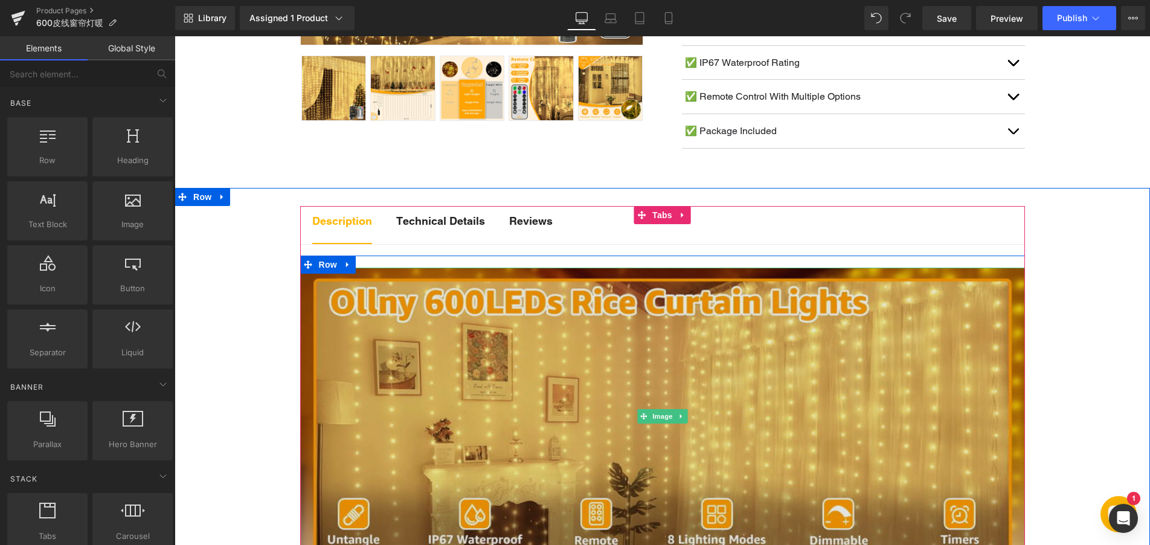
click at [447, 357] on img at bounding box center [662, 415] width 725 height 297
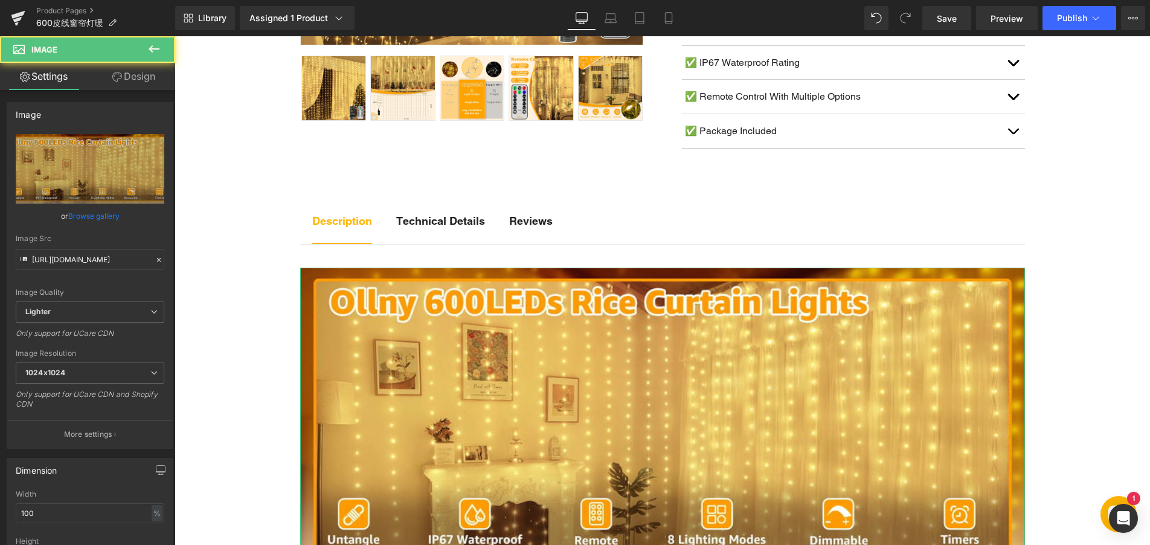
click at [141, 75] on link "Design" at bounding box center [134, 76] width 88 height 27
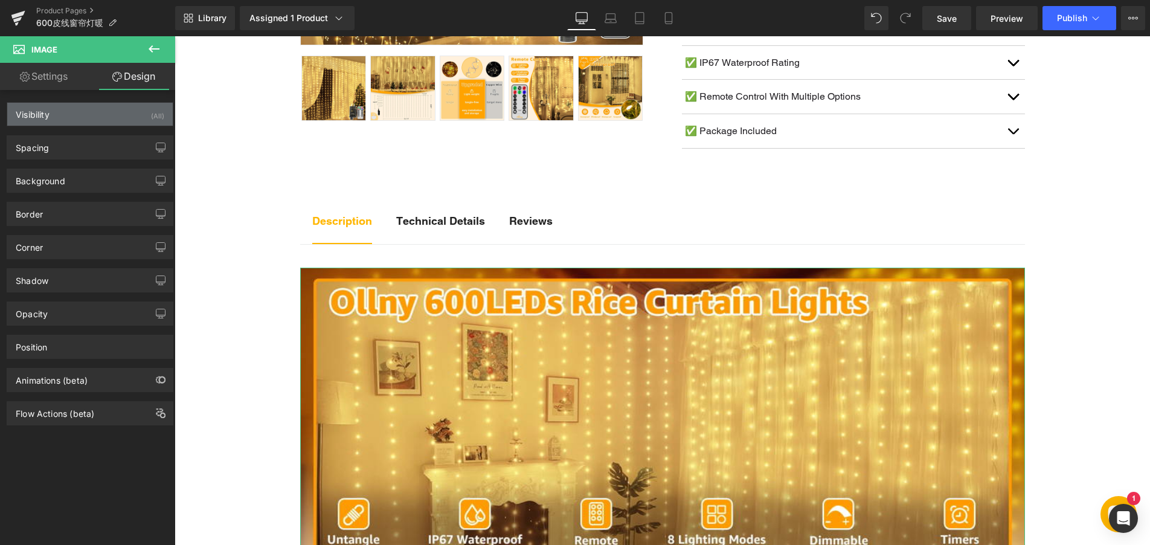
click at [135, 110] on div "Visibility (All)" at bounding box center [89, 114] width 165 height 23
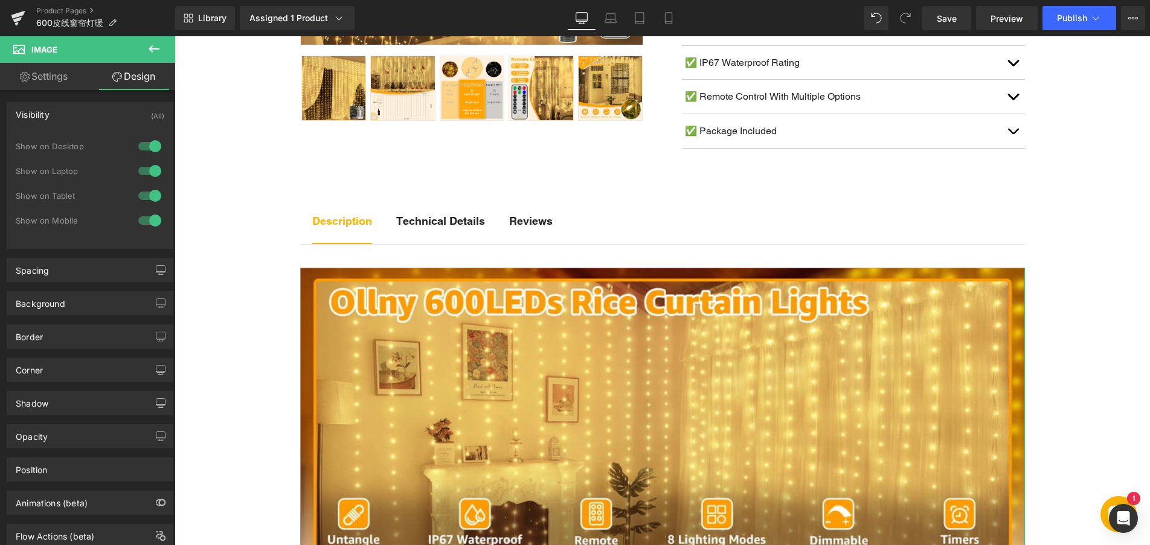
click at [150, 217] on div at bounding box center [149, 220] width 29 height 19
click at [32, 82] on link "Settings" at bounding box center [44, 76] width 88 height 27
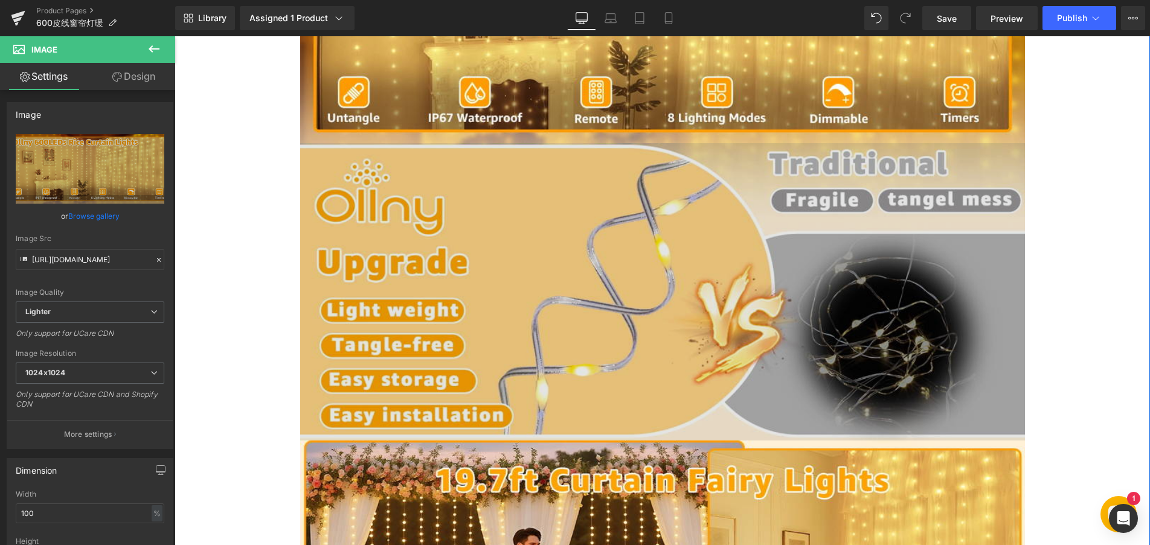
scroll to position [907, 0]
click at [429, 292] on img at bounding box center [662, 290] width 725 height 297
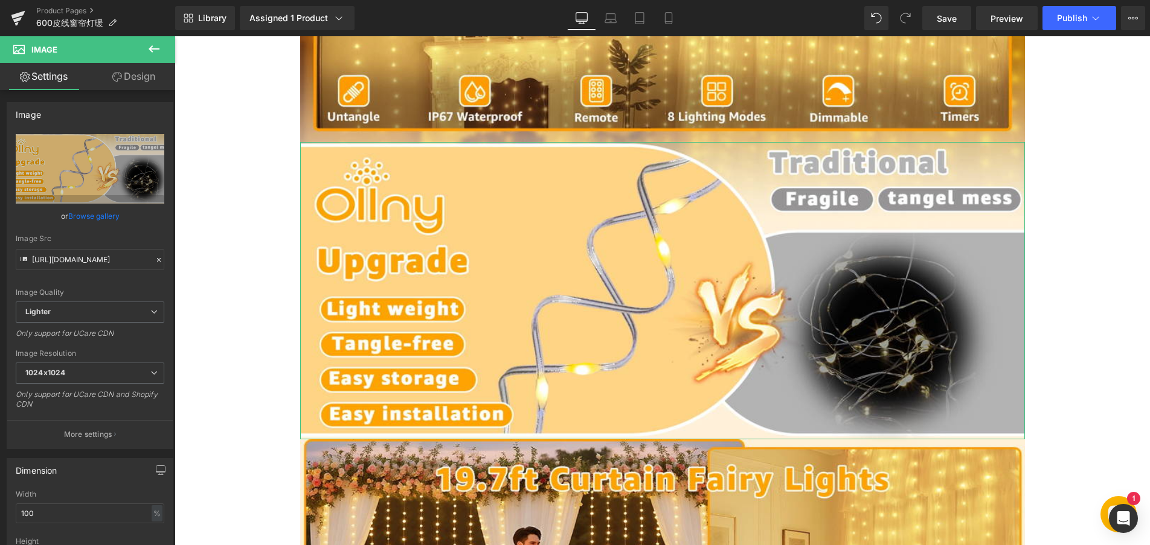
click at [126, 80] on link "Design" at bounding box center [134, 76] width 88 height 27
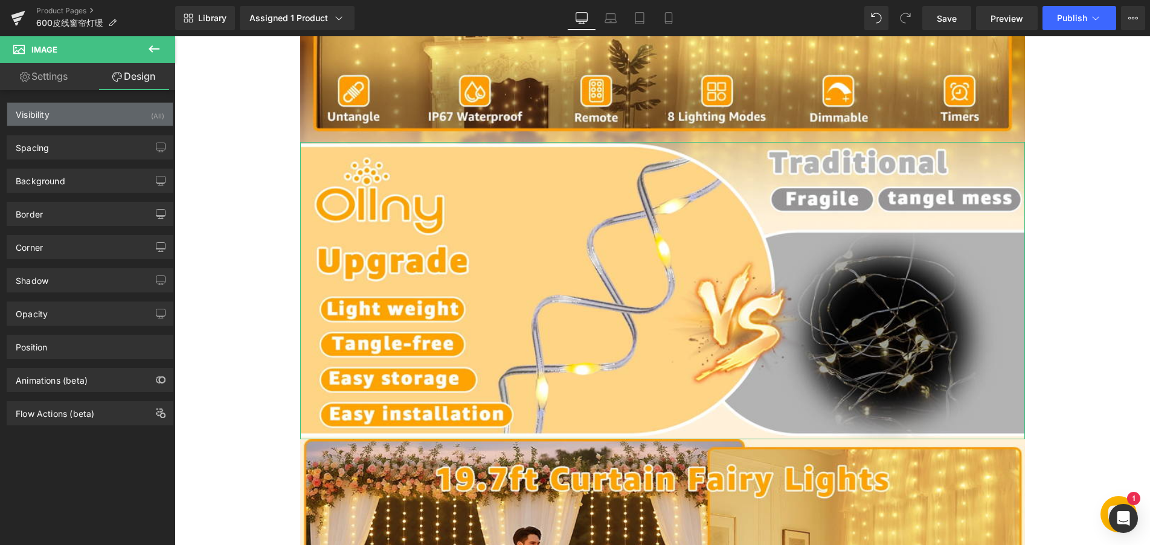
click at [81, 120] on div "Visibility (All)" at bounding box center [89, 114] width 165 height 23
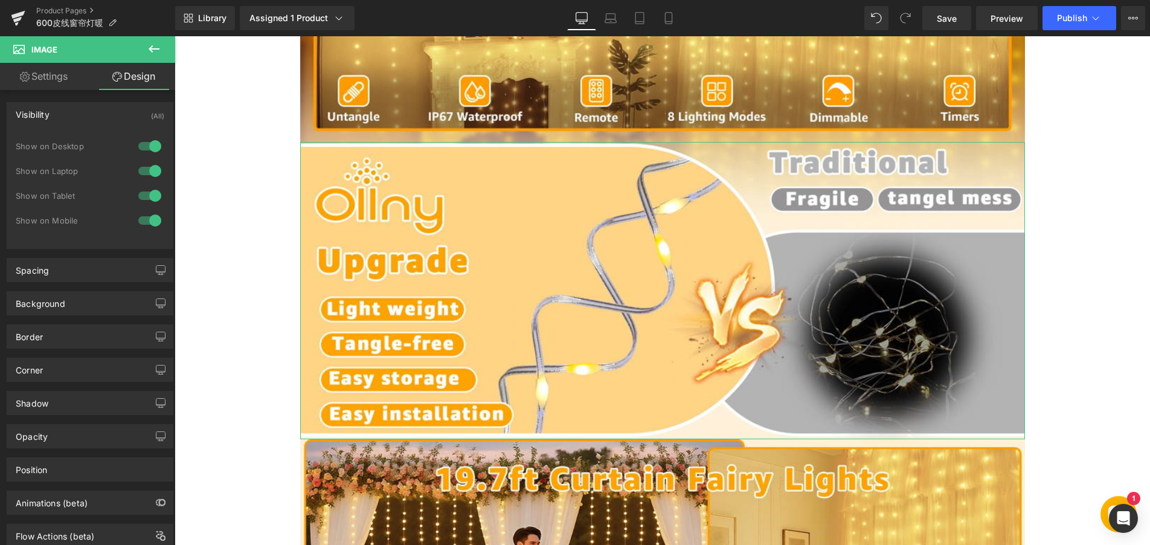
click at [139, 219] on div at bounding box center [149, 220] width 29 height 19
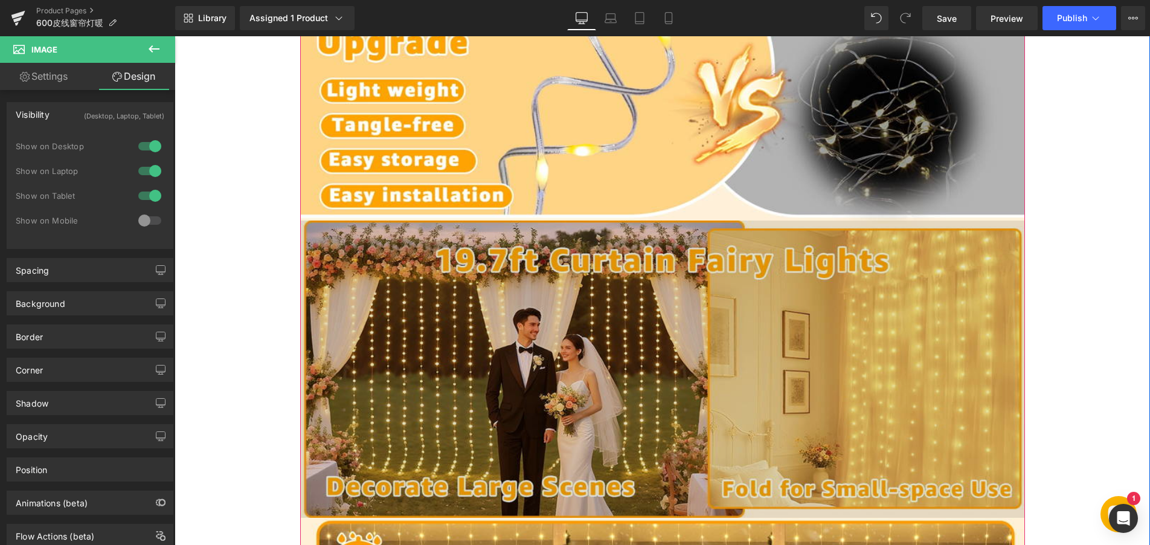
scroll to position [1149, 0]
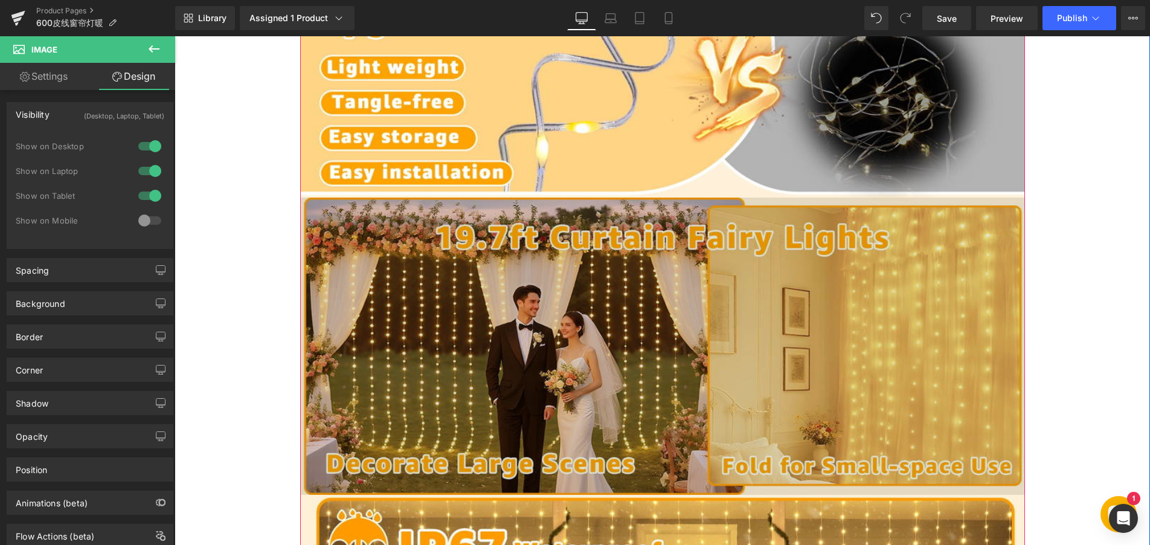
click at [443, 253] on img at bounding box center [662, 345] width 725 height 297
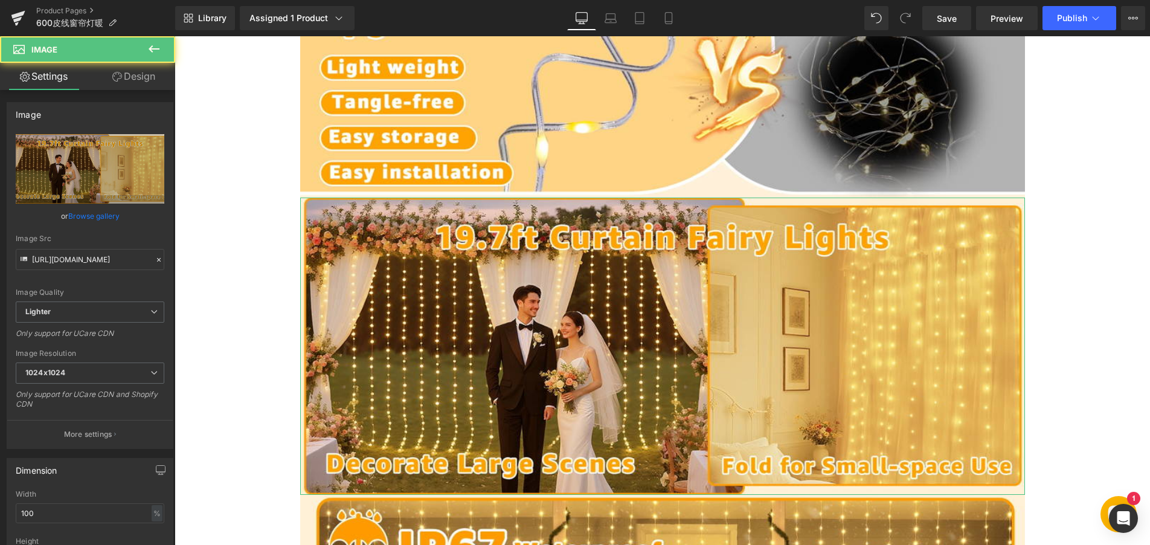
click at [129, 72] on link "Design" at bounding box center [134, 76] width 88 height 27
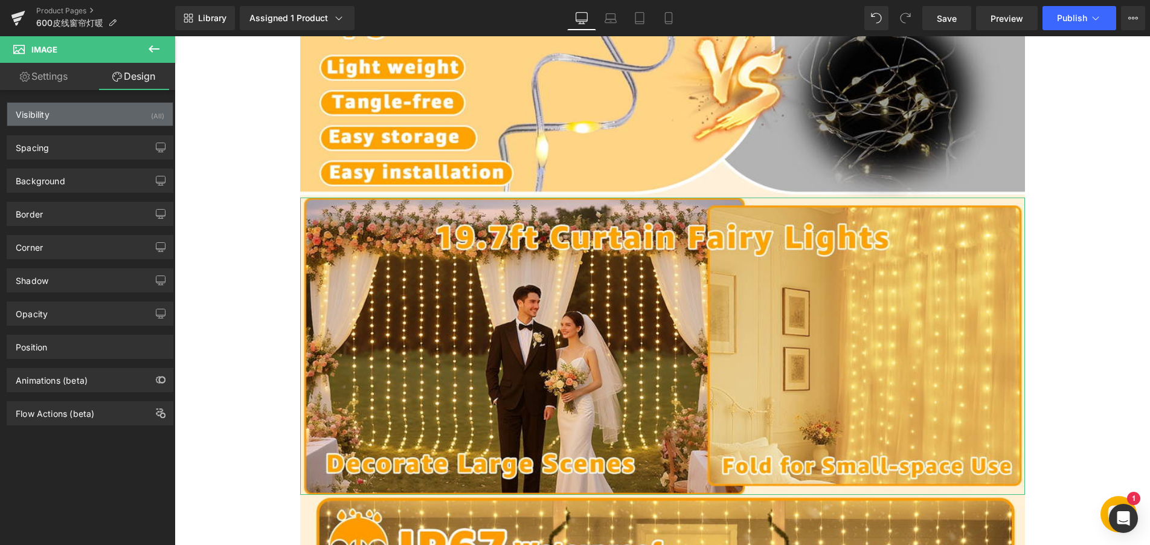
click at [121, 115] on div "Visibility (All)" at bounding box center [89, 114] width 165 height 23
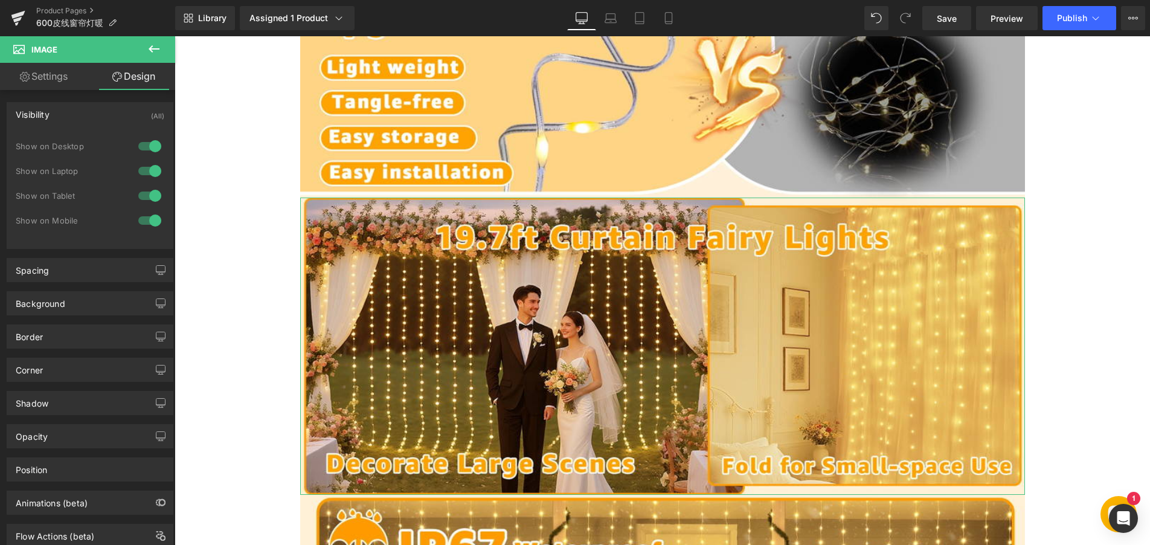
click at [139, 221] on div at bounding box center [149, 220] width 29 height 19
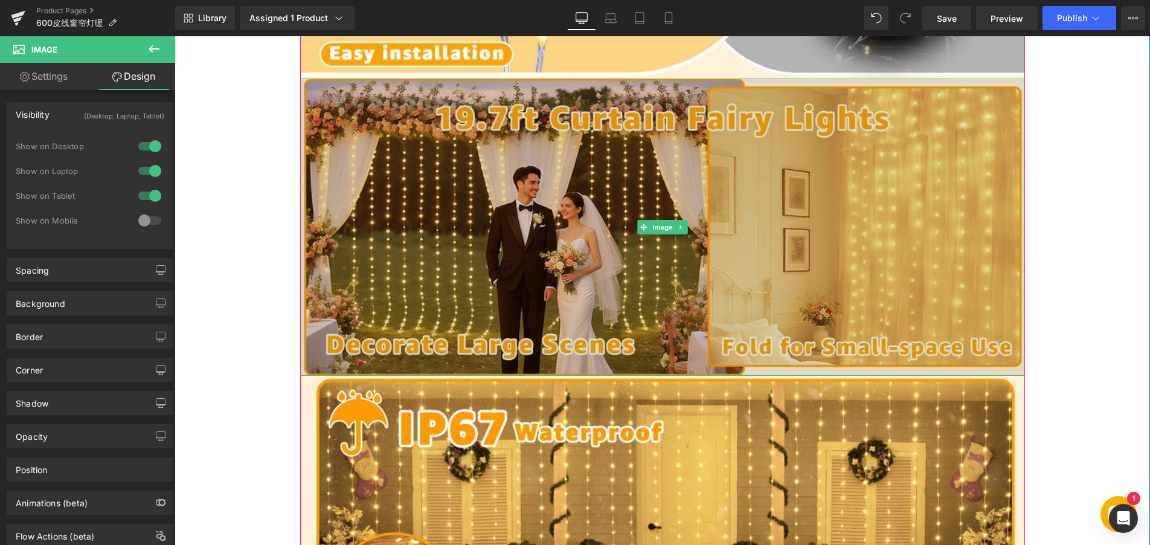
scroll to position [1270, 0]
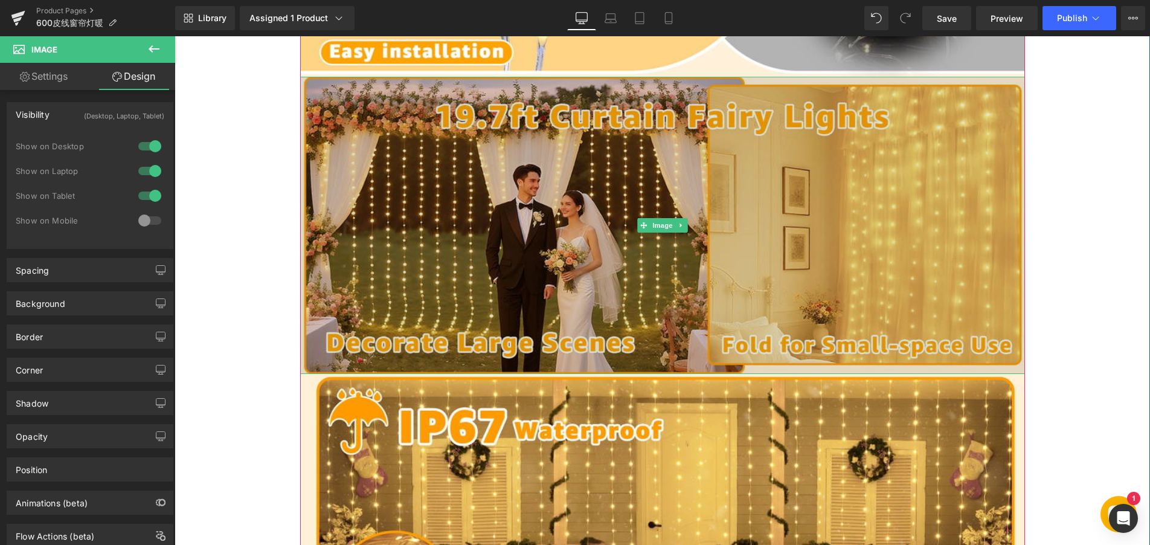
click at [450, 234] on img at bounding box center [662, 225] width 725 height 297
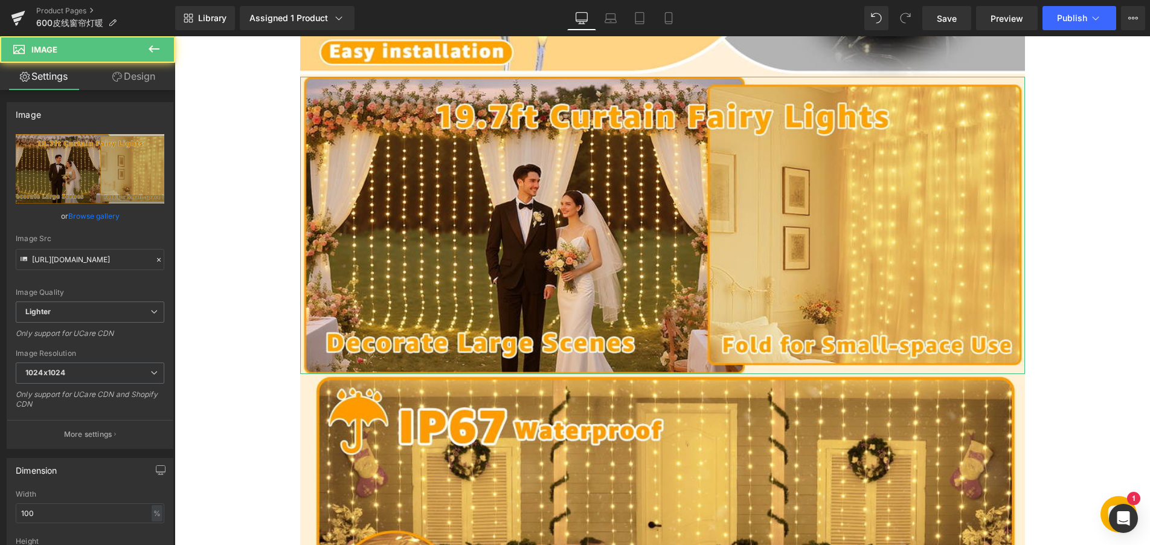
click at [130, 72] on link "Design" at bounding box center [134, 76] width 88 height 27
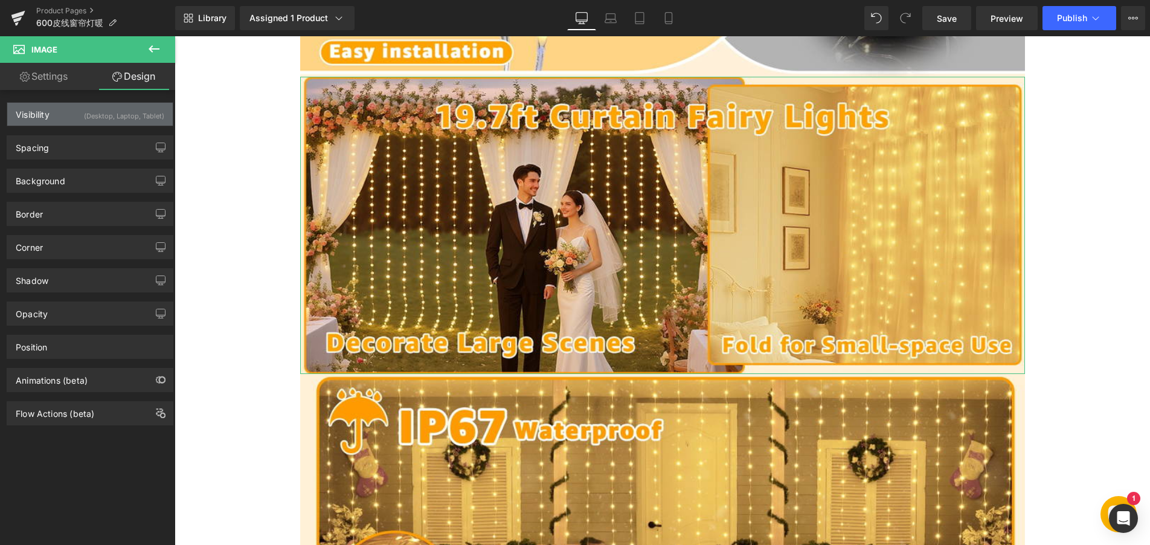
click at [117, 123] on div "Visibility (Desktop, Laptop, Tablet)" at bounding box center [89, 114] width 165 height 23
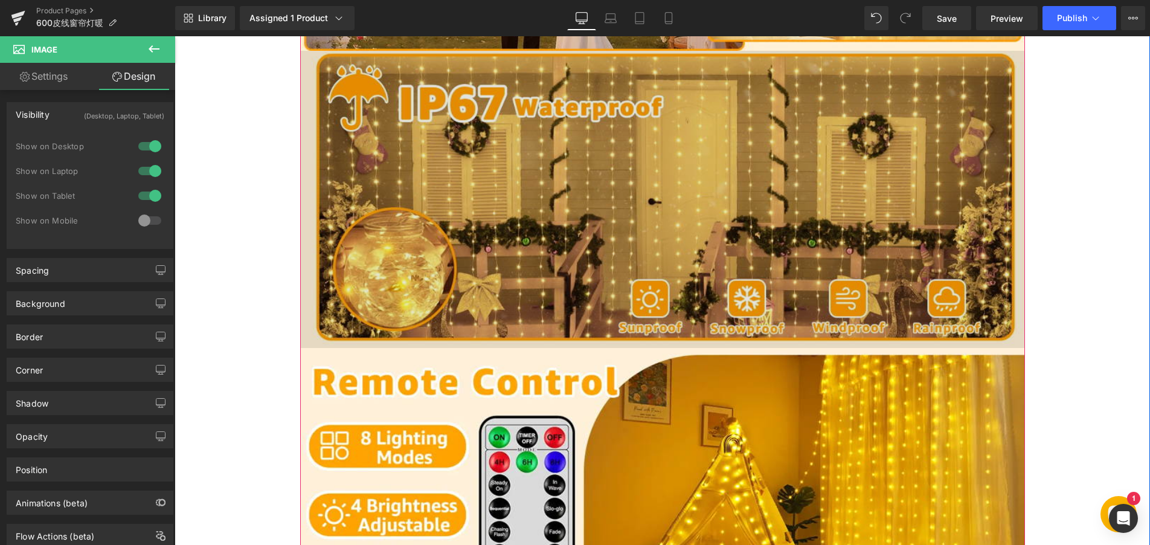
scroll to position [1632, 0]
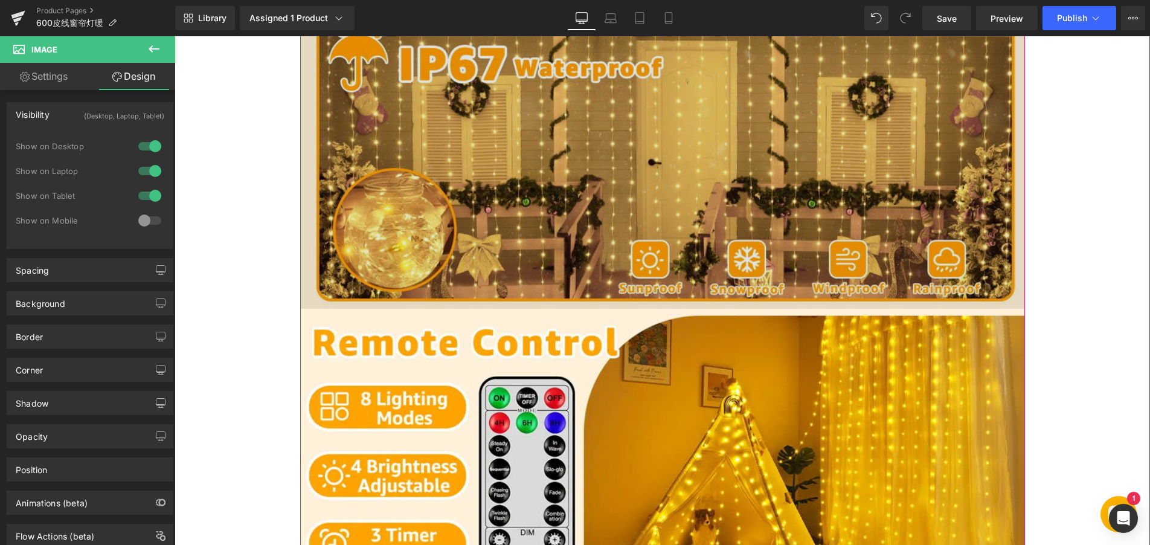
click at [409, 194] on img at bounding box center [662, 159] width 725 height 297
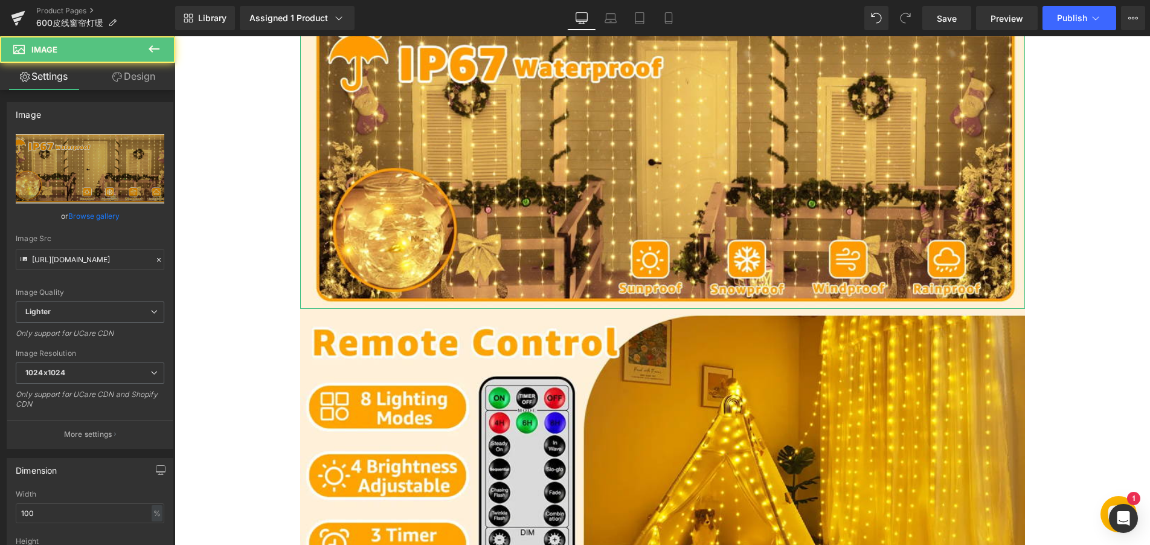
click at [127, 74] on link "Design" at bounding box center [134, 76] width 88 height 27
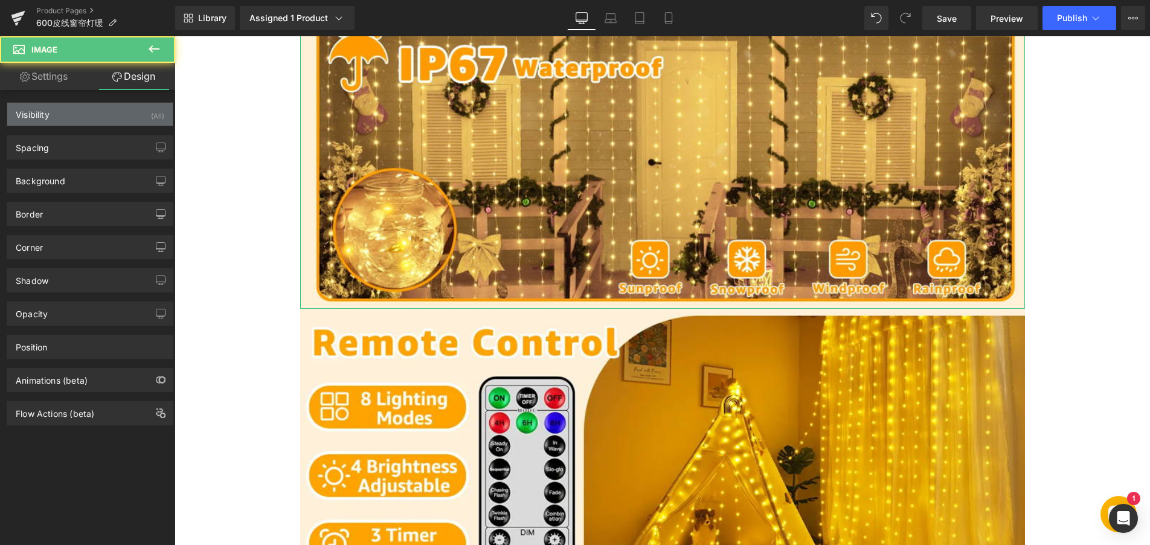
click at [119, 118] on div "Visibility (All)" at bounding box center [89, 114] width 165 height 23
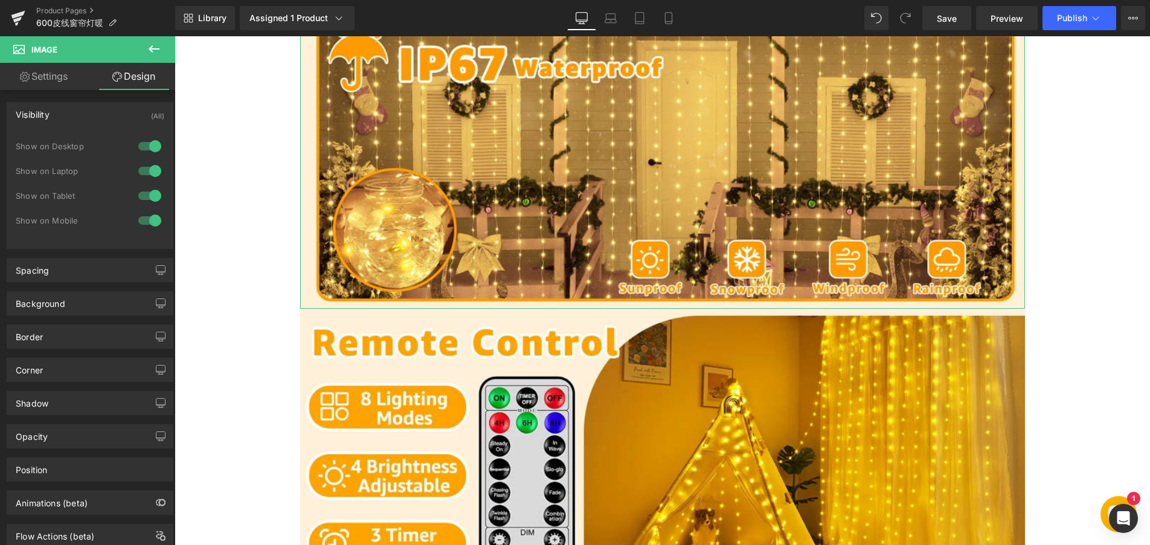
click at [146, 219] on div at bounding box center [149, 220] width 29 height 19
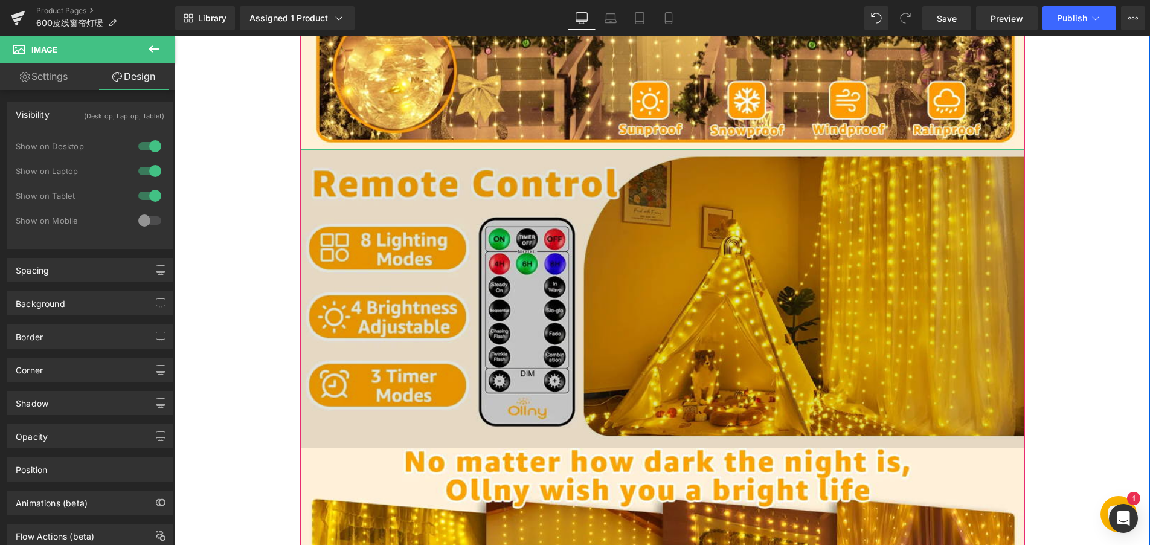
scroll to position [1874, 0]
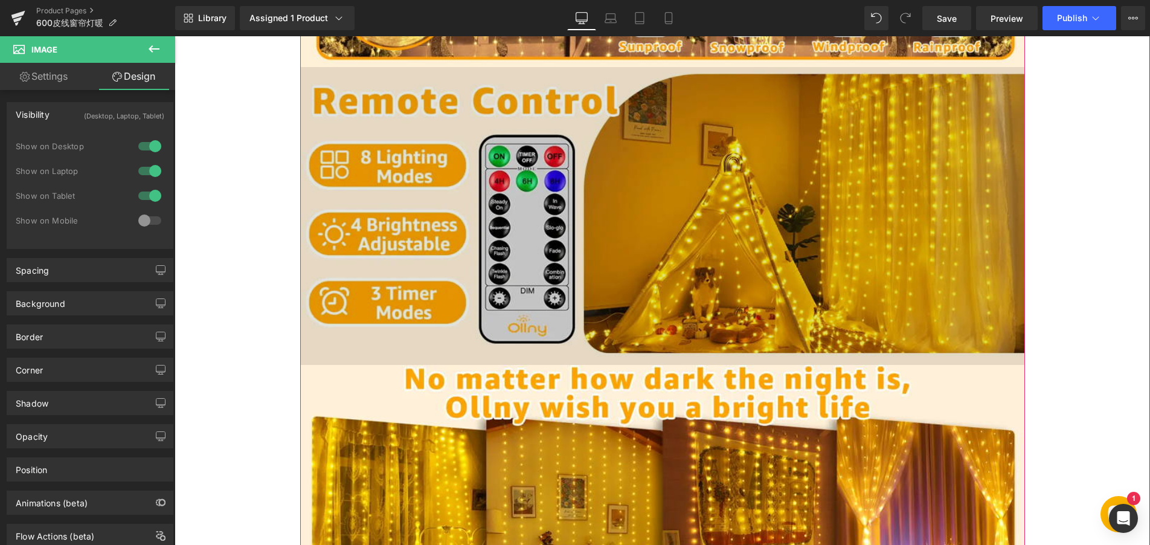
click at [422, 199] on img at bounding box center [662, 215] width 725 height 297
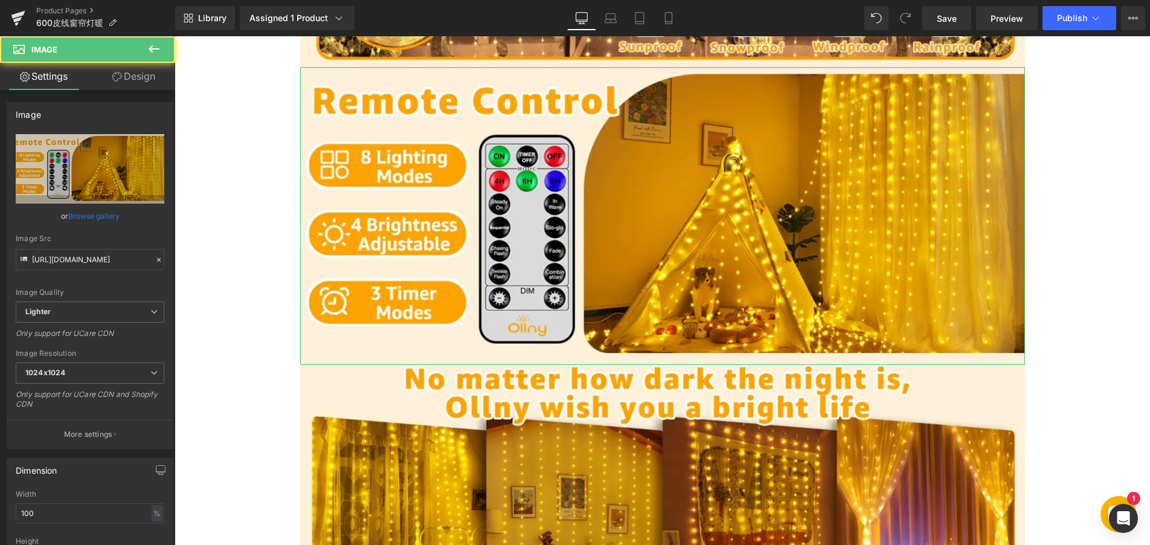
click at [120, 75] on icon at bounding box center [117, 77] width 10 height 10
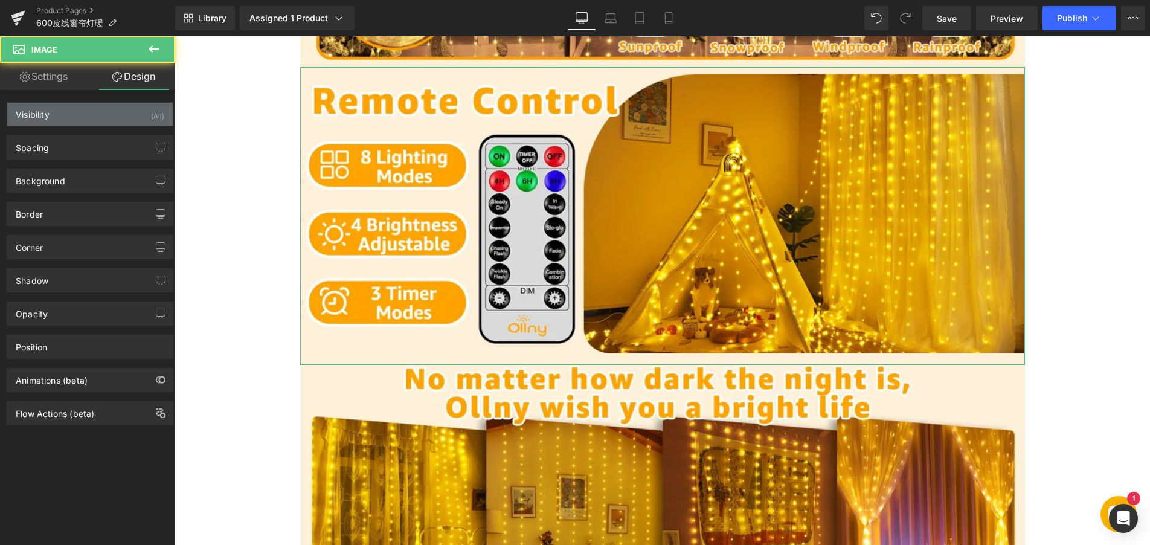
click at [116, 112] on div "Visibility (All)" at bounding box center [89, 114] width 165 height 23
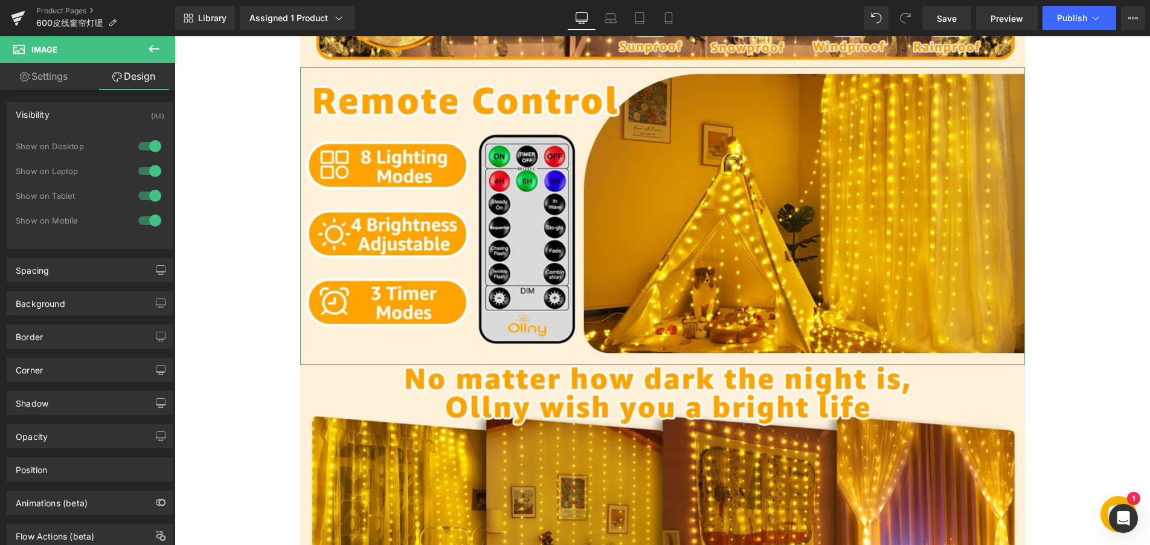
click at [147, 219] on div at bounding box center [149, 220] width 29 height 19
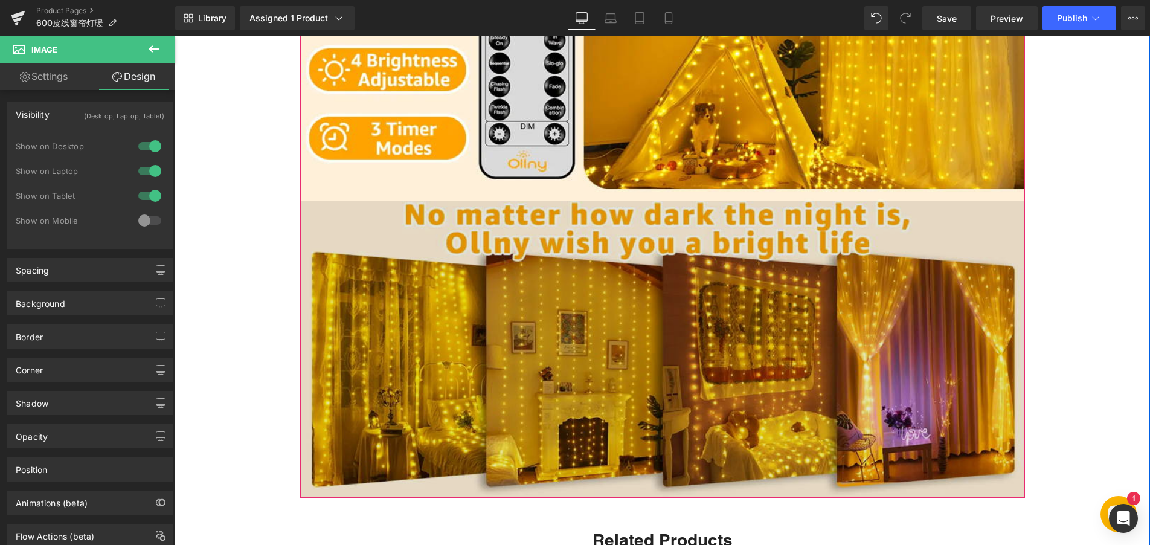
scroll to position [2115, 0]
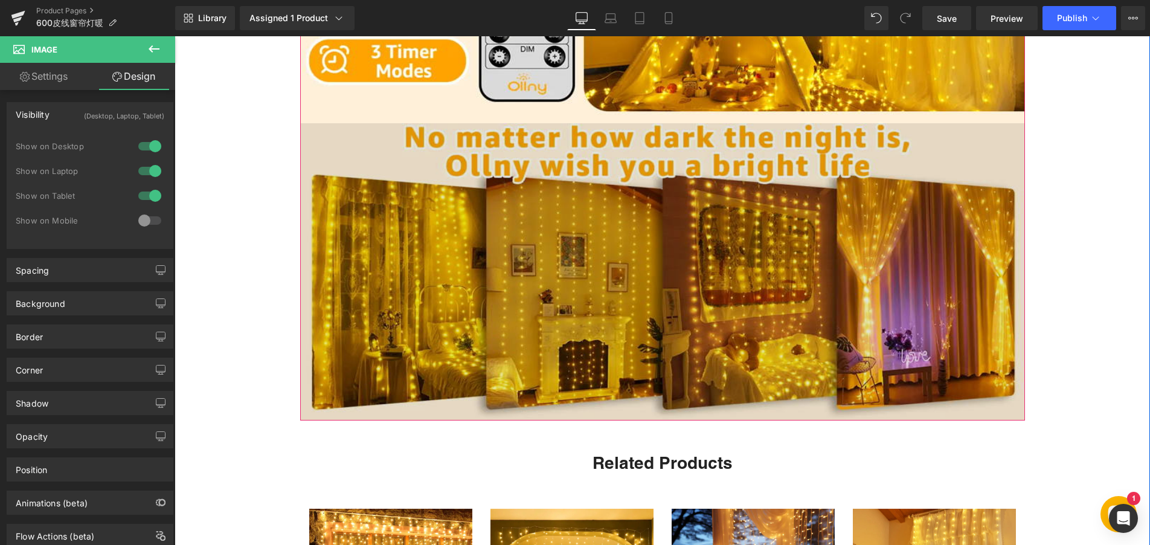
click at [415, 253] on img at bounding box center [662, 271] width 725 height 297
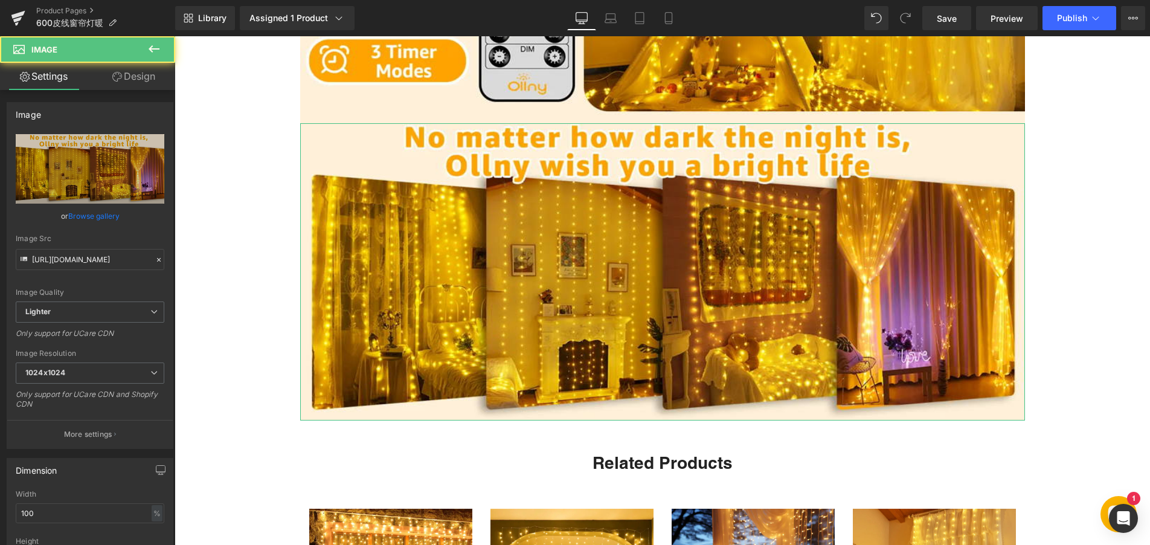
click at [141, 78] on link "Design" at bounding box center [134, 76] width 88 height 27
click at [0, 0] on div "Visibility" at bounding box center [0, 0] width 0 height 0
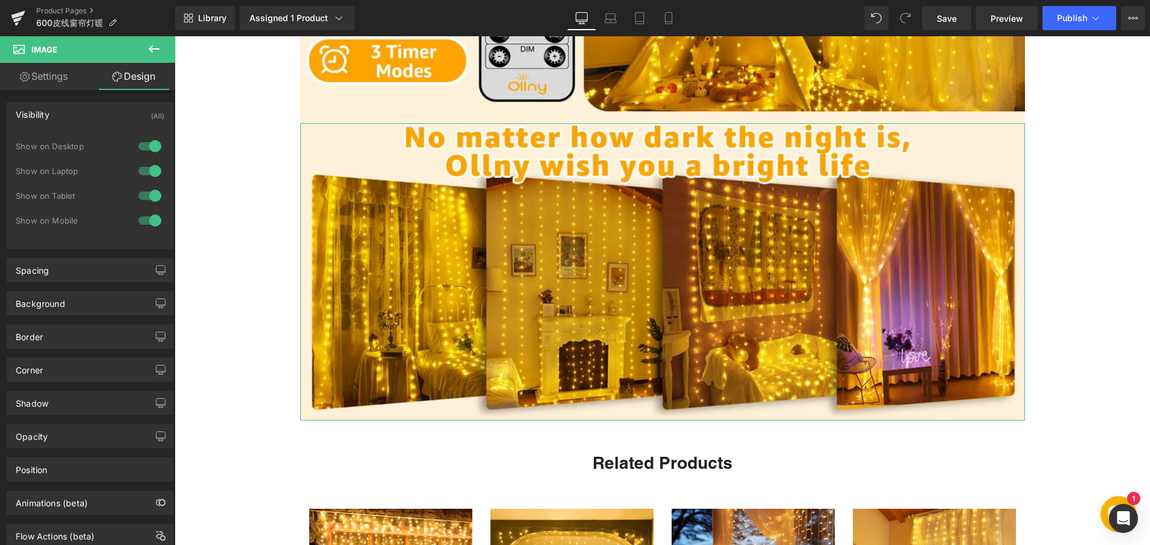
click at [149, 220] on div at bounding box center [149, 220] width 29 height 19
click at [605, 16] on icon at bounding box center [610, 18] width 12 height 12
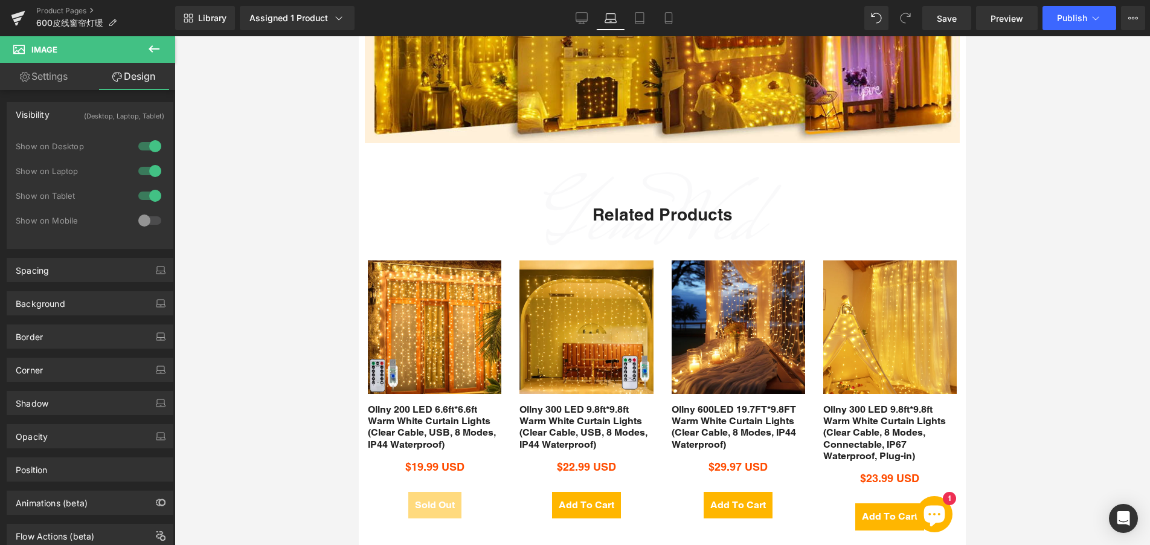
scroll to position [1822, 0]
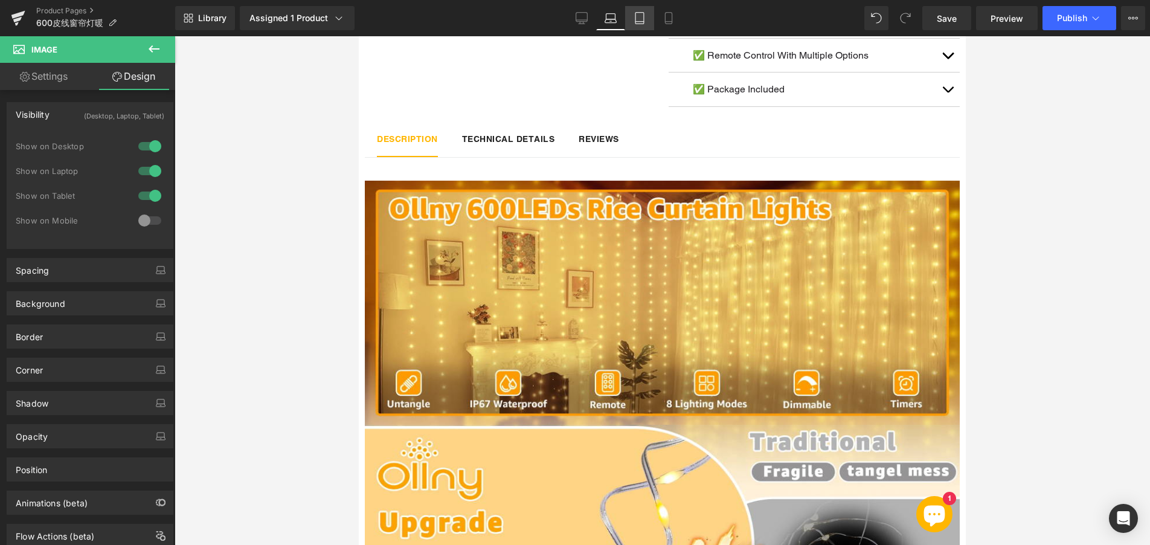
click at [639, 16] on icon at bounding box center [639, 18] width 12 height 12
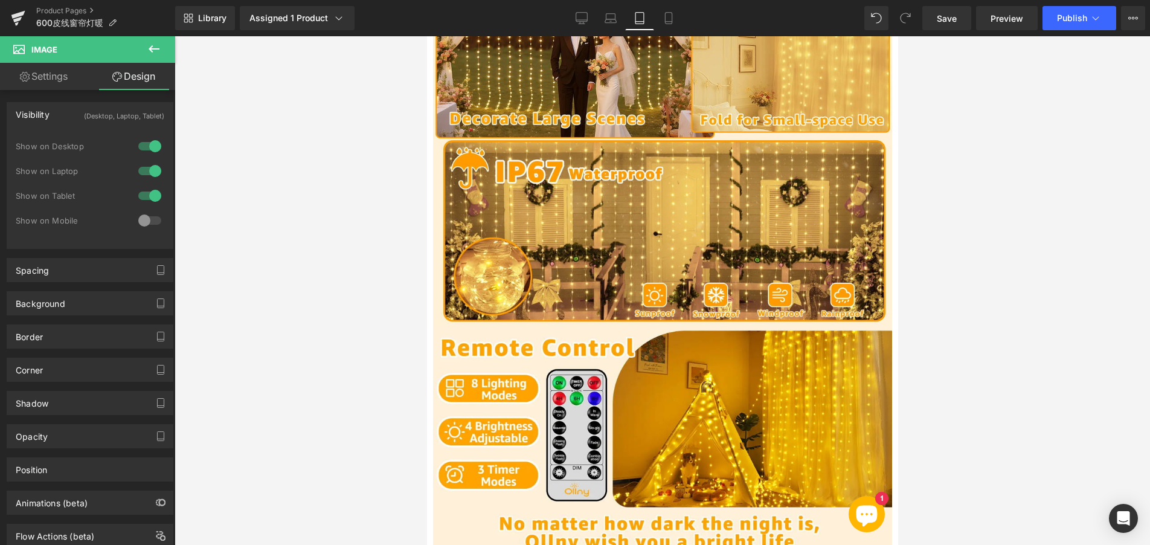
scroll to position [1237, 0]
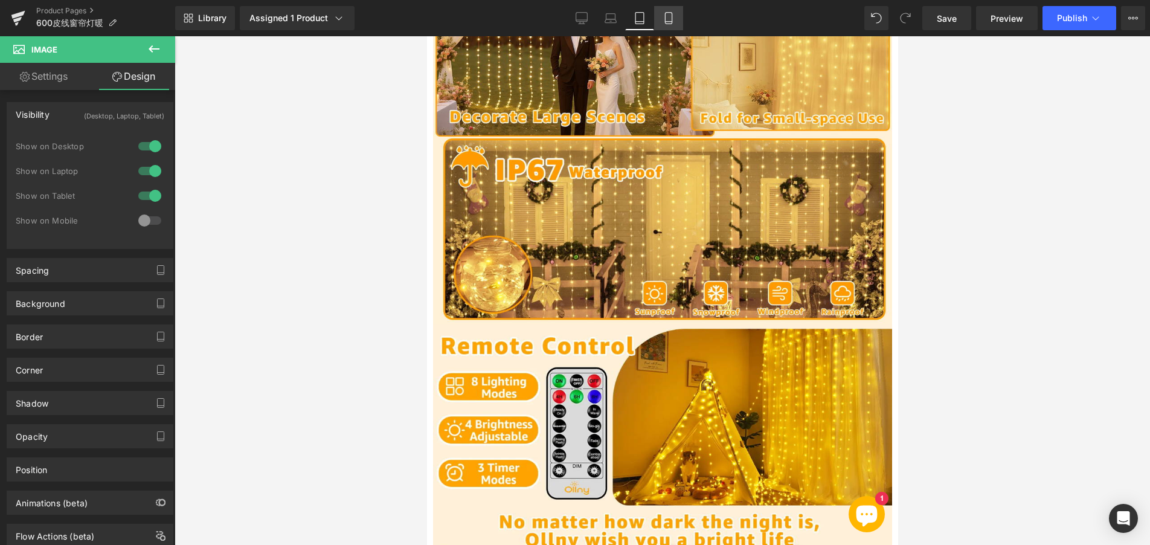
click at [671, 19] on icon at bounding box center [668, 18] width 12 height 12
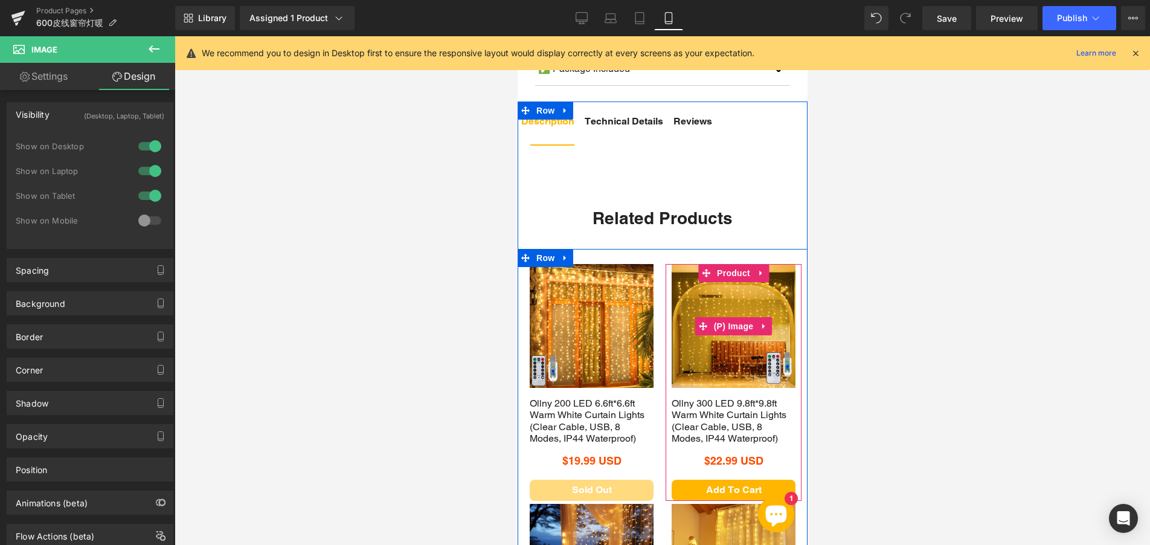
scroll to position [906, 0]
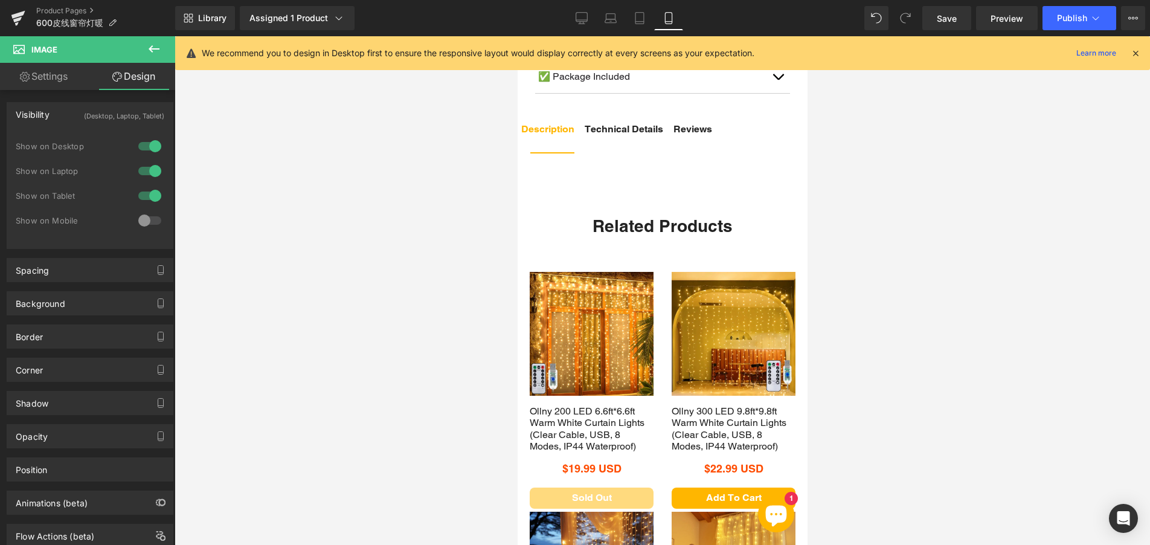
click at [146, 48] on button at bounding box center [154, 49] width 42 height 27
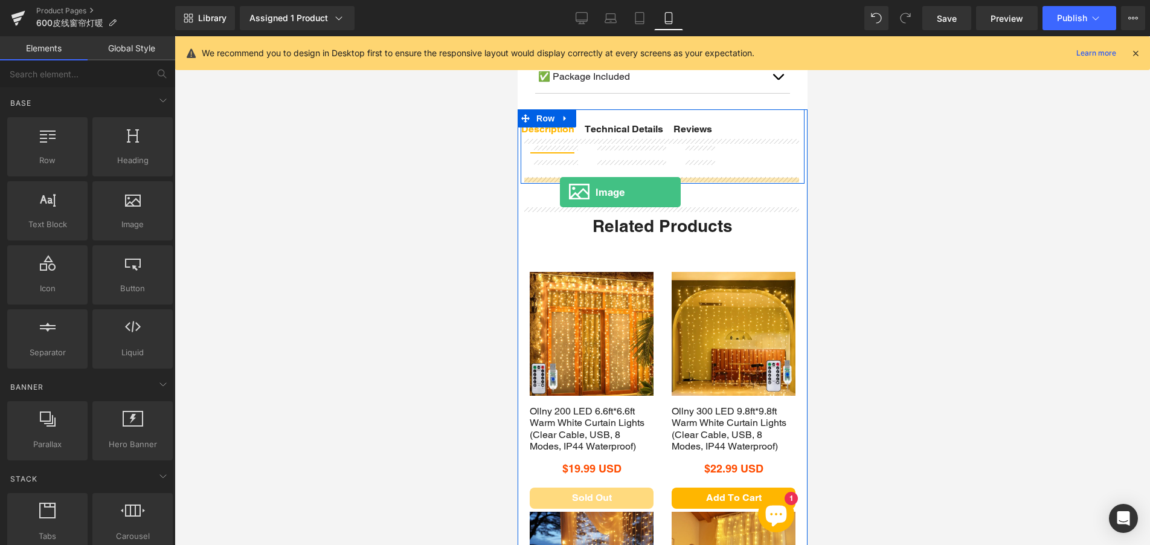
drag, startPoint x: 647, startPoint y: 254, endPoint x: 559, endPoint y: 192, distance: 107.5
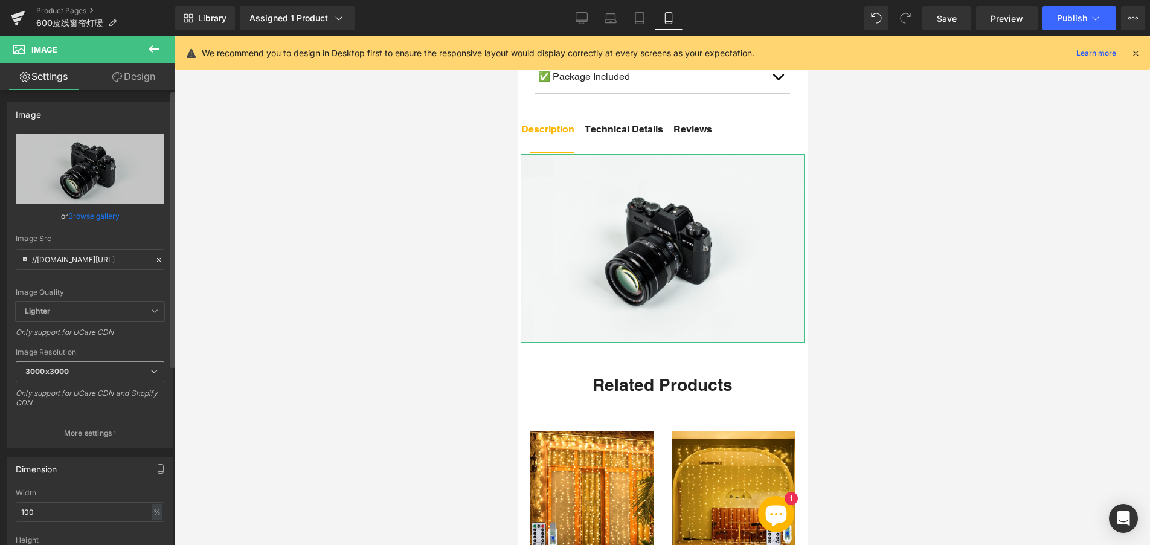
click at [86, 380] on span "3000x3000" at bounding box center [90, 371] width 149 height 21
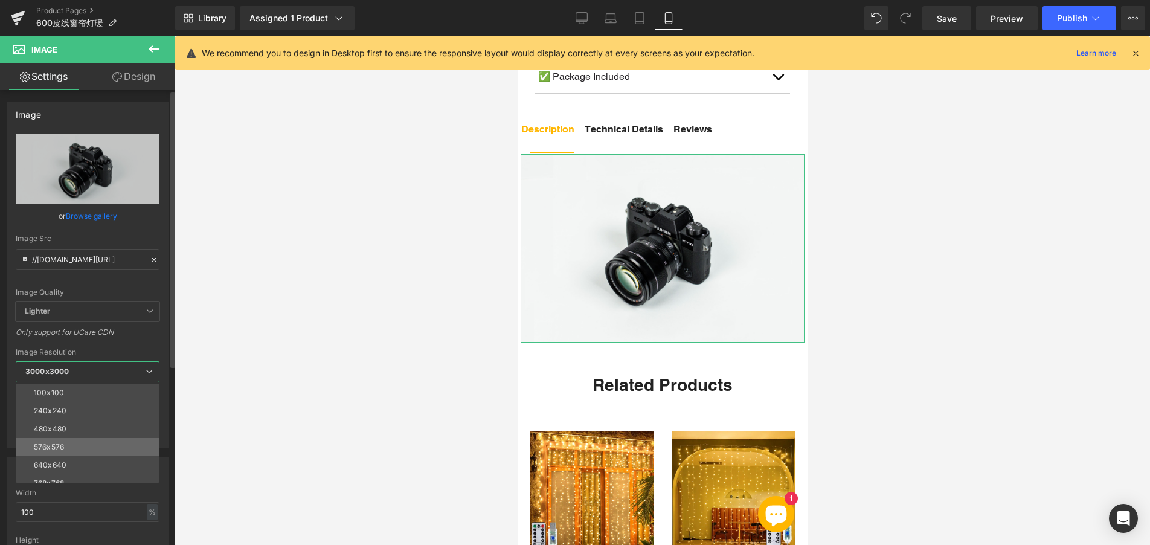
click at [75, 447] on li "576x576" at bounding box center [90, 447] width 149 height 18
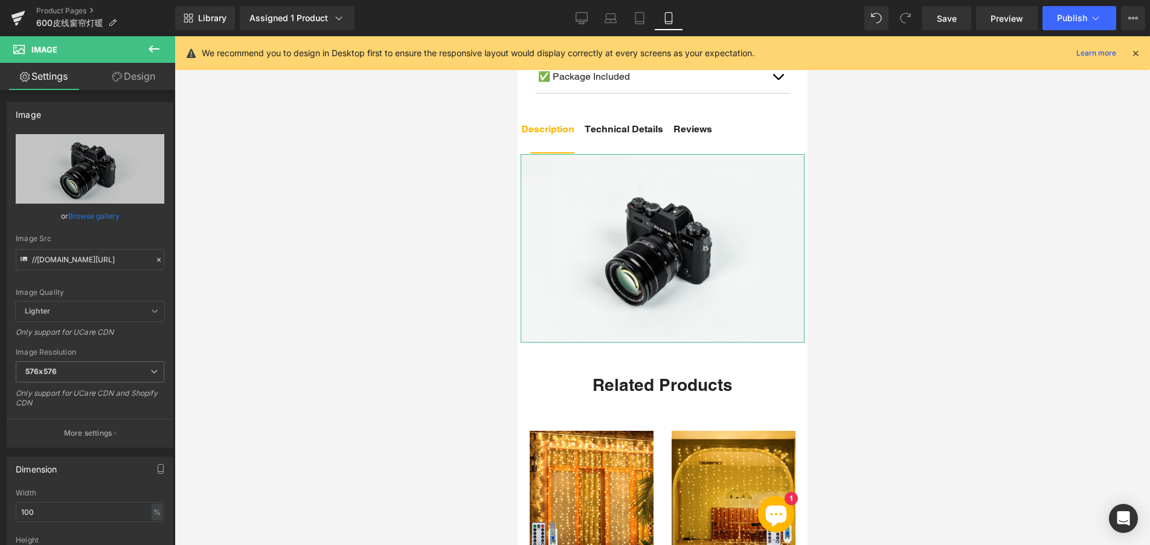
click at [134, 80] on link "Design" at bounding box center [134, 76] width 88 height 27
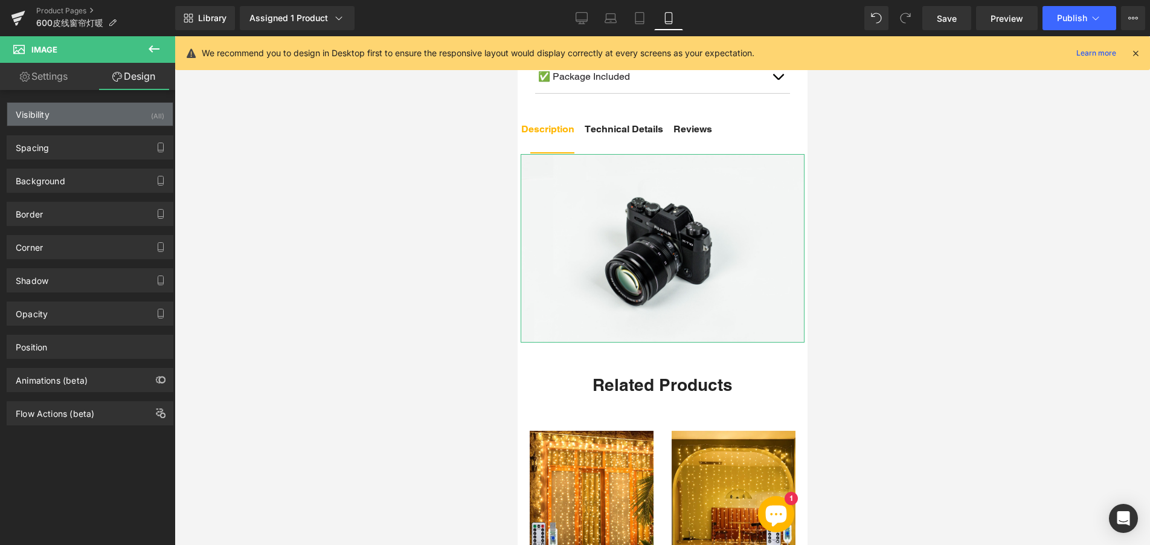
click at [114, 125] on div "Visibility (All)" at bounding box center [89, 114] width 165 height 23
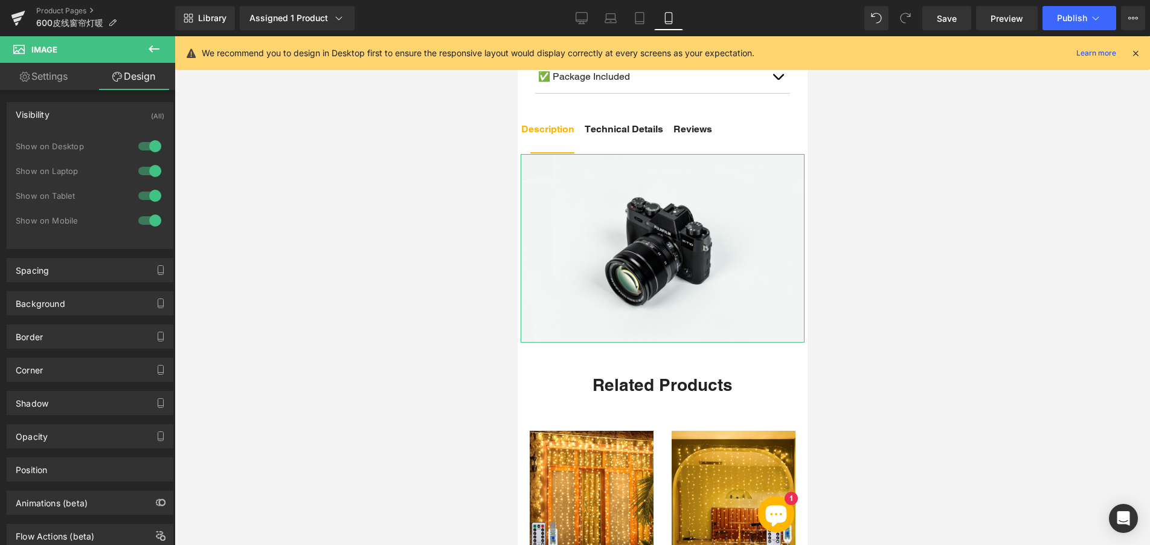
click at [144, 149] on div at bounding box center [149, 145] width 29 height 19
click at [142, 170] on div at bounding box center [149, 170] width 29 height 19
click at [140, 192] on div at bounding box center [149, 195] width 29 height 19
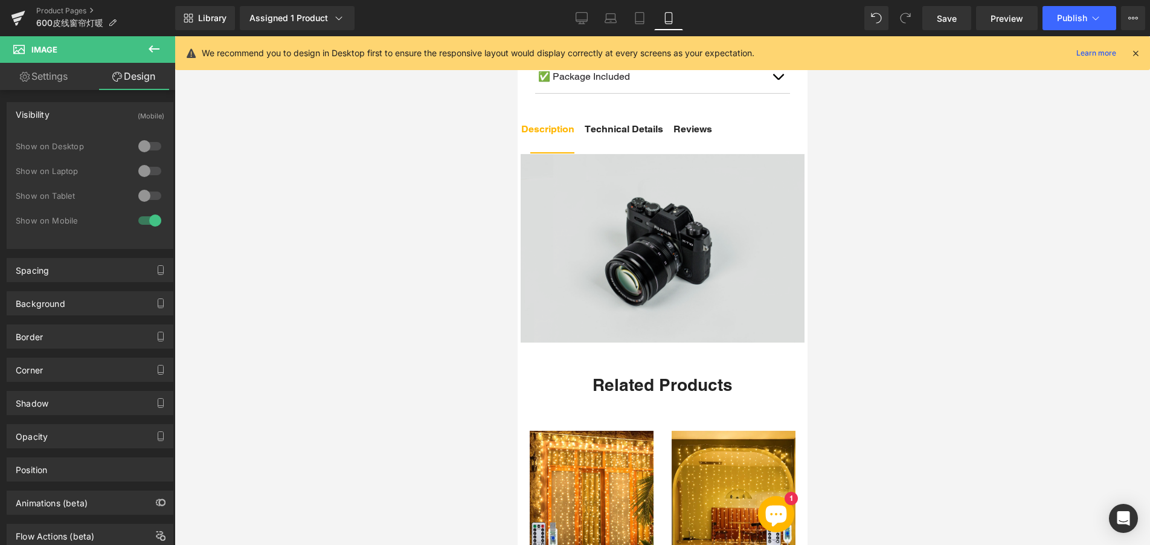
click at [604, 251] on img at bounding box center [662, 248] width 284 height 188
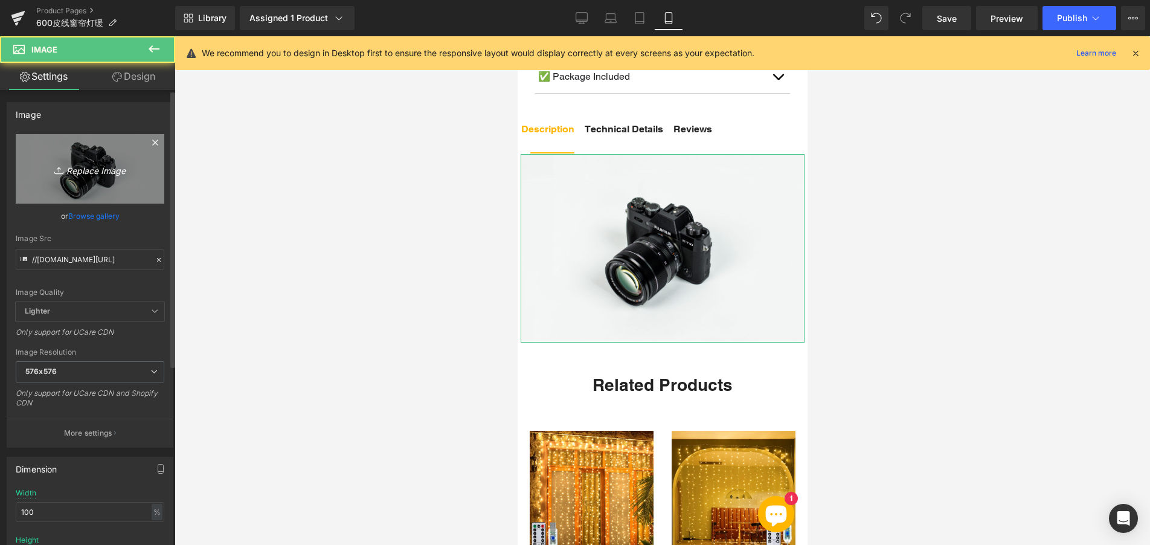
click at [101, 170] on icon "Replace Image" at bounding box center [90, 168] width 97 height 15
type input "C:\fakepath\111.webp"
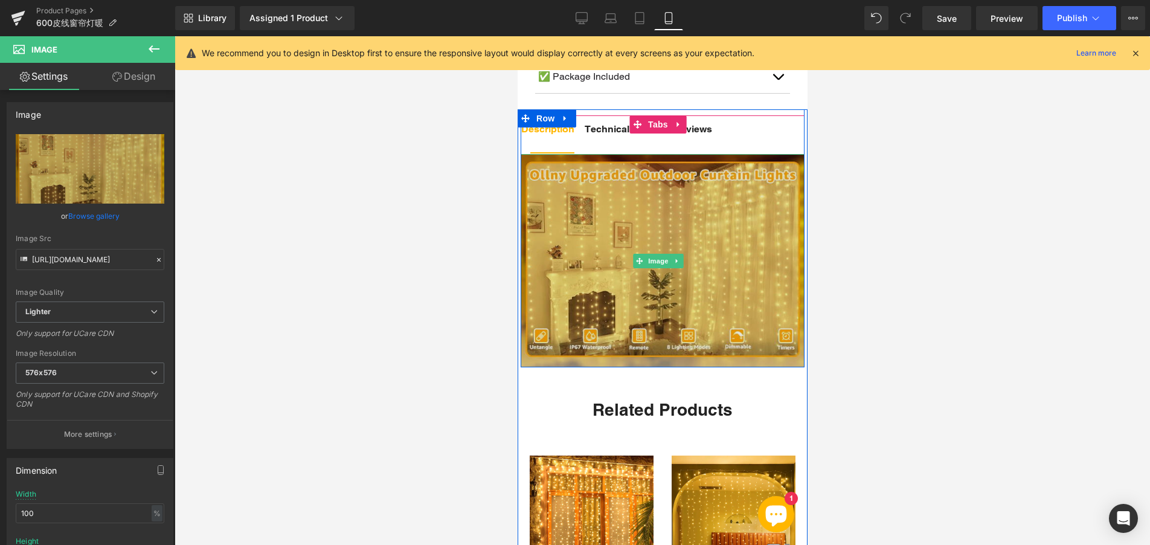
type input "https://ucarecdn.com/3369748f-6154-4011-a20d-d7828209ddb6/-/format/auto/-/previ…"
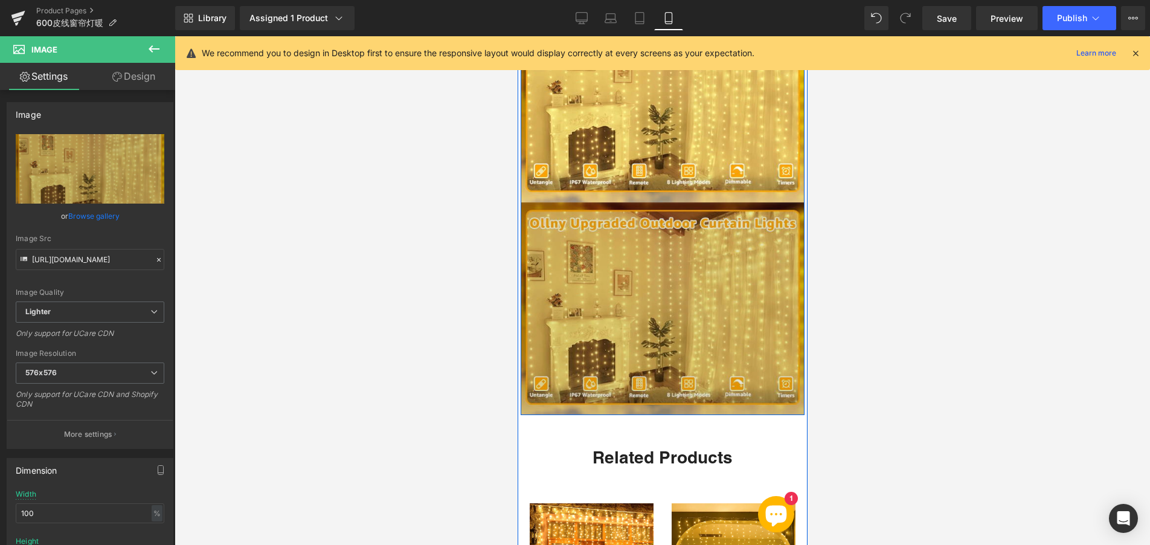
scroll to position [1087, 0]
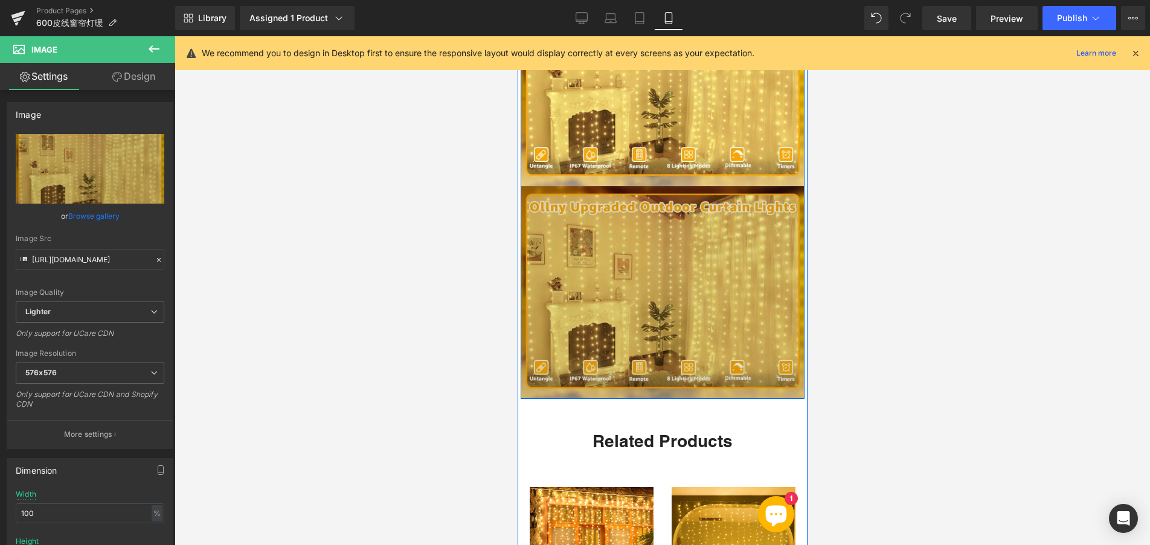
click at [607, 327] on img at bounding box center [662, 292] width 284 height 213
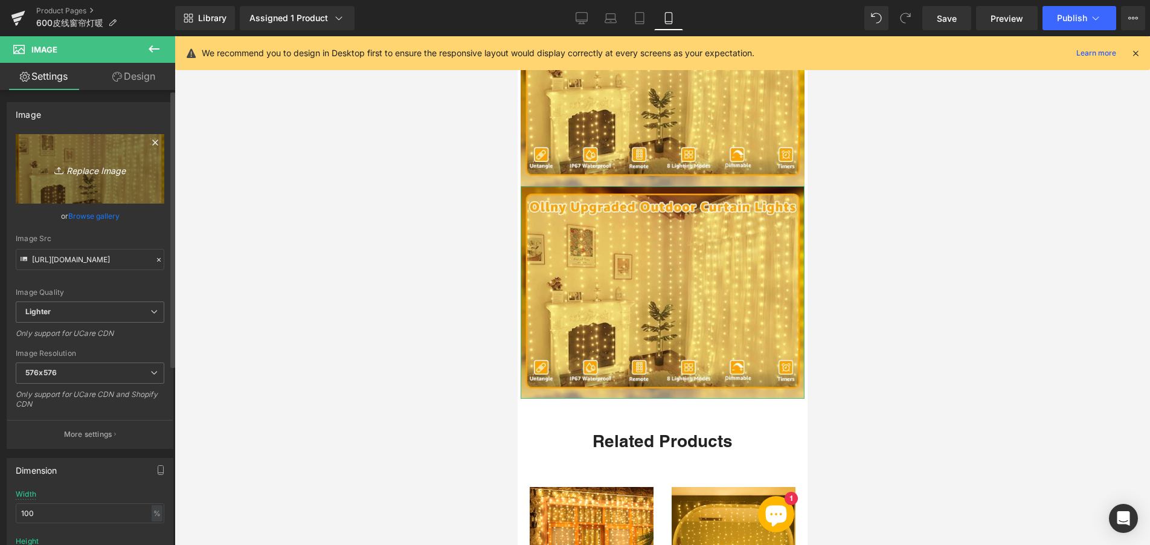
click at [106, 173] on icon "Replace Image" at bounding box center [90, 168] width 97 height 15
type input "C:\fakepath\222.webp"
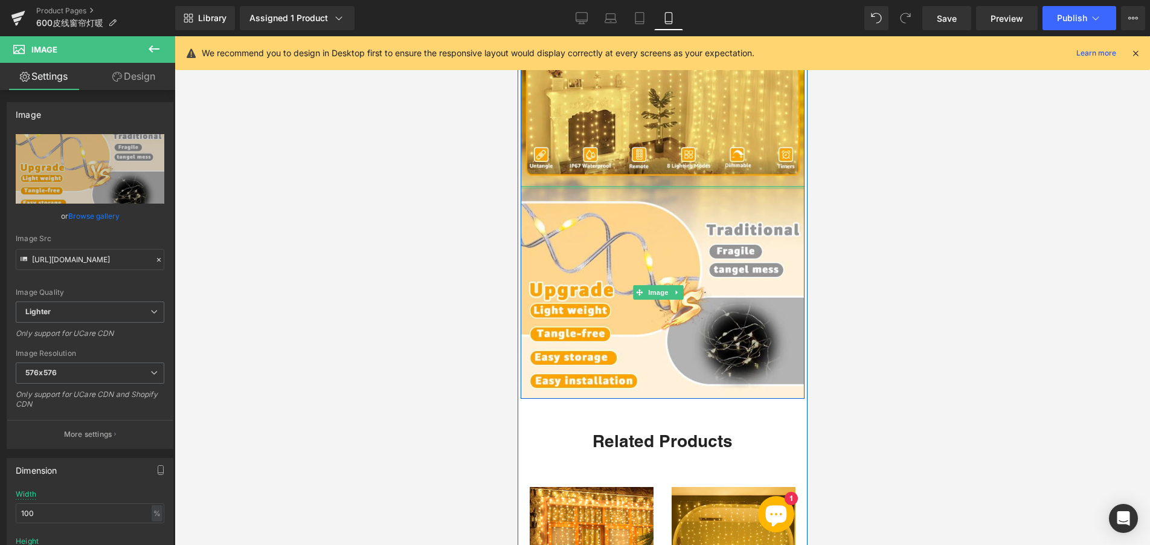
type input "https://ucarecdn.com/bd9bbb4d-95bc-4031-9d15-0a90d73b53ac/-/format/auto/-/previ…"
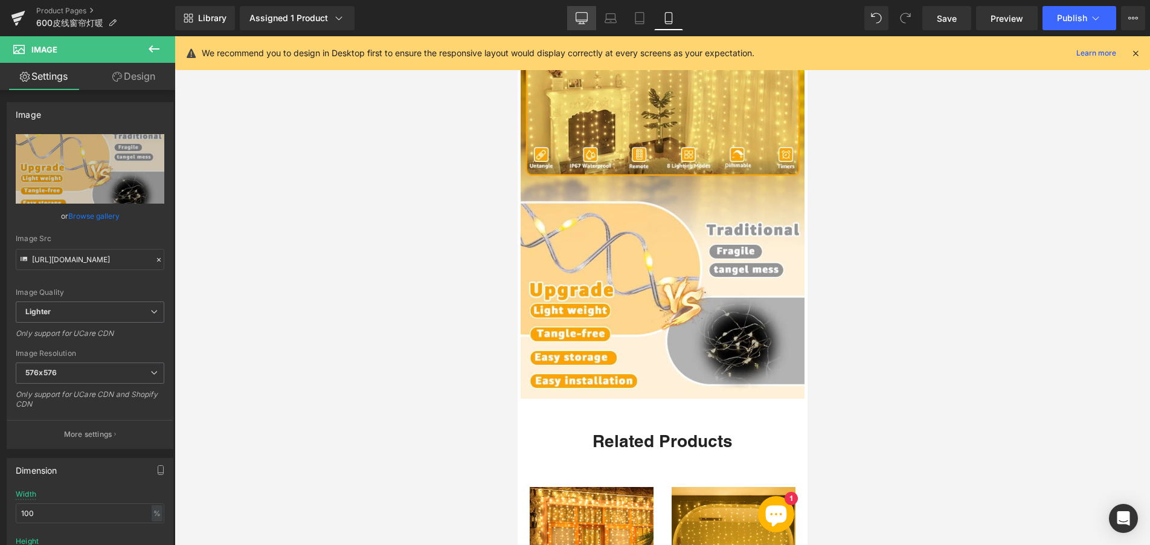
click at [583, 11] on link "Desktop" at bounding box center [581, 18] width 29 height 24
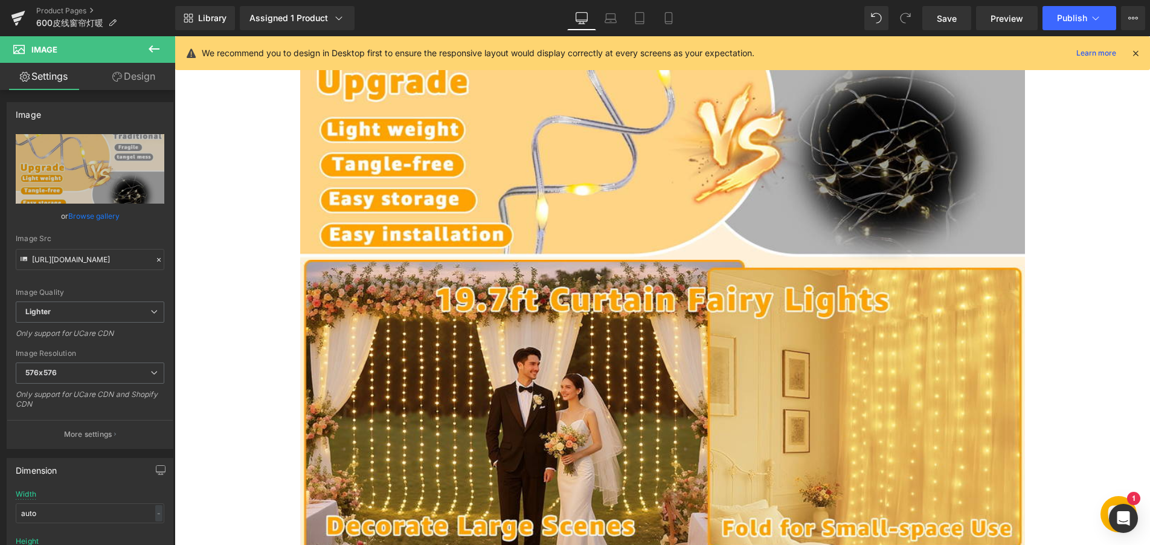
scroll to position [0, 0]
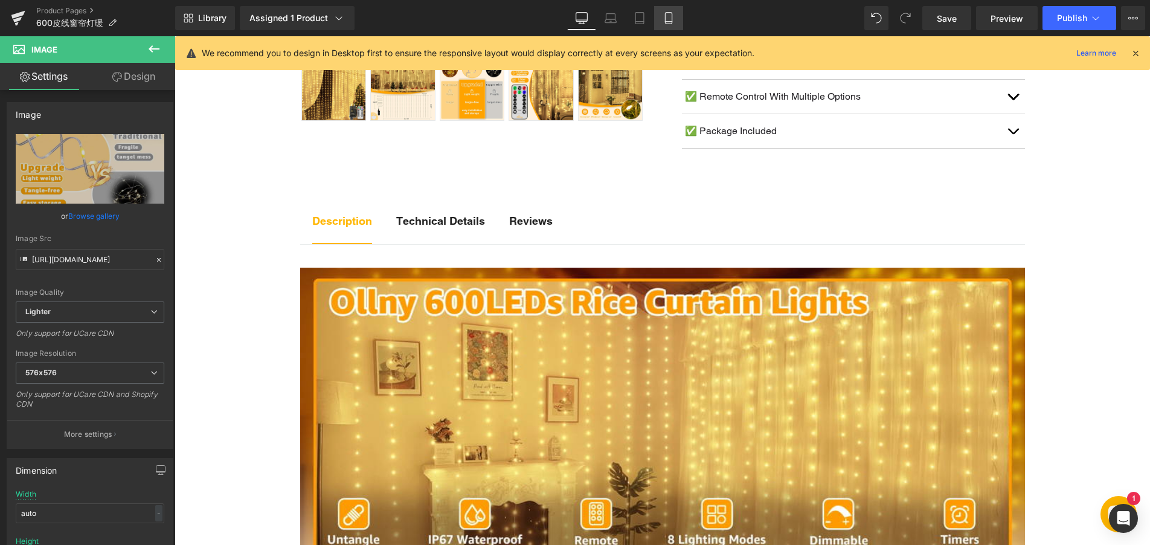
click at [671, 17] on icon at bounding box center [668, 18] width 12 height 12
type input "100"
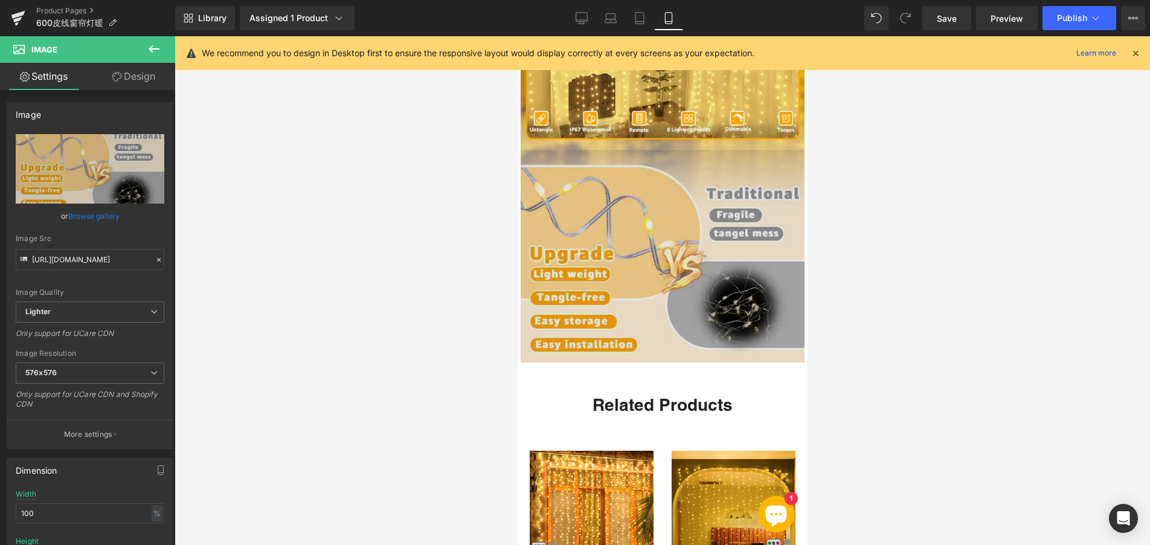
scroll to position [1142, 0]
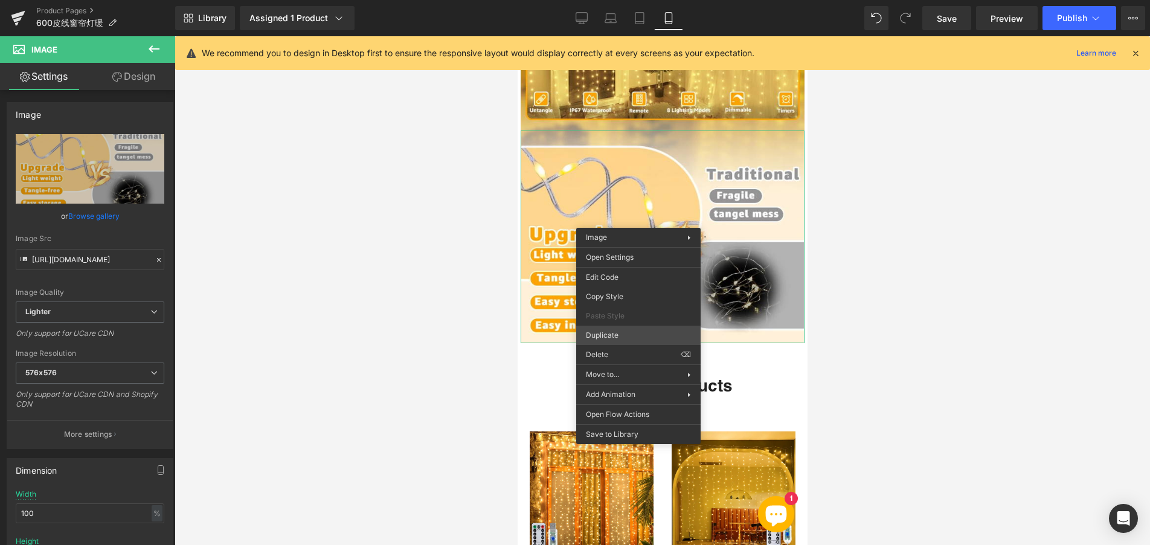
drag, startPoint x: 602, startPoint y: 371, endPoint x: 605, endPoint y: 338, distance: 33.9
click at [605, 338] on div "Image Row Row Tabs Image Open Settings Edit Code Copy Style Paste Style Duplica…" at bounding box center [638, 336] width 124 height 216
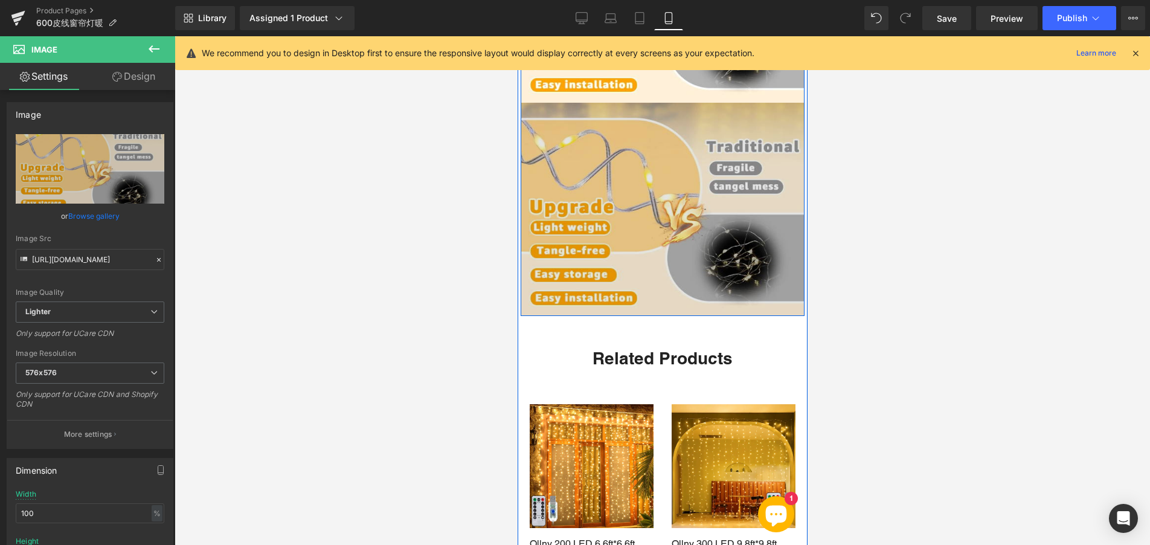
scroll to position [1384, 0]
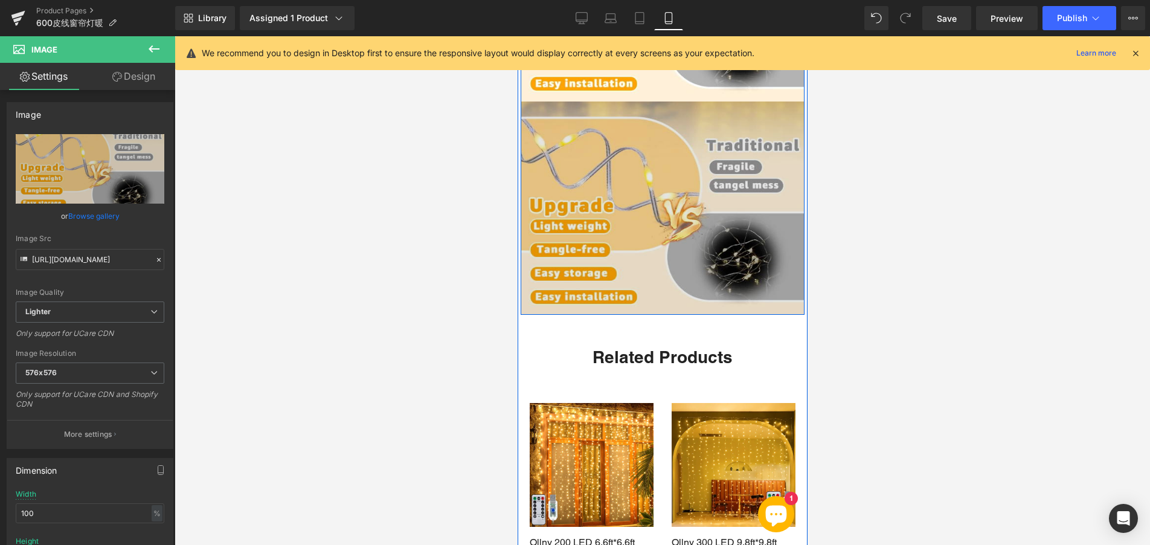
click at [620, 266] on img at bounding box center [662, 207] width 284 height 213
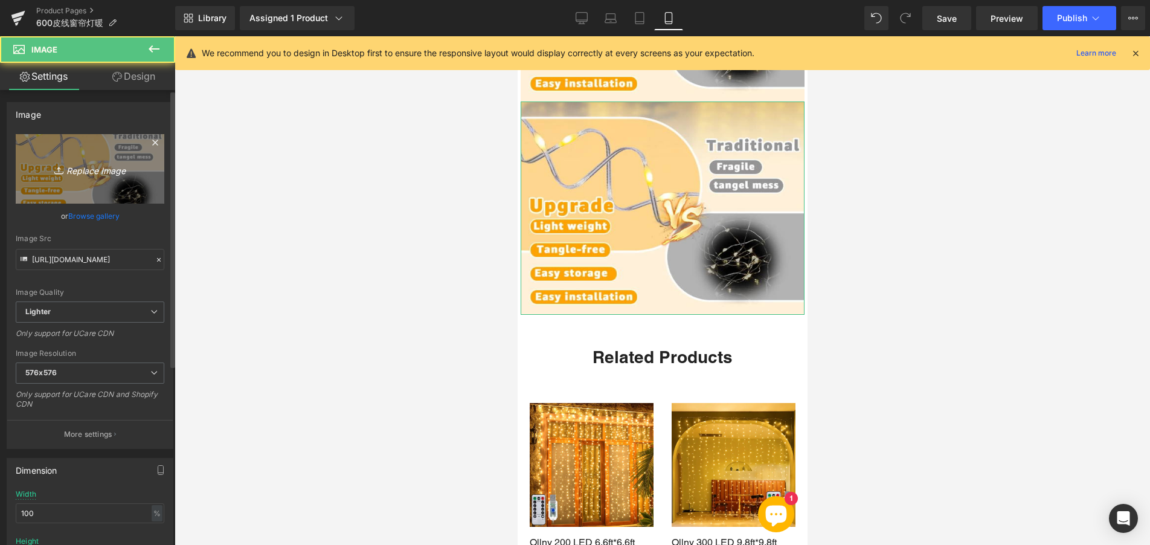
click at [107, 169] on icon "Replace Image" at bounding box center [90, 168] width 97 height 15
type input "C:\fakepath\333.webp"
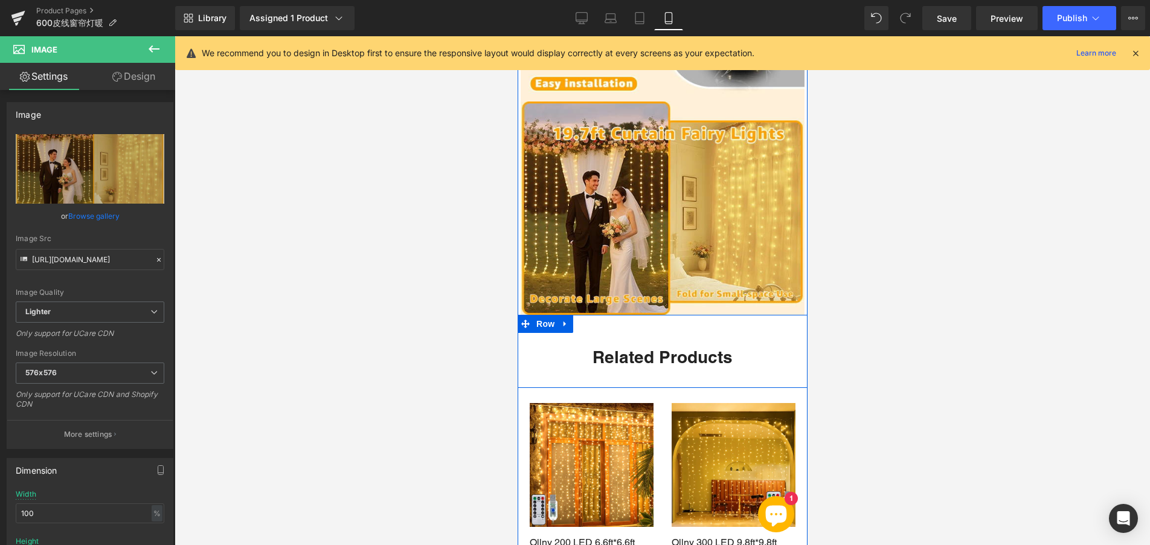
type input "https://ucarecdn.com/226f753c-528e-4fe0-bc0e-560847d85e93/-/format/auto/-/previ…"
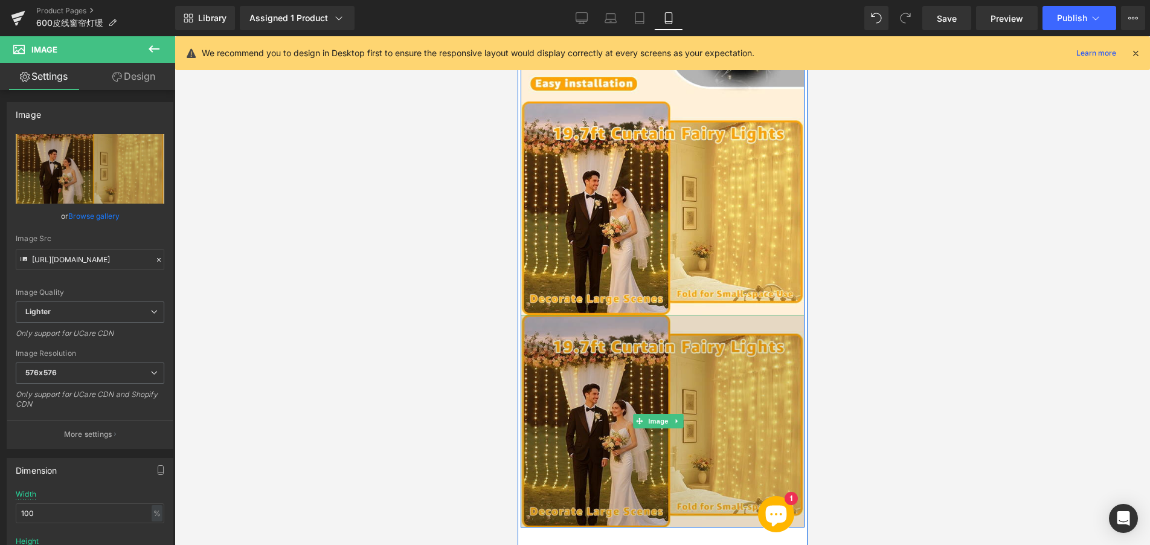
click at [621, 351] on img at bounding box center [662, 421] width 284 height 213
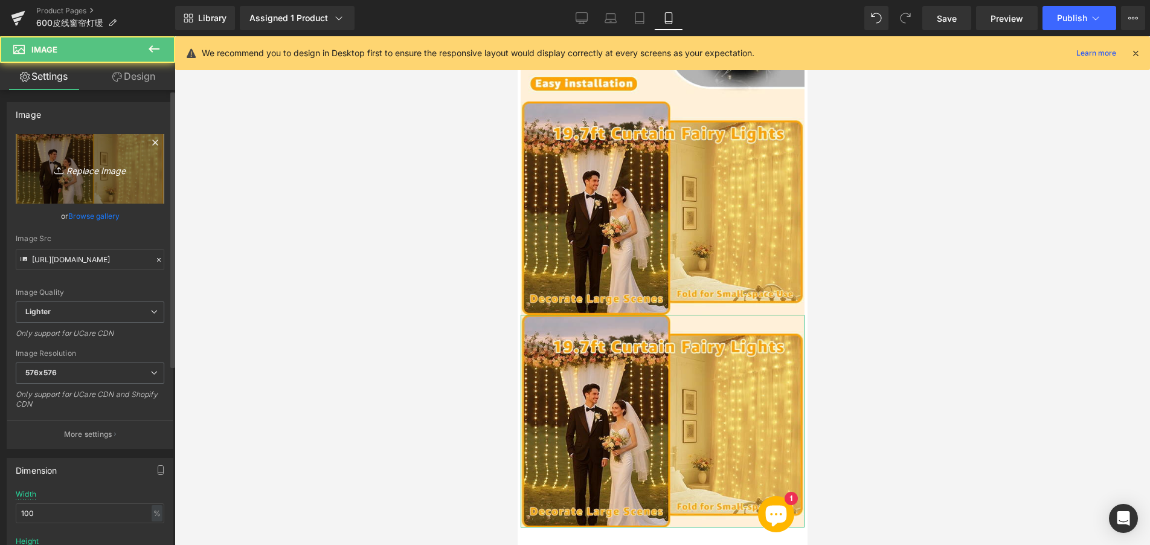
click at [92, 171] on icon "Replace Image" at bounding box center [90, 168] width 97 height 15
type input "C:\fakepath\444.webp"
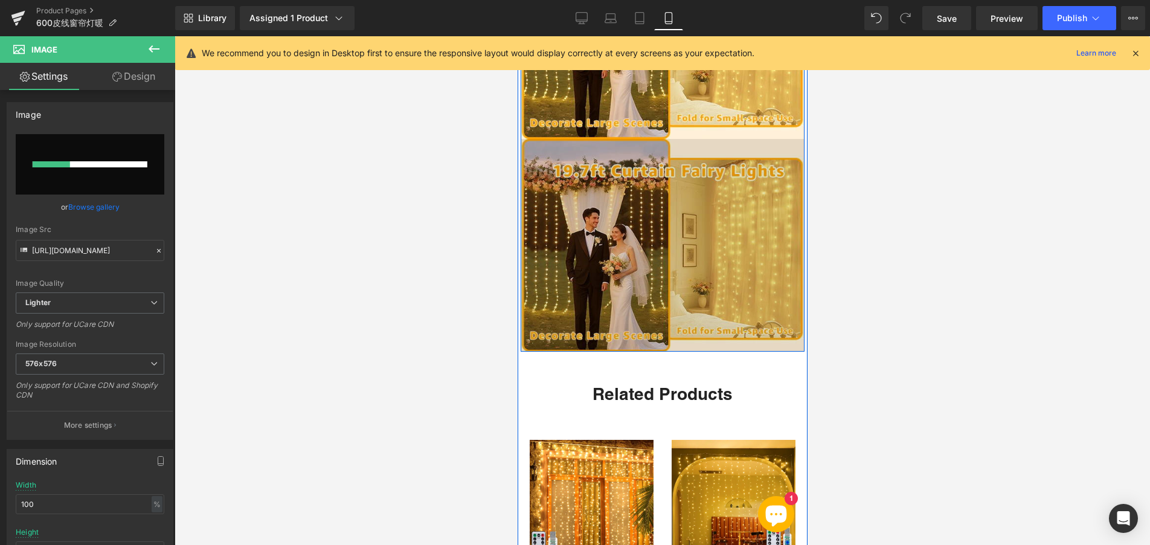
scroll to position [1565, 0]
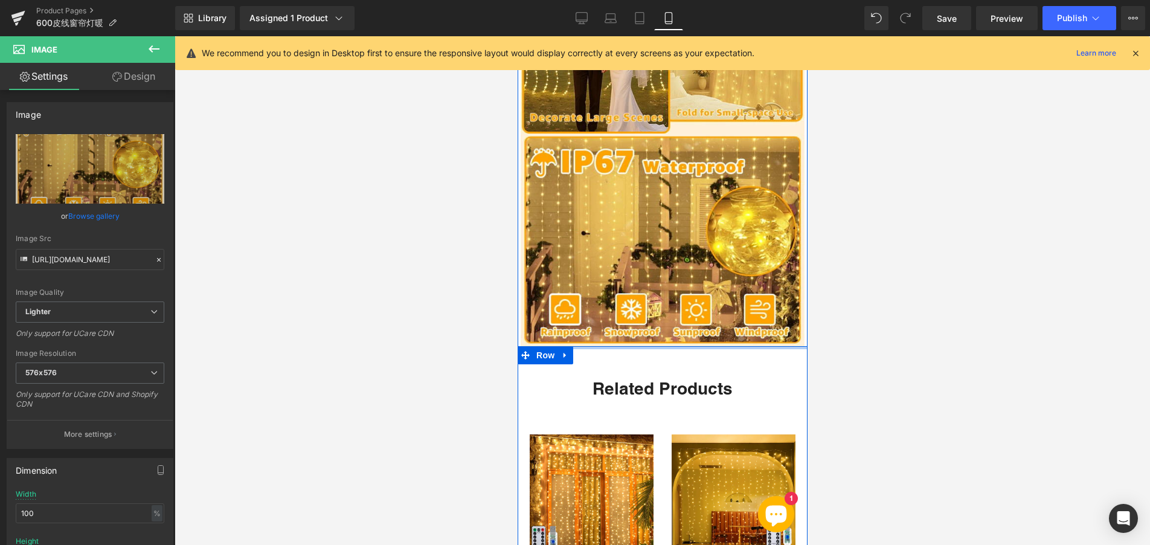
type input "https://ucarecdn.com/4013d99d-470a-409f-9b90-894e752f1758/-/format/auto/-/previ…"
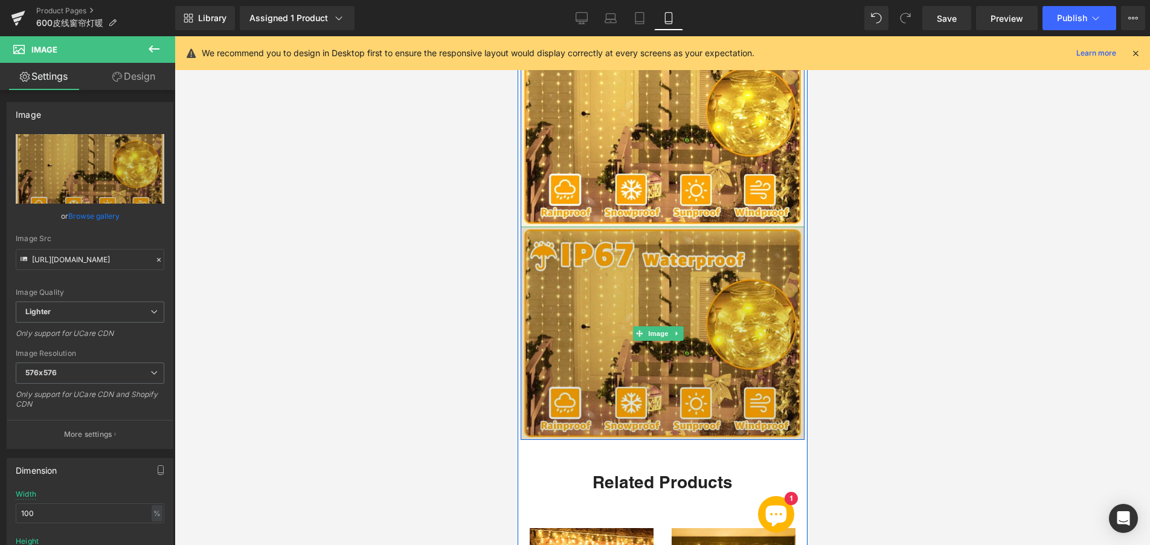
scroll to position [1686, 0]
click at [602, 299] on img at bounding box center [662, 331] width 284 height 213
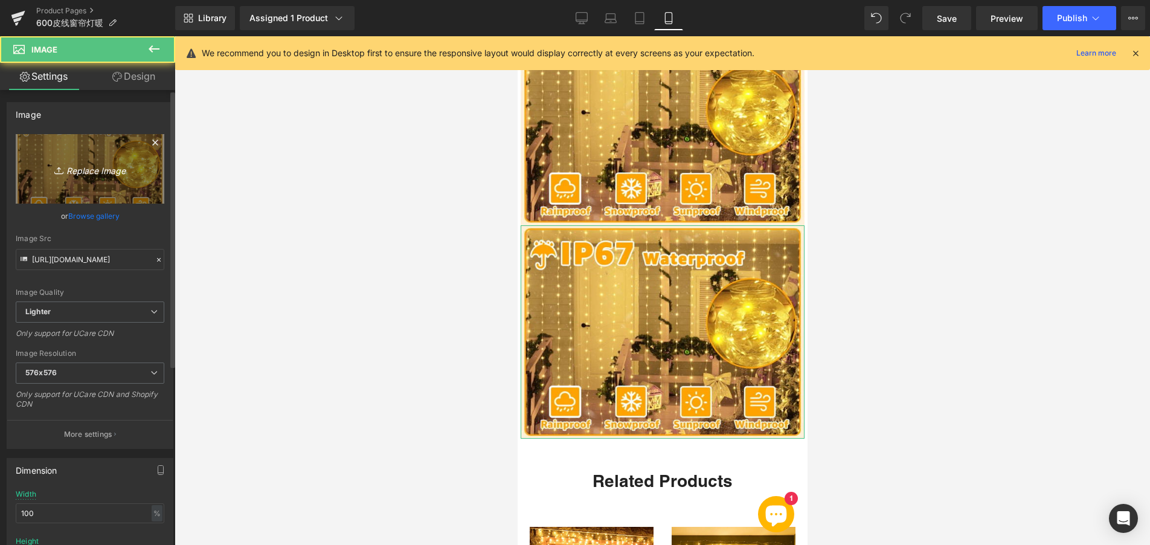
click at [89, 163] on icon "Replace Image" at bounding box center [90, 168] width 97 height 15
type input "C:\fakepath\555.webp"
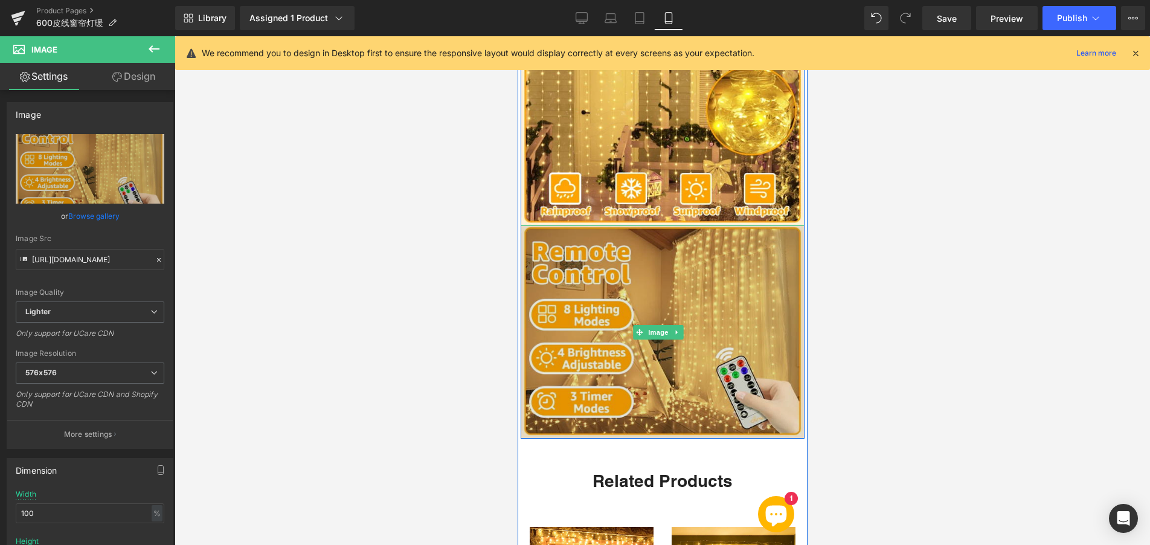
type input "https://ucarecdn.com/e8bbdfb8-e9f1-46a5-9692-9e4536b1dc4c/-/format/auto/-/previ…"
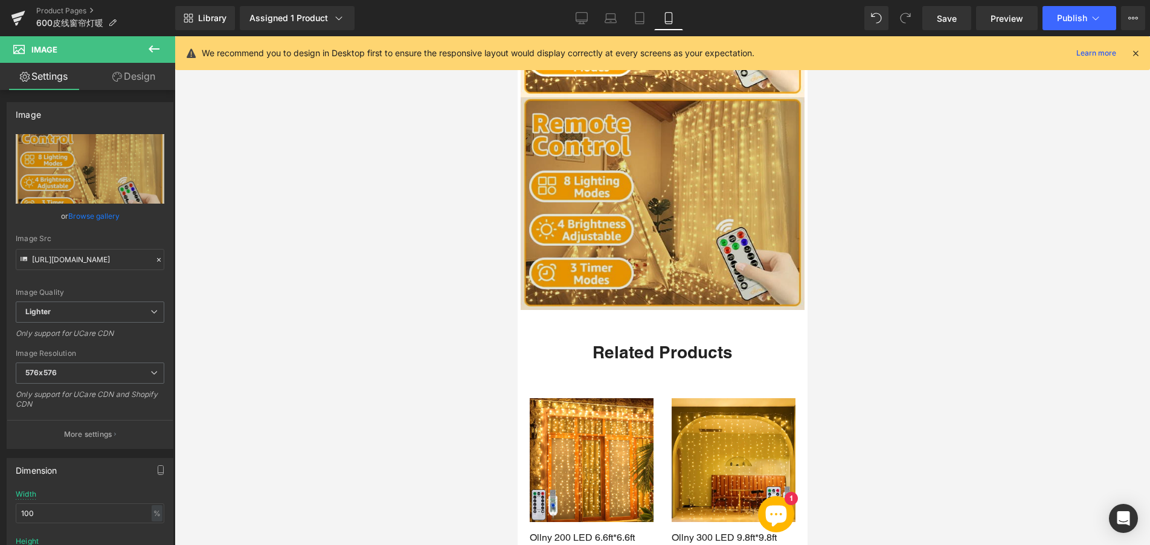
click at [612, 261] on img at bounding box center [662, 203] width 284 height 213
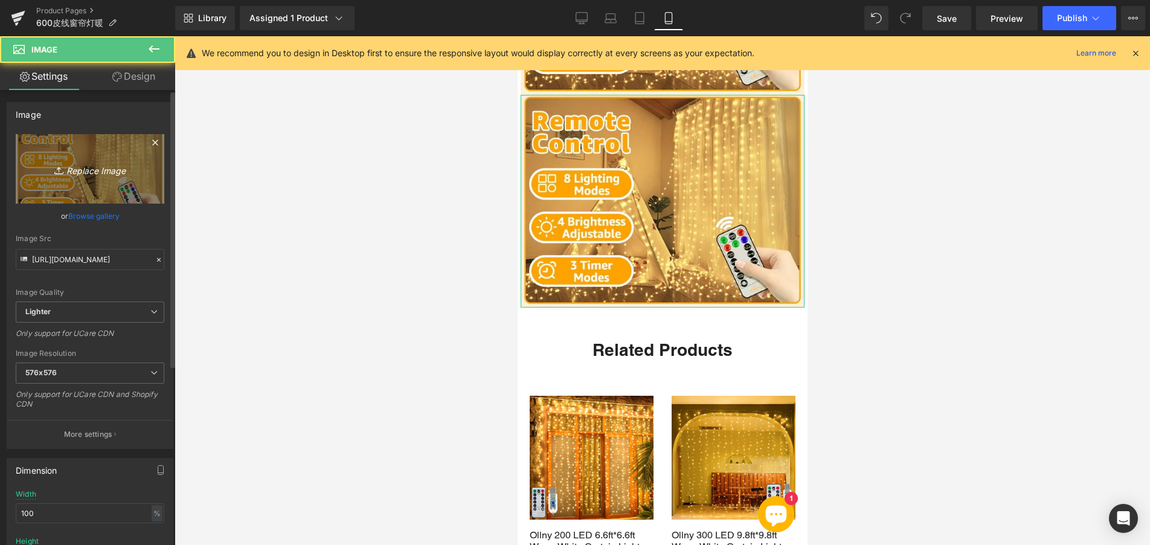
click at [106, 171] on icon "Replace Image" at bounding box center [90, 168] width 97 height 15
type input "C:\fakepath\666.webp"
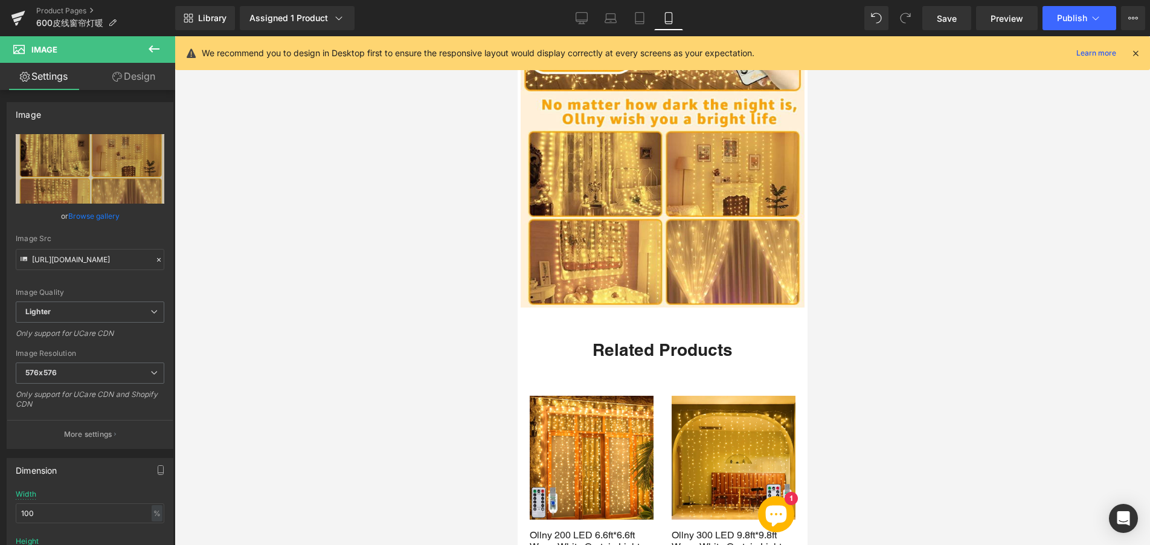
type input "https://ucarecdn.com/20ac1ea8-0730-40f1-b064-4b928b36da81/-/format/auto/-/previ…"
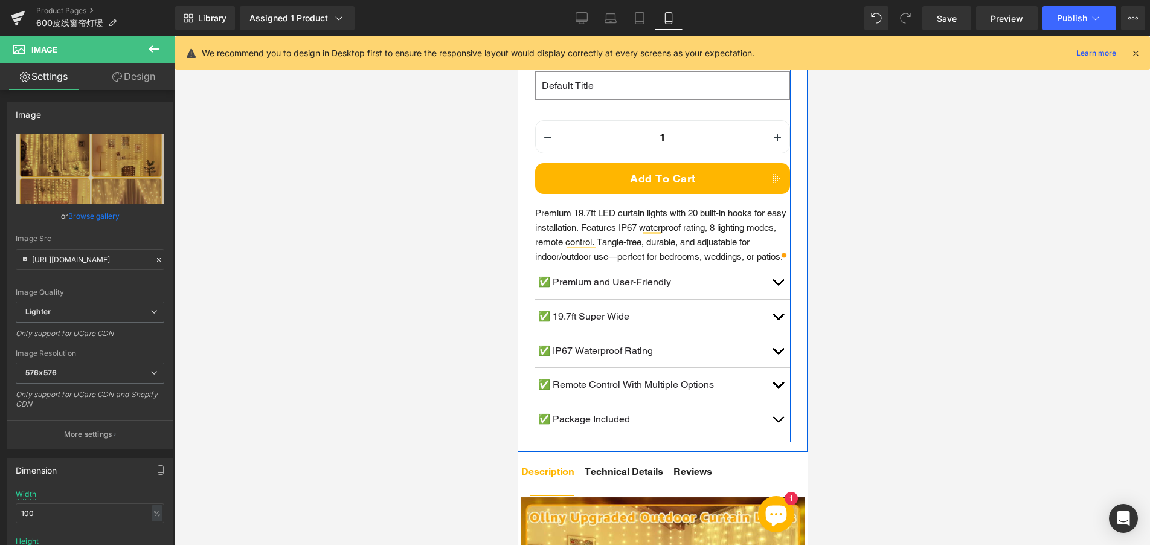
scroll to position [580, 0]
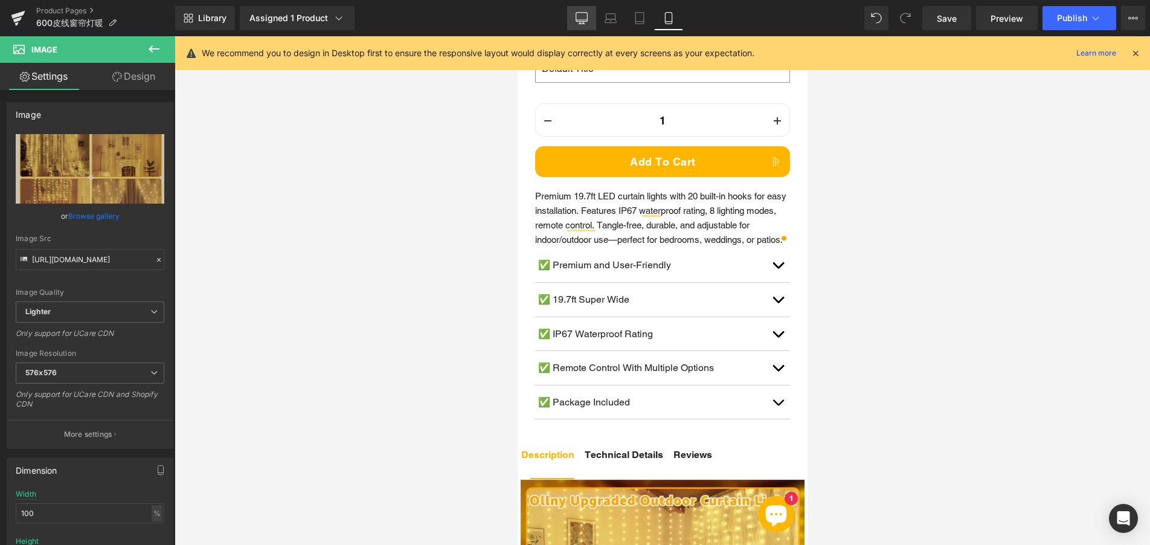
click at [586, 19] on icon at bounding box center [581, 18] width 12 height 12
type input "auto"
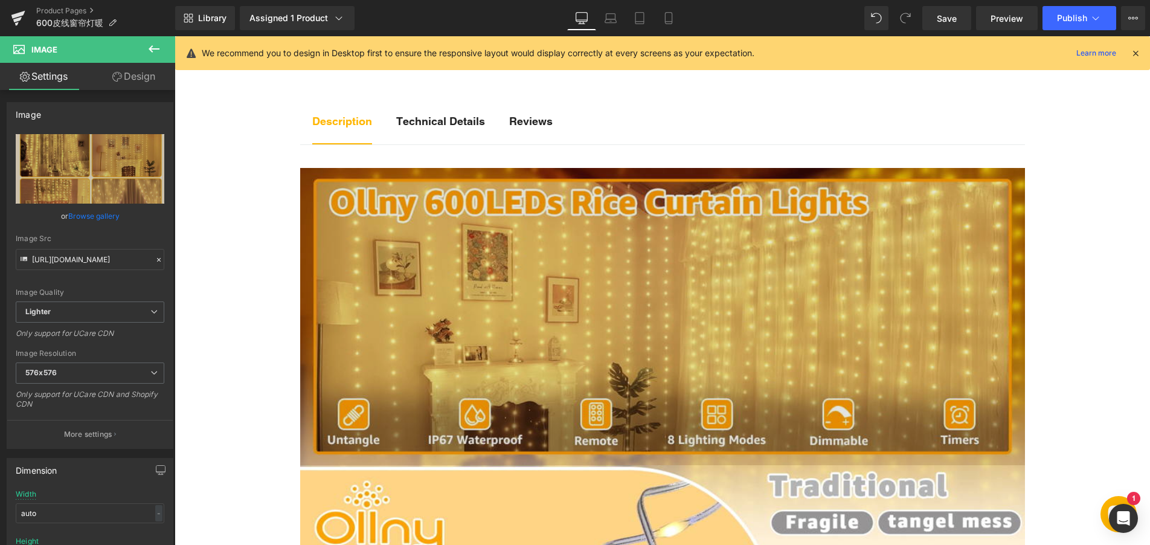
scroll to position [604, 0]
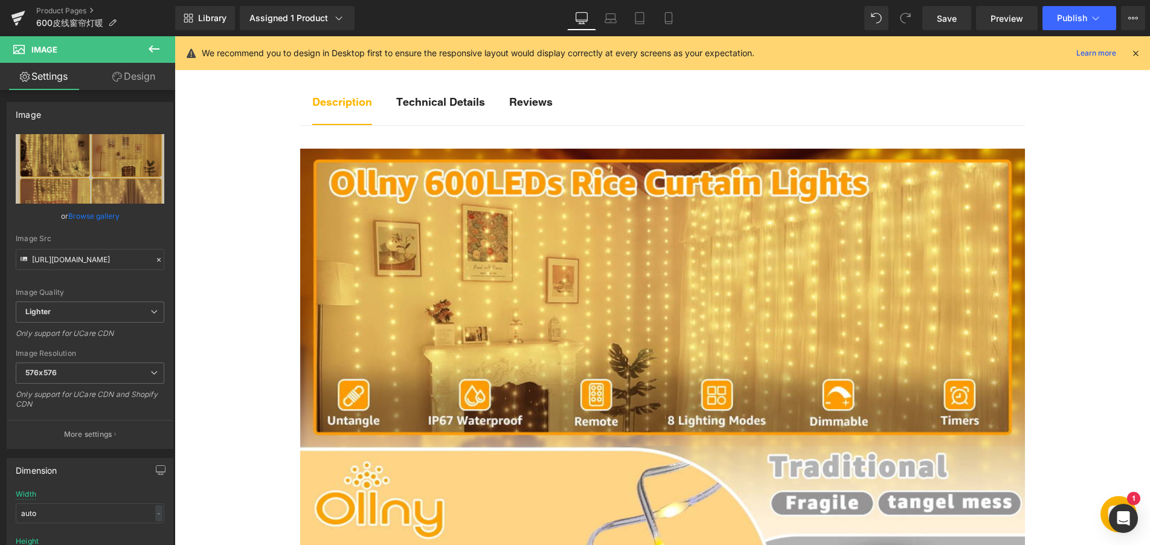
click at [468, 108] on b "Technical Details" at bounding box center [440, 101] width 89 height 13
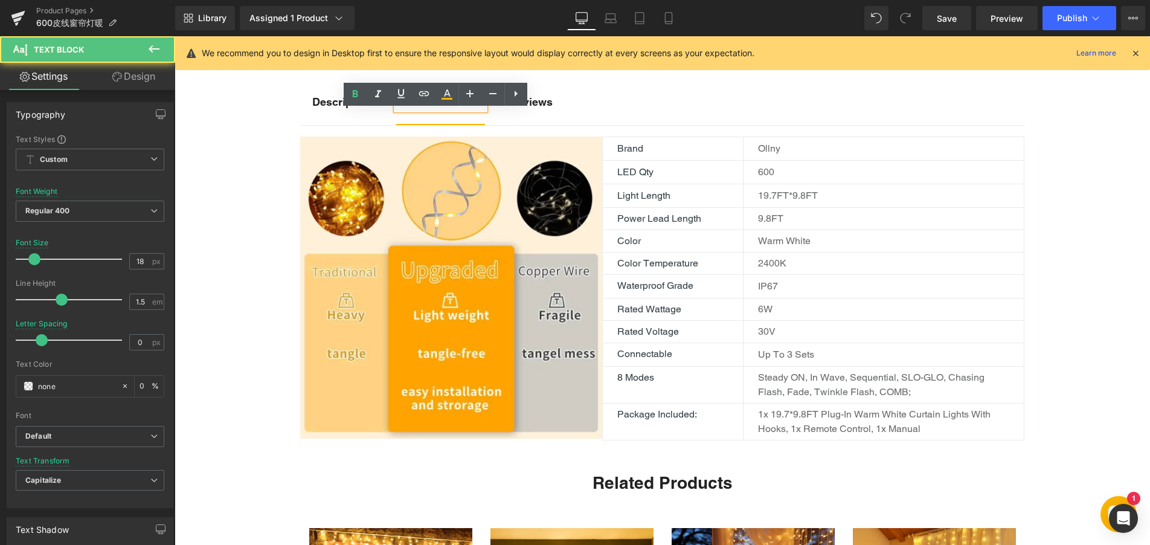
click at [521, 108] on strong "Reviews" at bounding box center [530, 101] width 43 height 13
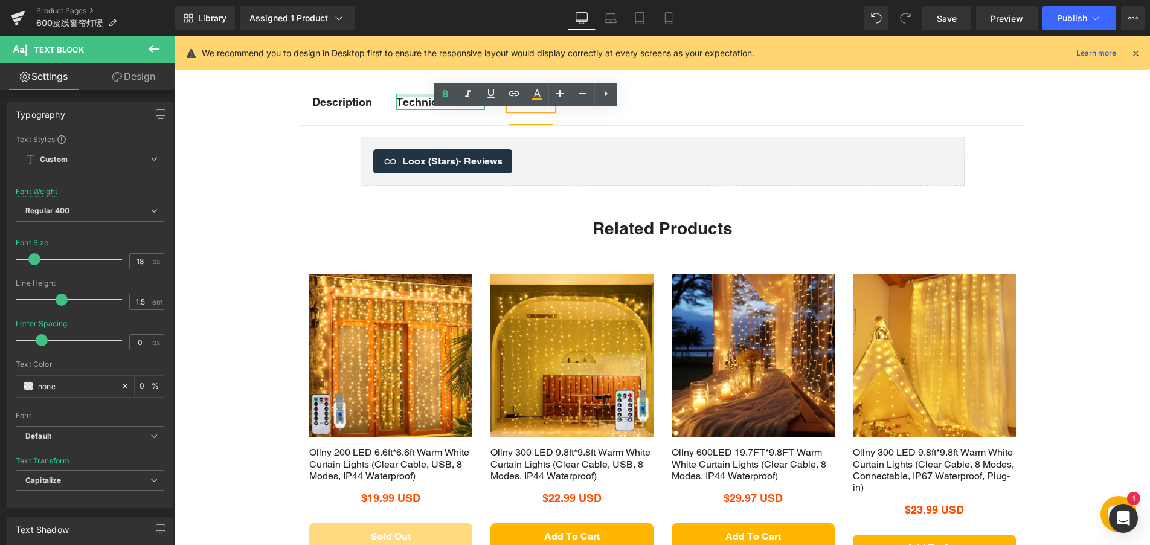
click at [452, 97] on div at bounding box center [440, 95] width 89 height 3
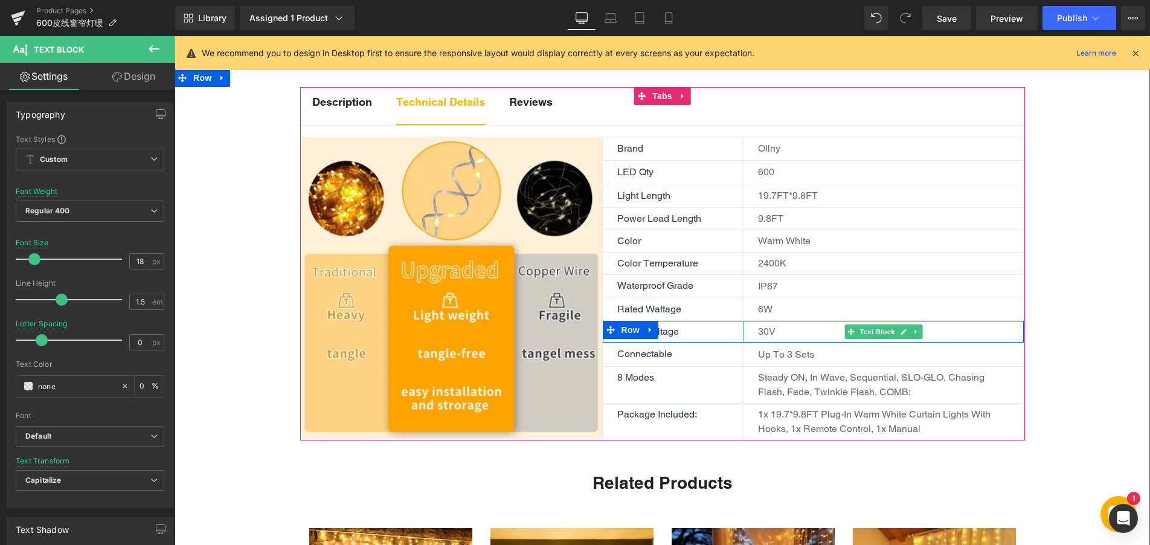
click at [761, 339] on p "30V" at bounding box center [891, 331] width 266 height 14
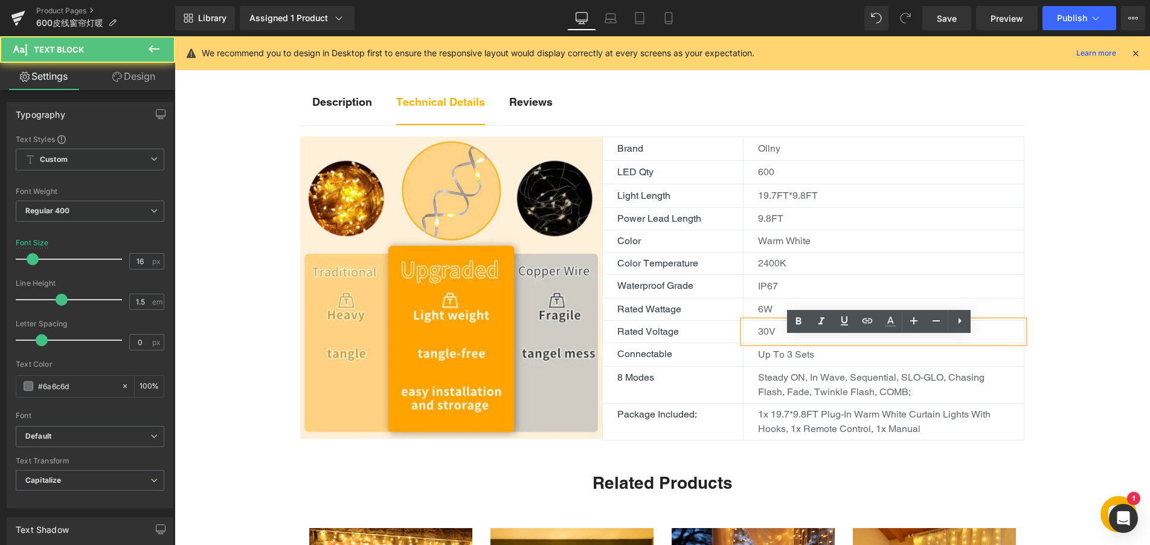
drag, startPoint x: 763, startPoint y: 348, endPoint x: 797, endPoint y: 344, distance: 34.1
click at [763, 339] on p "30V" at bounding box center [891, 331] width 266 height 14
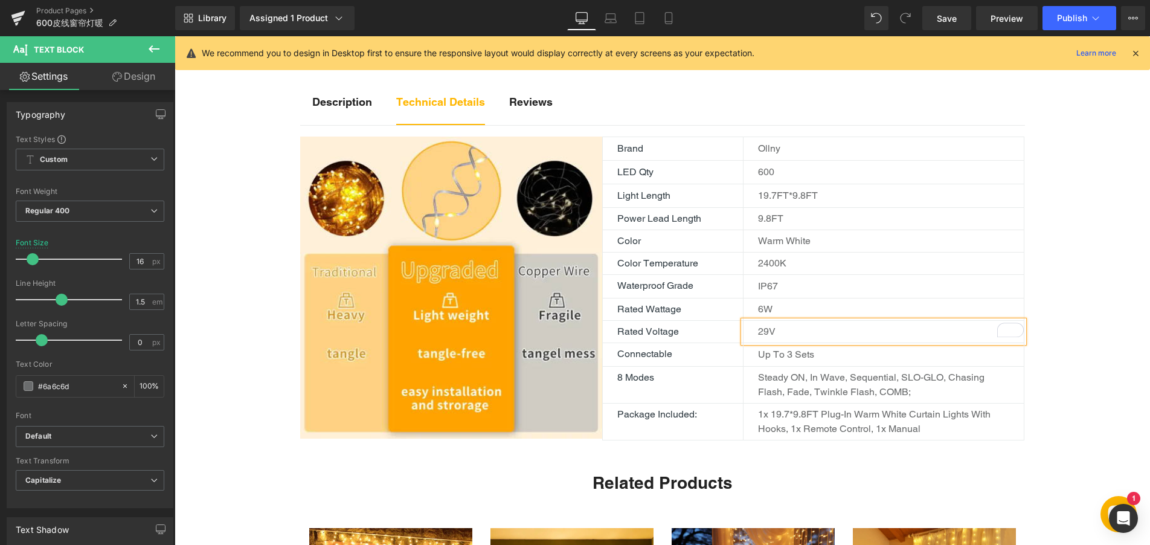
scroll to position [604, 0]
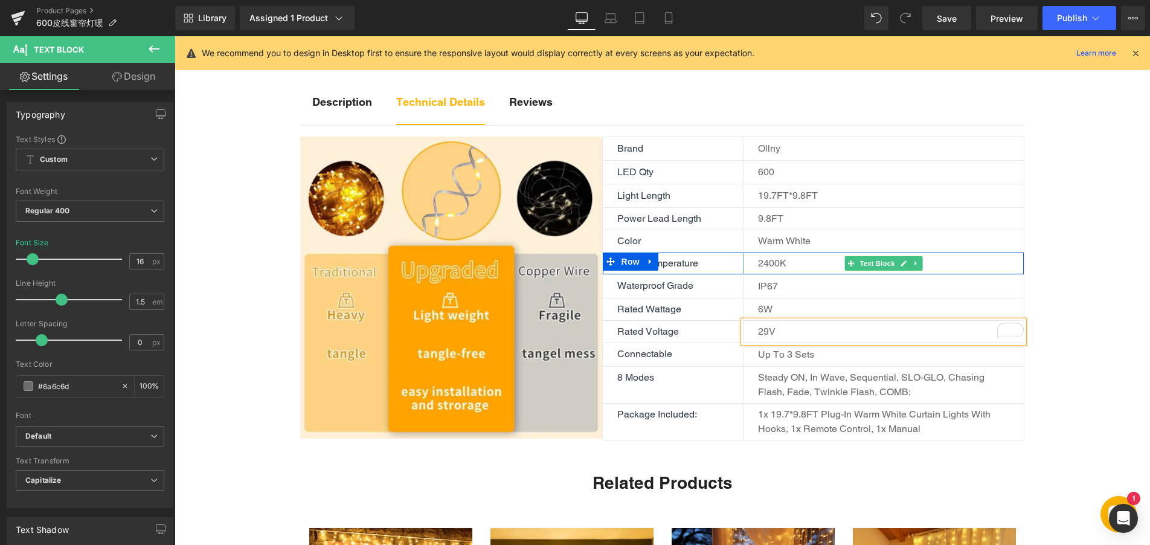
click at [769, 270] on p "2400K" at bounding box center [891, 263] width 266 height 14
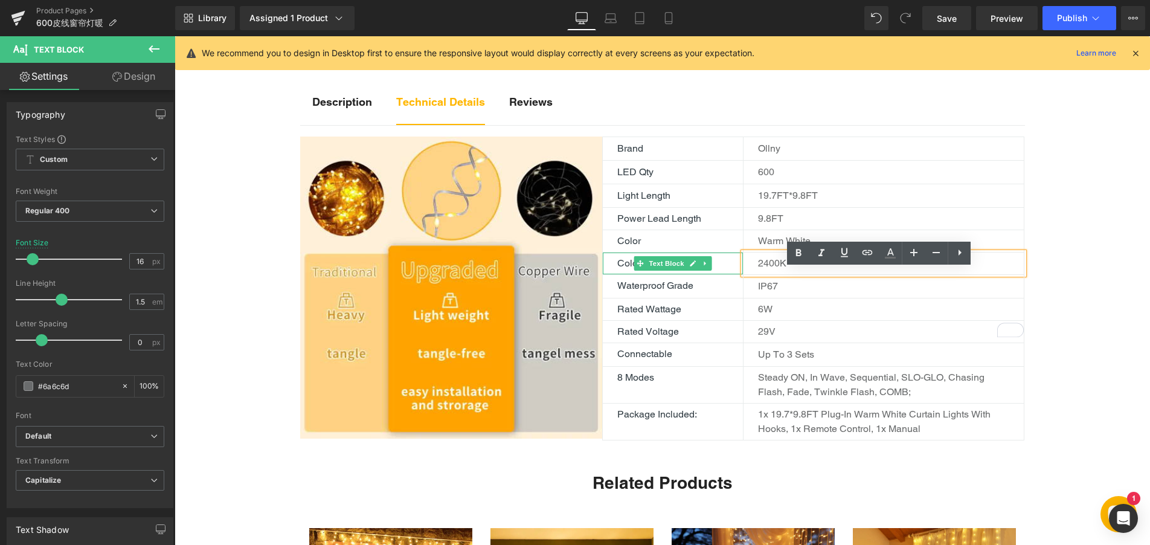
click at [721, 270] on p "Color Temperature" at bounding box center [680, 263] width 126 height 14
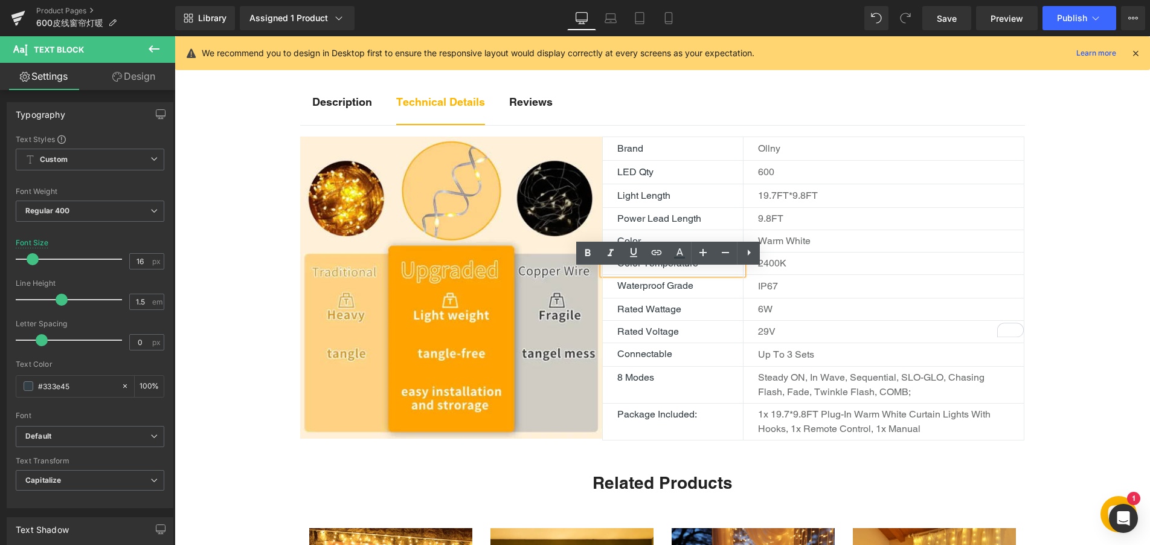
drag, startPoint x: 708, startPoint y: 277, endPoint x: 596, endPoint y: 277, distance: 111.7
click at [603, 274] on div "Color Temperature" at bounding box center [673, 263] width 141 height 22
click at [651, 270] on p "Color Temperature" at bounding box center [680, 263] width 126 height 14
drag, startPoint x: 612, startPoint y: 278, endPoint x: 641, endPoint y: 278, distance: 29.6
click at [641, 274] on div "Color Temperature" at bounding box center [673, 263] width 141 height 22
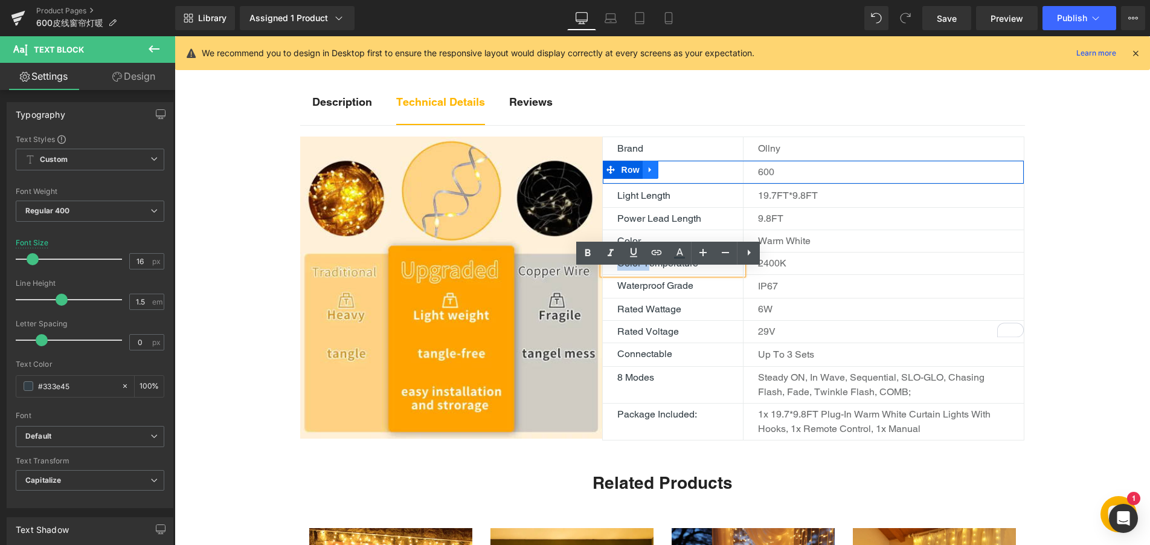
click at [647, 174] on icon at bounding box center [650, 169] width 8 height 9
click at [720, 179] on p "LED Qty" at bounding box center [680, 172] width 126 height 14
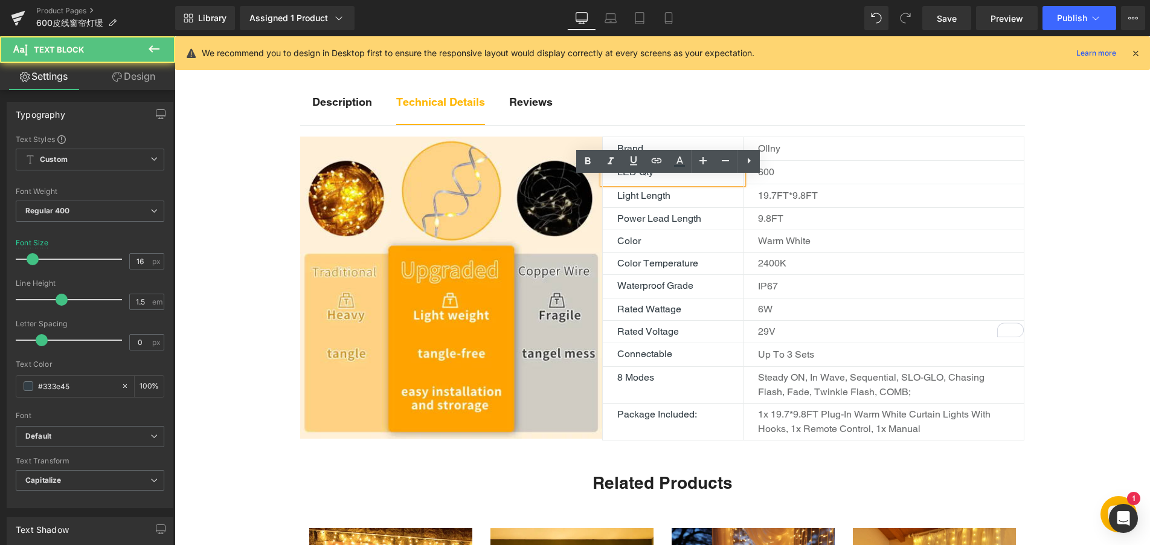
click at [661, 179] on p "LED Qty" at bounding box center [680, 172] width 126 height 14
click at [731, 270] on p "Color Temperature" at bounding box center [680, 263] width 126 height 14
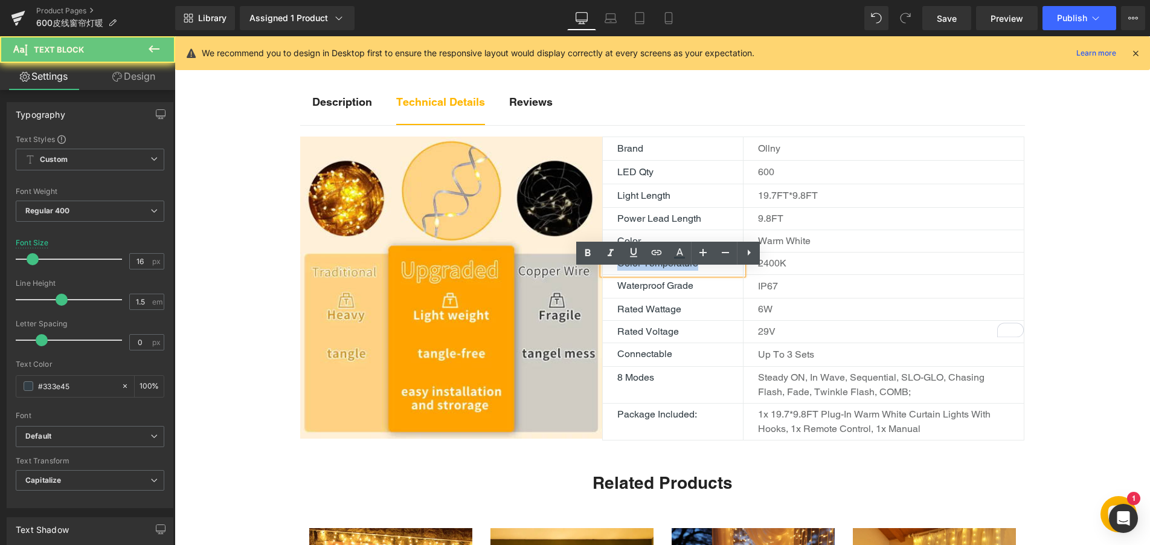
drag, startPoint x: 700, startPoint y: 280, endPoint x: 612, endPoint y: 278, distance: 88.2
click at [612, 274] on div "Color Temperature" at bounding box center [673, 263] width 141 height 22
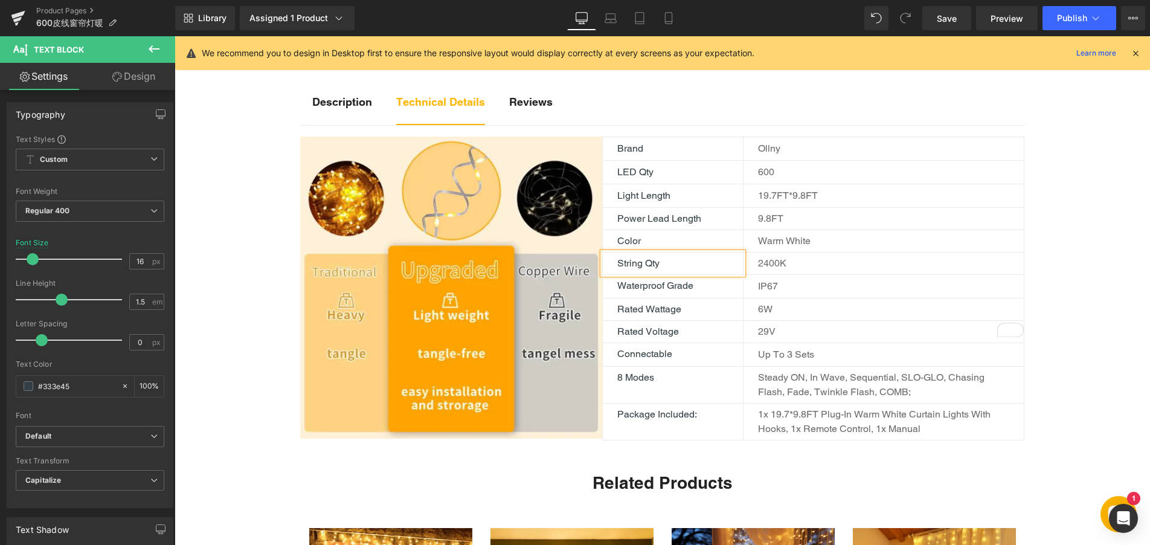
click at [778, 270] on p "2400K" at bounding box center [891, 263] width 266 height 14
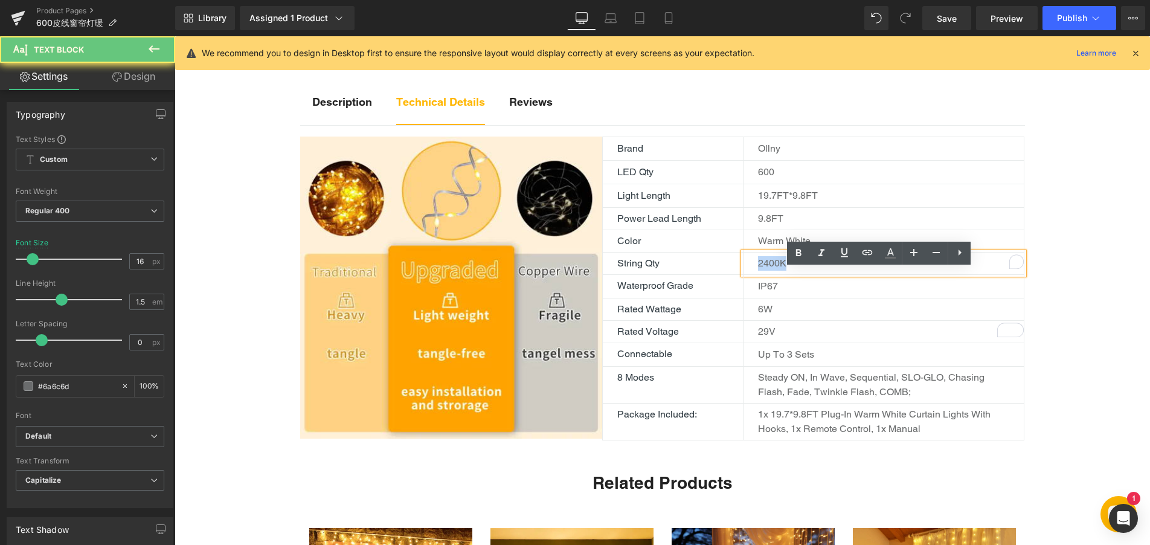
drag, startPoint x: 786, startPoint y: 280, endPoint x: 732, endPoint y: 275, distance: 54.6
click at [732, 275] on div "String Qty Text Block 2400K Text Block Row" at bounding box center [813, 263] width 423 height 22
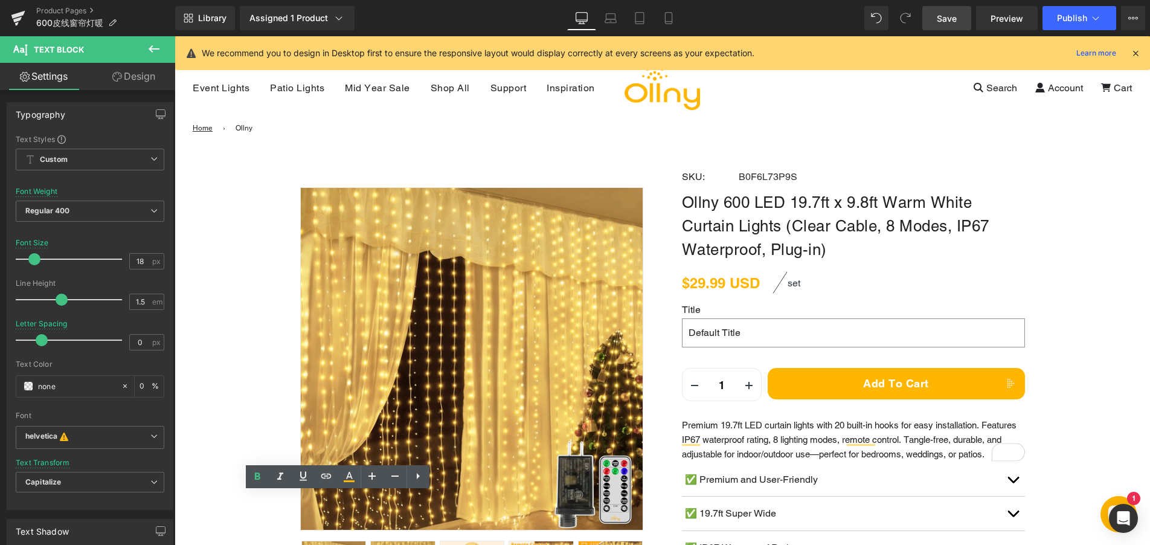
click at [953, 18] on span "Save" at bounding box center [946, 18] width 20 height 13
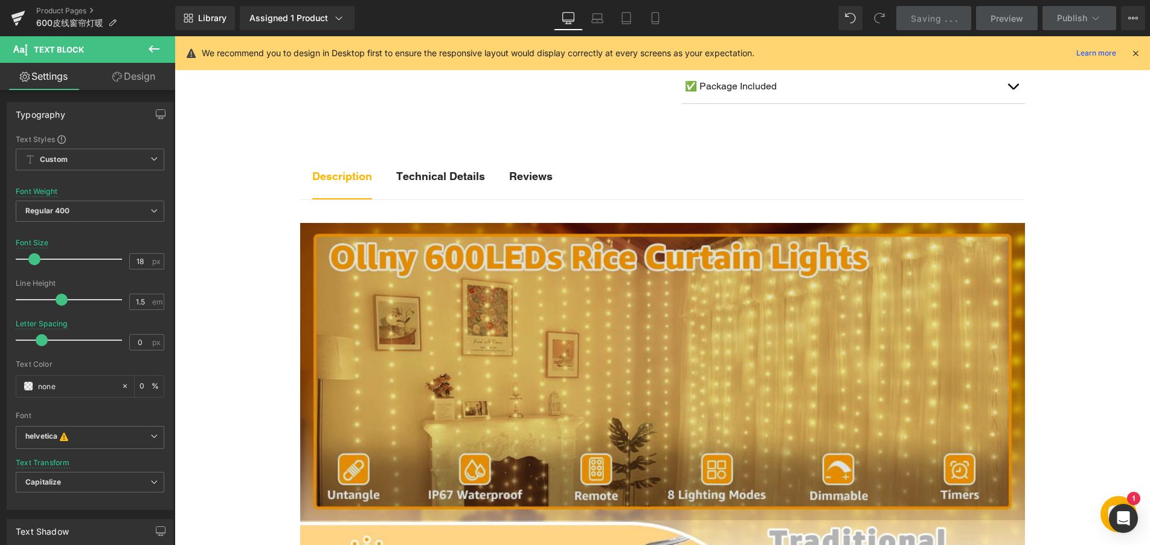
scroll to position [543, 0]
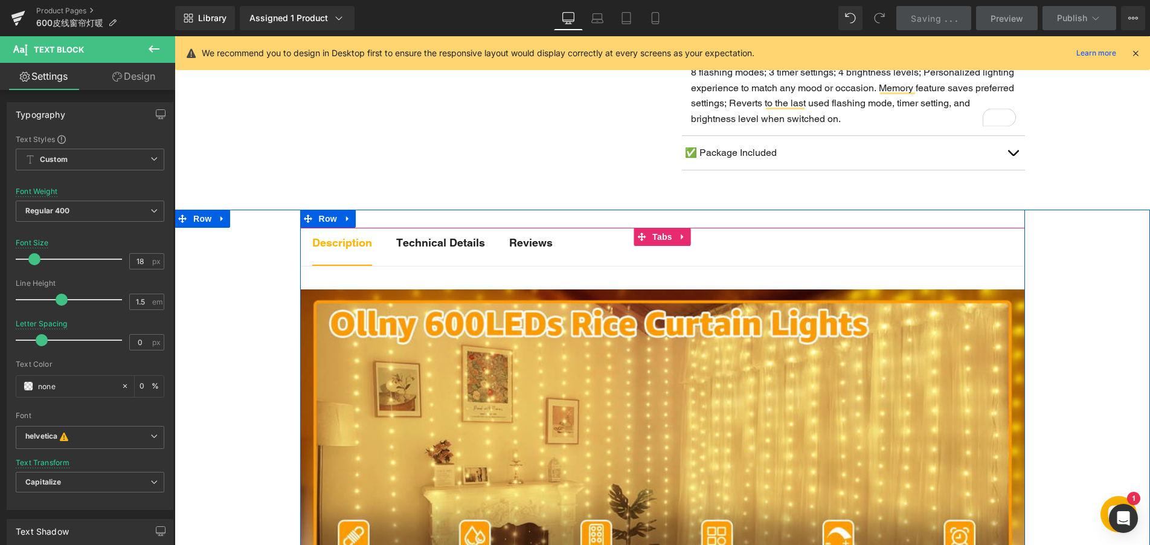
click at [528, 249] on strong "Reviews" at bounding box center [530, 242] width 43 height 13
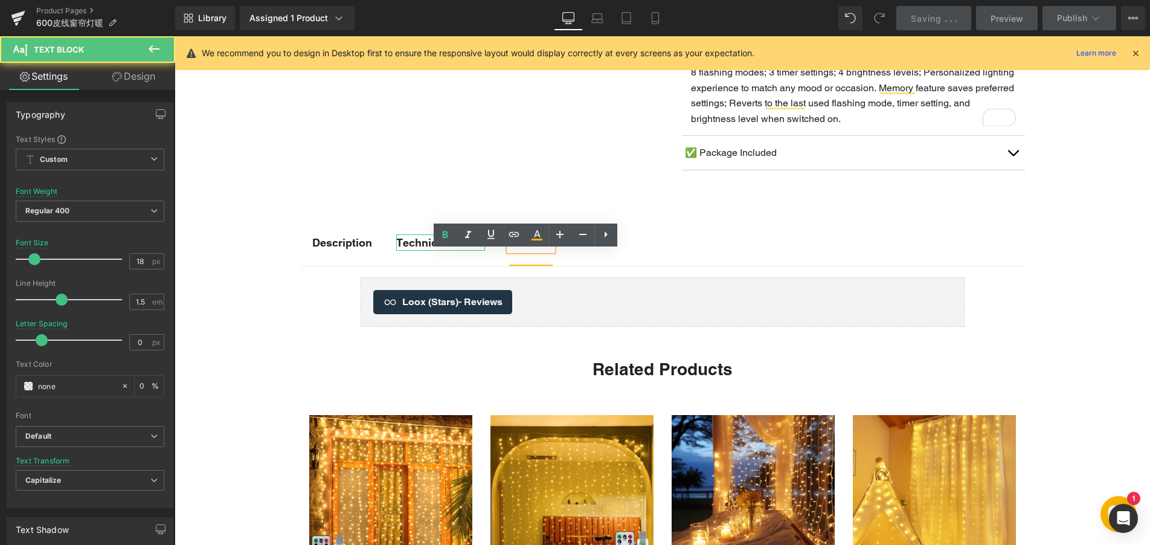
click at [447, 249] on b "Technical Details" at bounding box center [440, 242] width 89 height 13
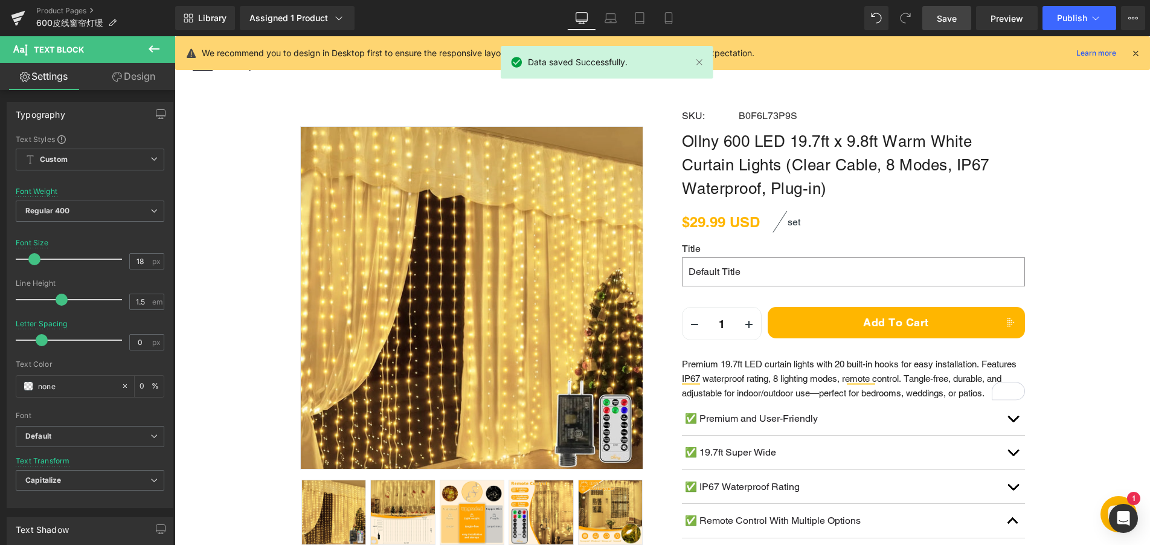
scroll to position [60, 0]
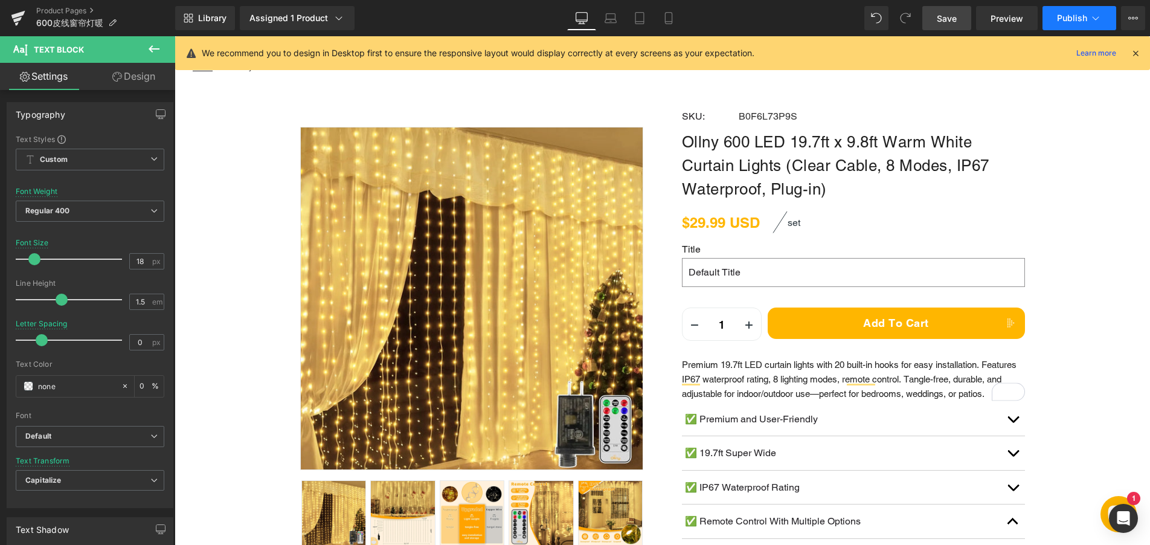
click at [1067, 25] on button "Publish" at bounding box center [1079, 18] width 74 height 24
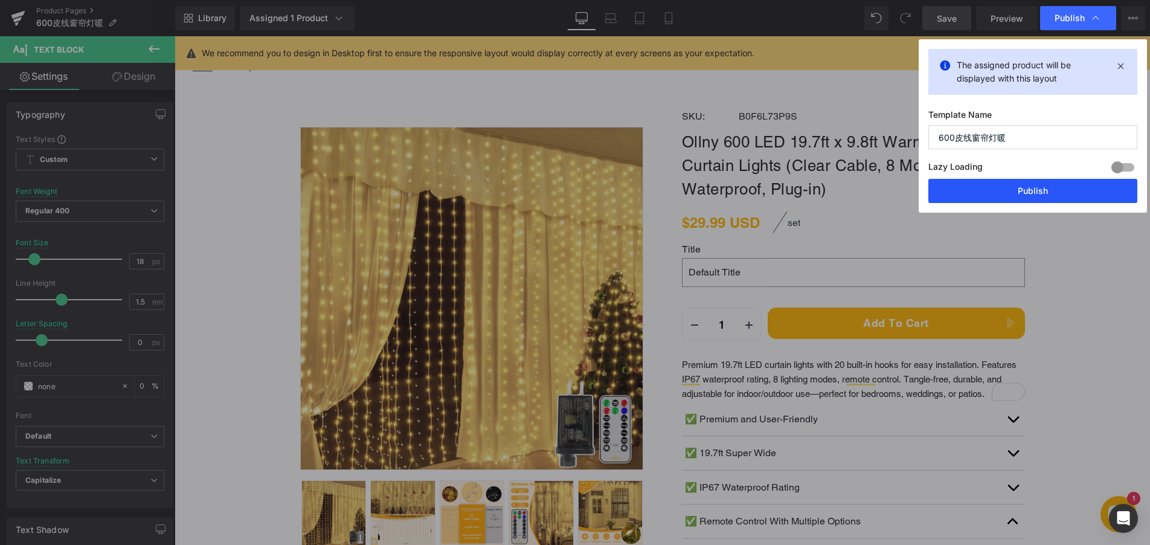
drag, startPoint x: 1011, startPoint y: 185, endPoint x: 852, endPoint y: 200, distance: 160.1
click at [1011, 185] on button "Publish" at bounding box center [1032, 191] width 209 height 24
